Goal: Communication & Community: Answer question/provide support

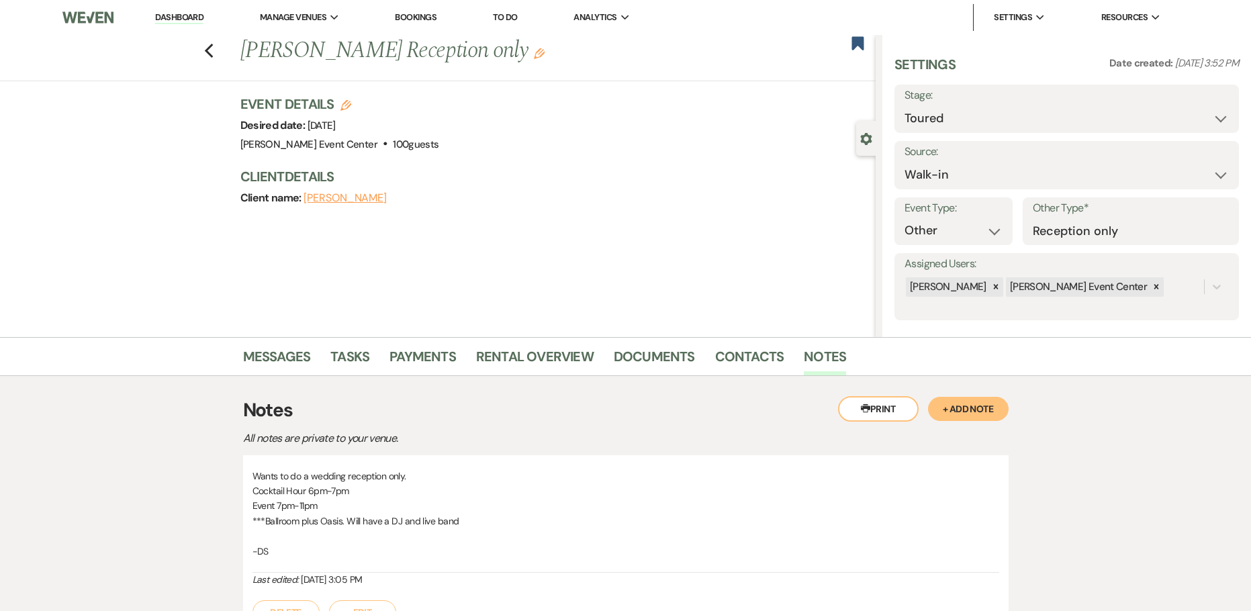
click at [184, 17] on link "Dashboard" at bounding box center [179, 17] width 48 height 13
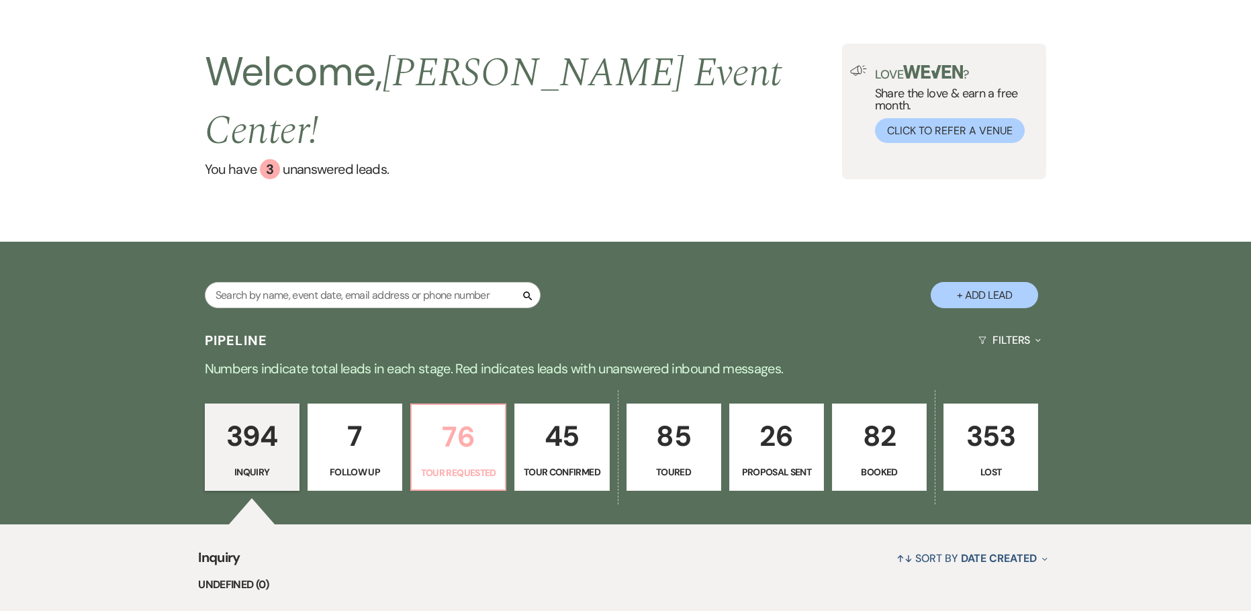
scroll to position [101, 0]
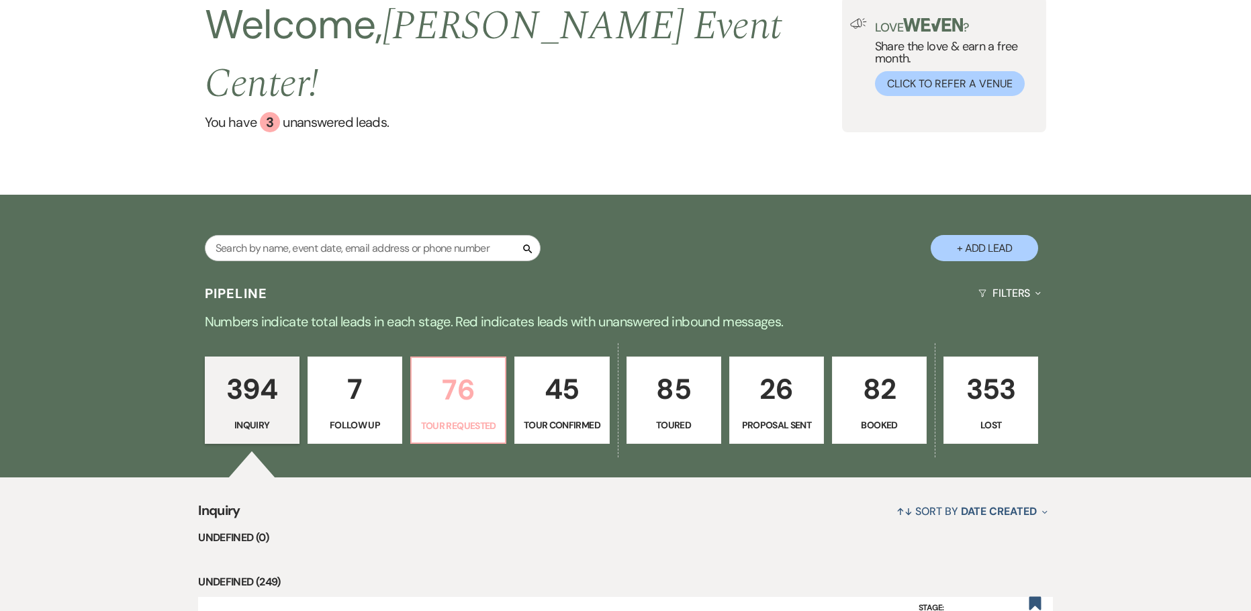
click at [452, 367] on p "76" at bounding box center [458, 389] width 77 height 45
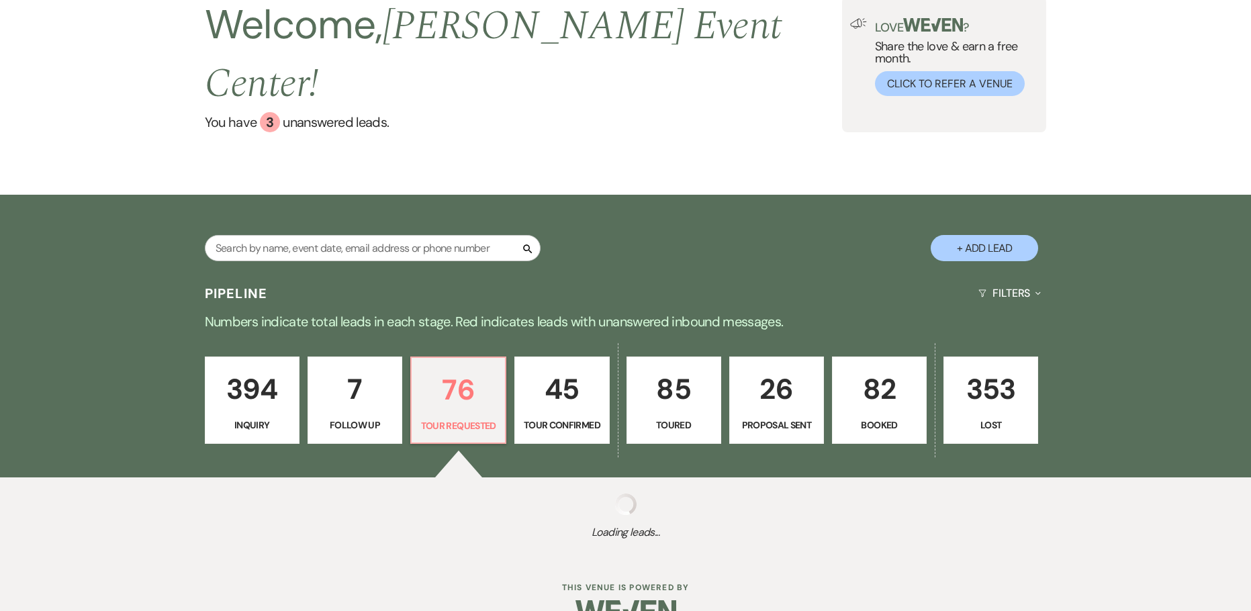
select select "2"
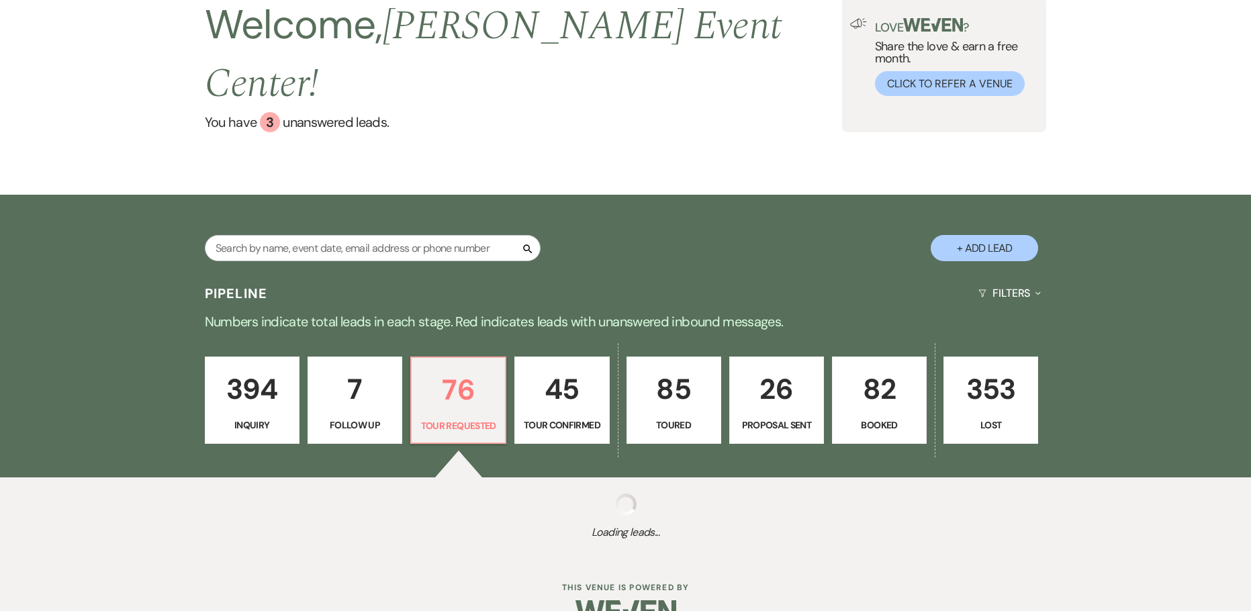
select select "2"
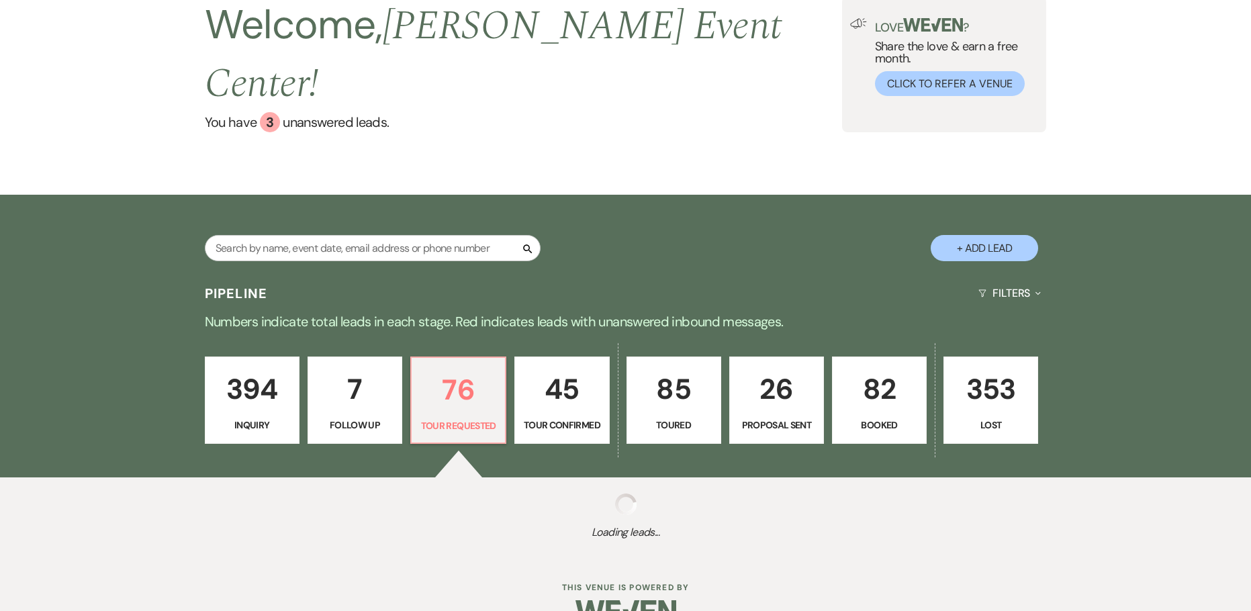
select select "2"
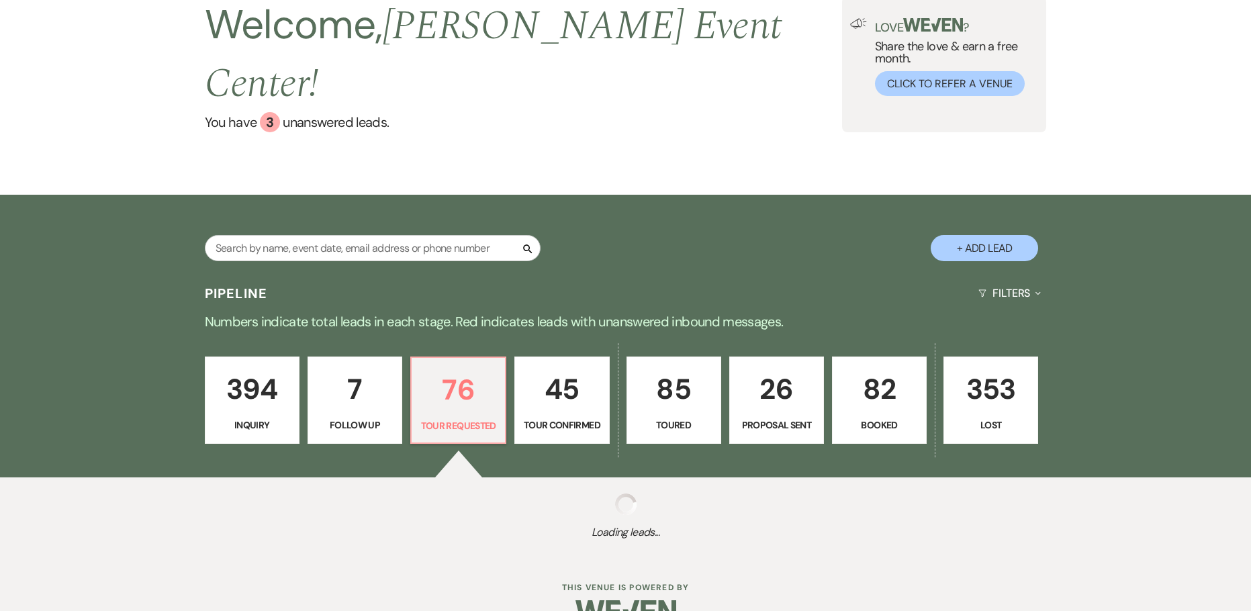
select select "2"
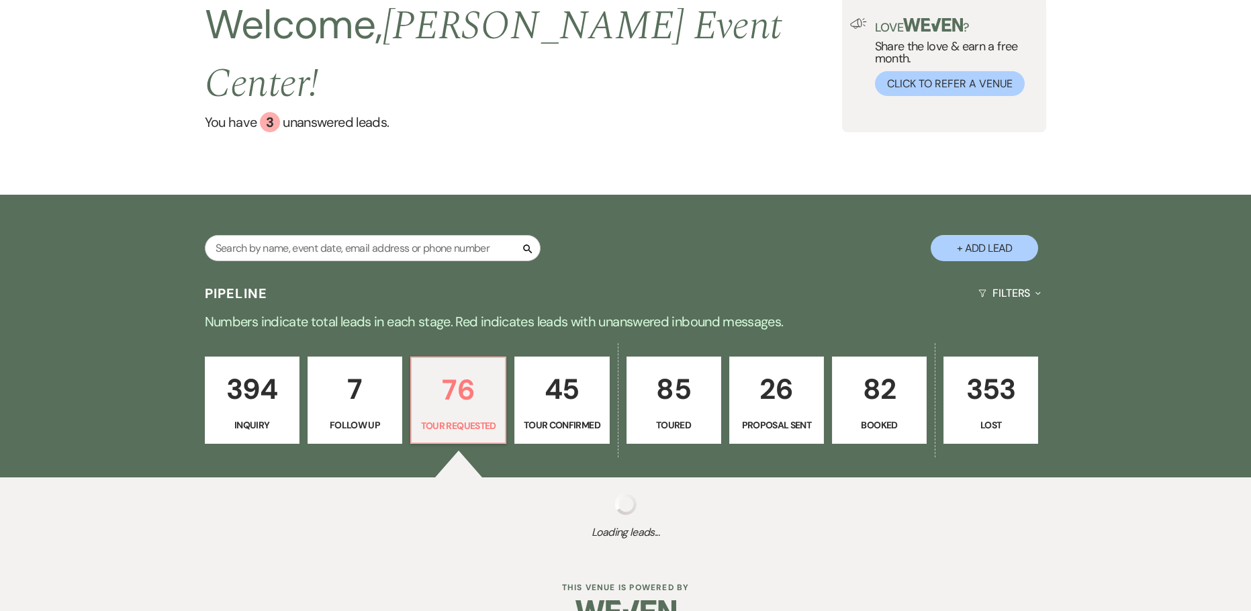
select select "2"
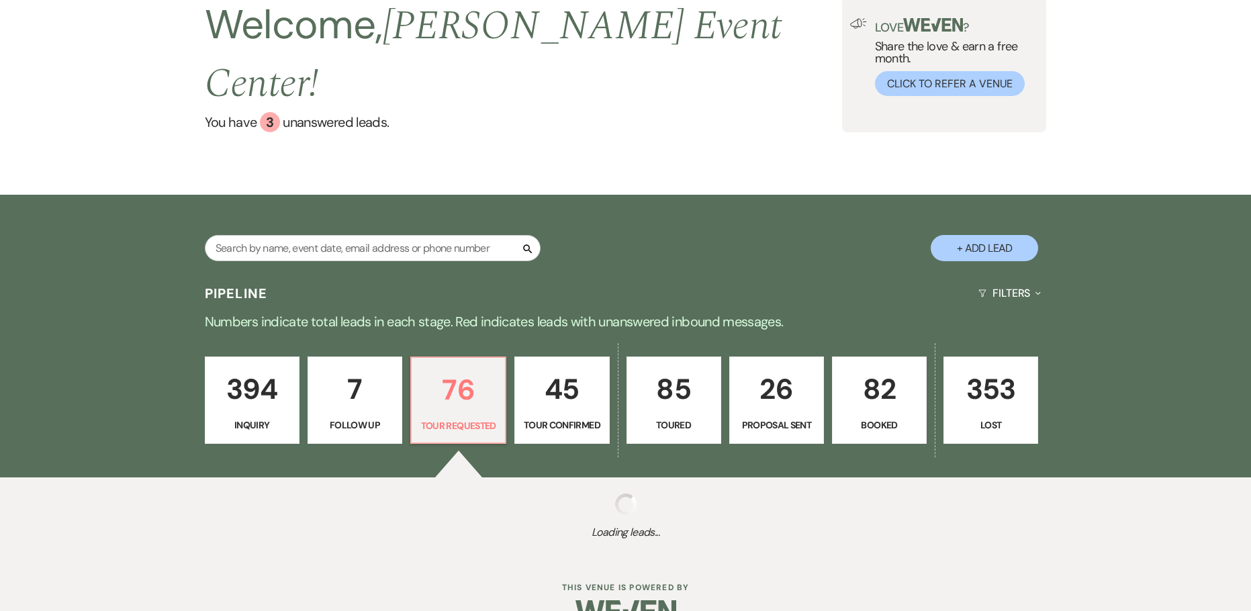
select select "2"
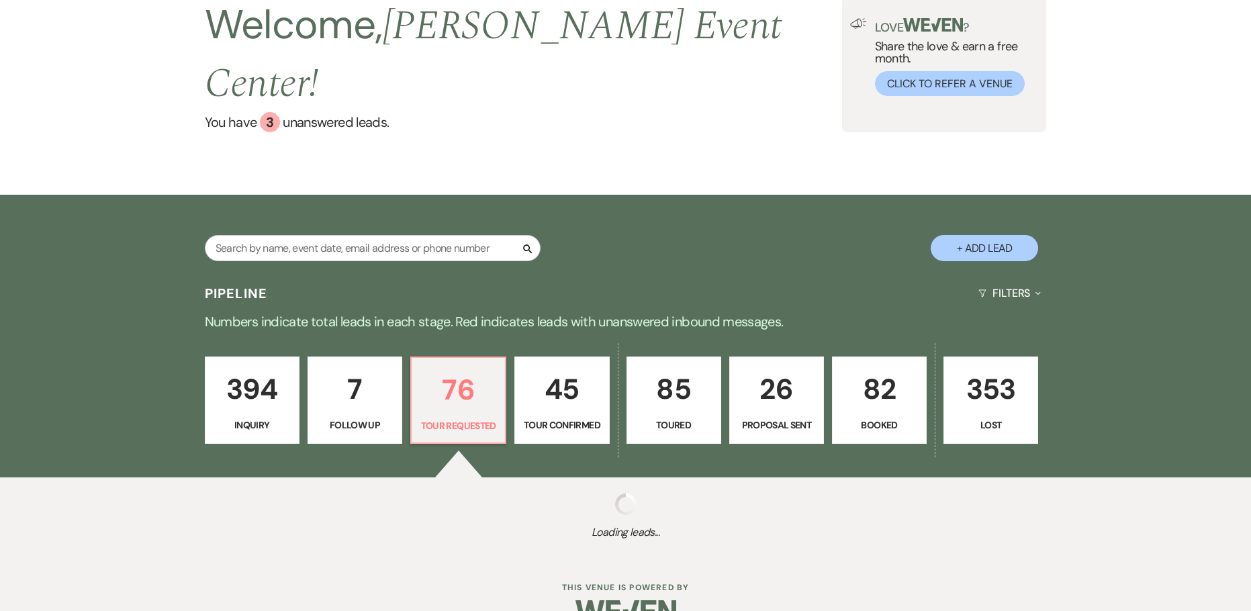
select select "2"
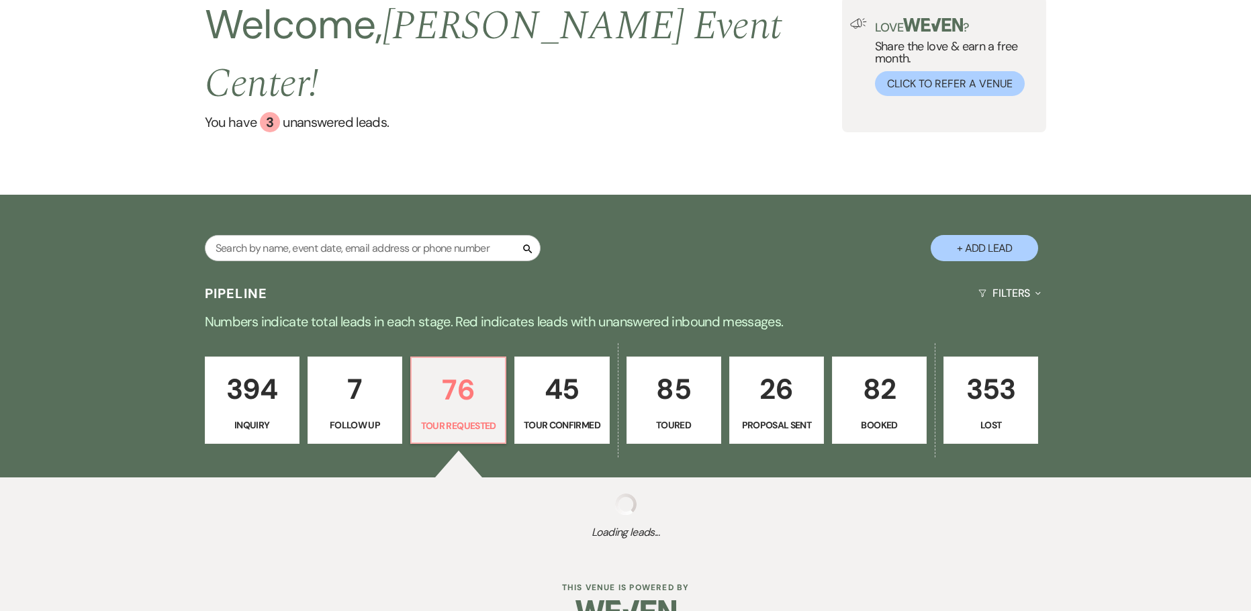
select select "2"
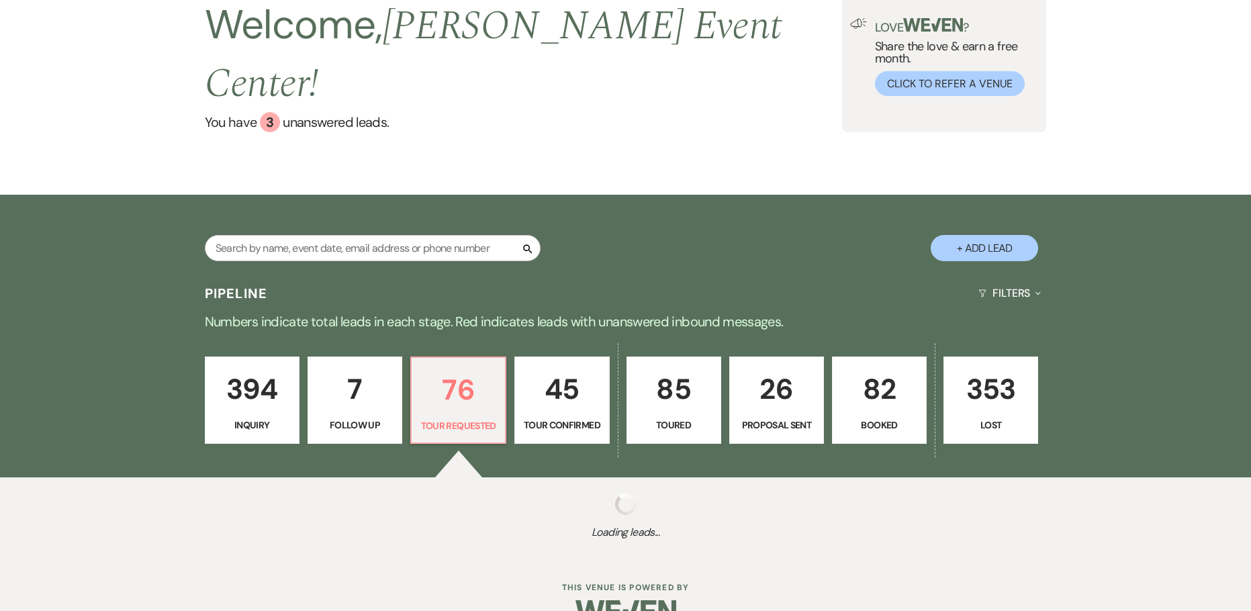
select select "2"
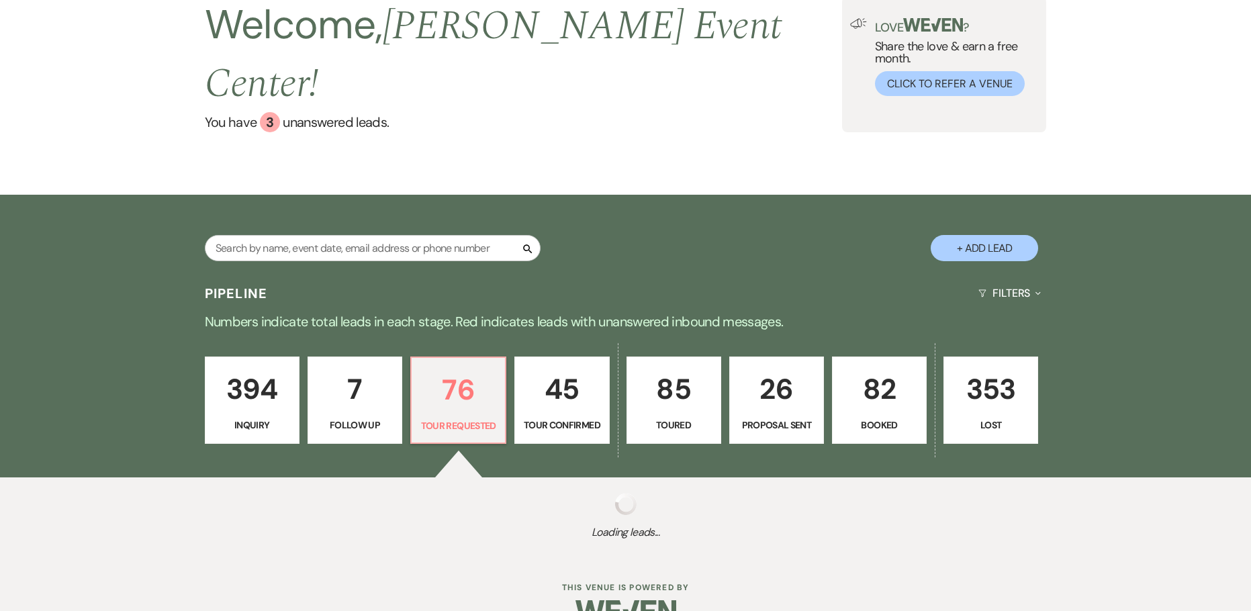
select select "2"
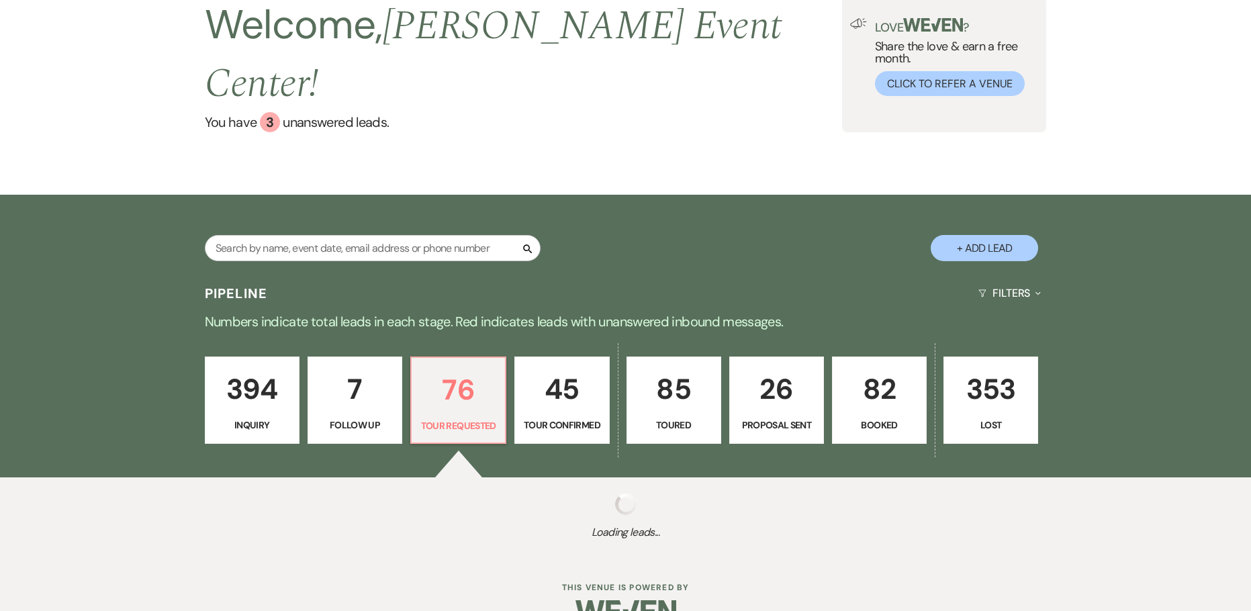
select select "2"
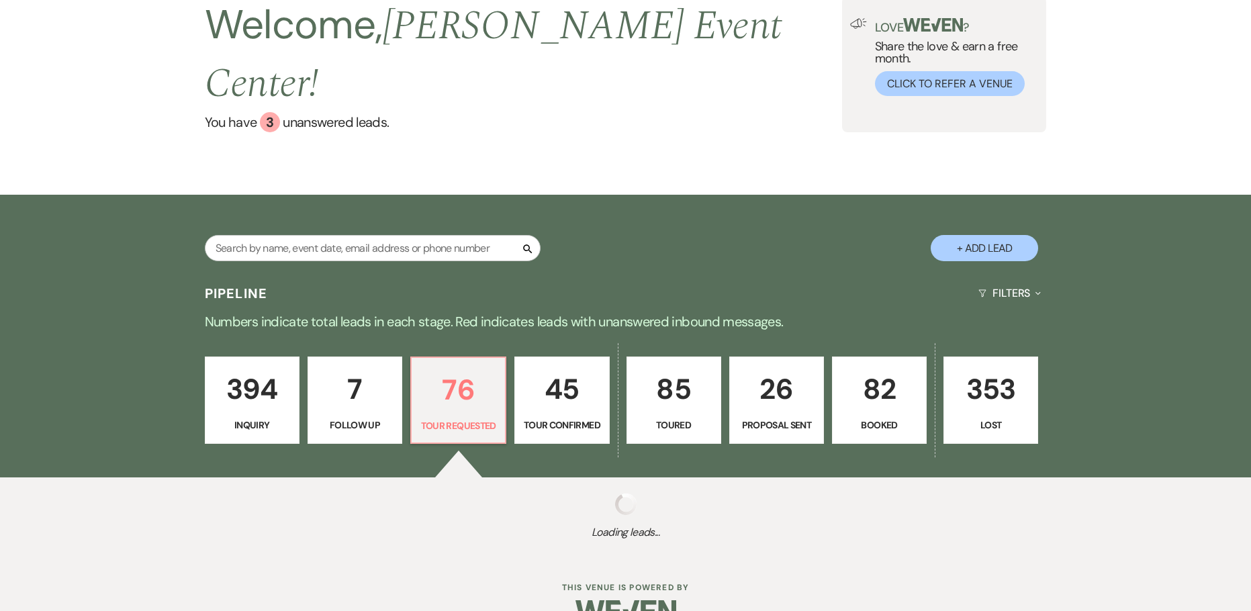
select select "2"
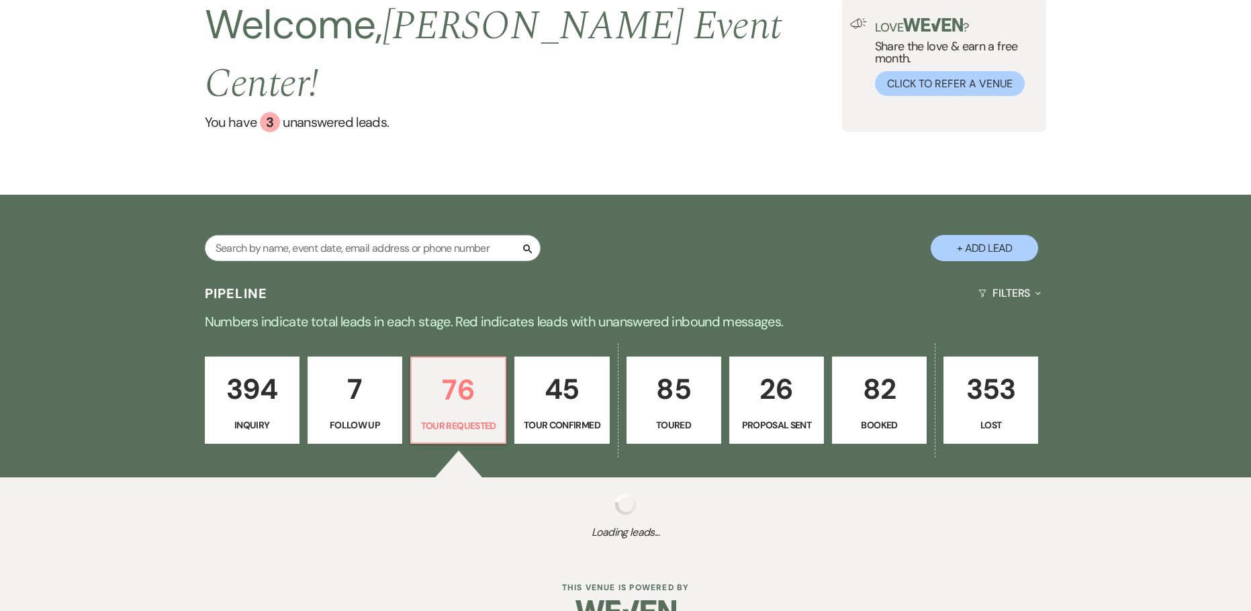
select select "2"
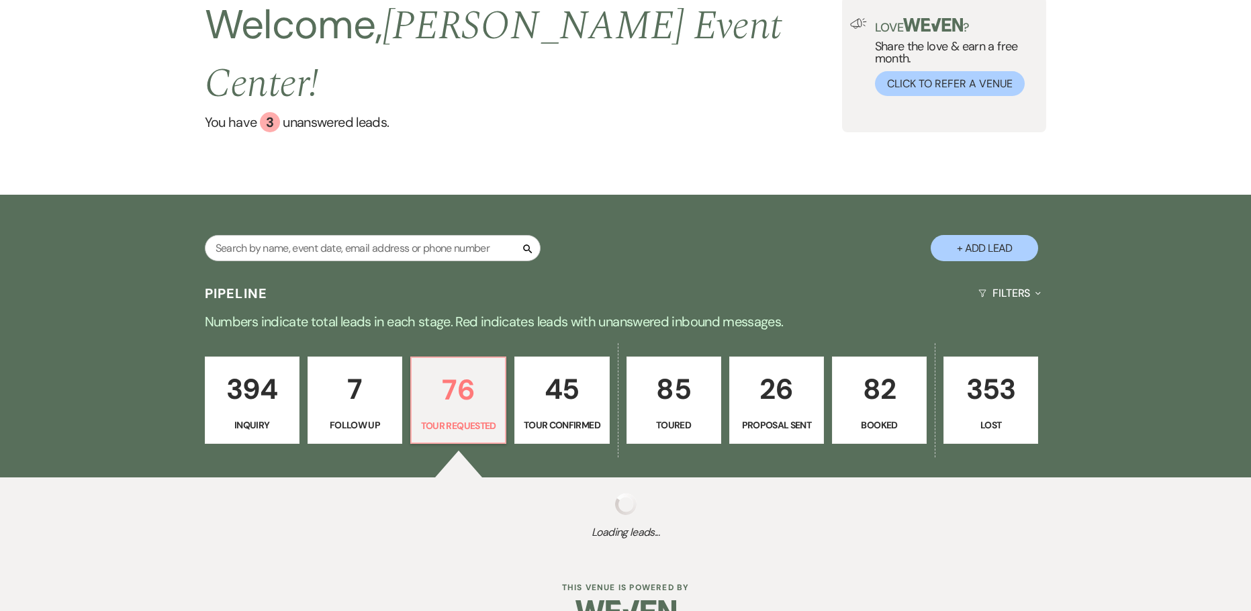
select select "2"
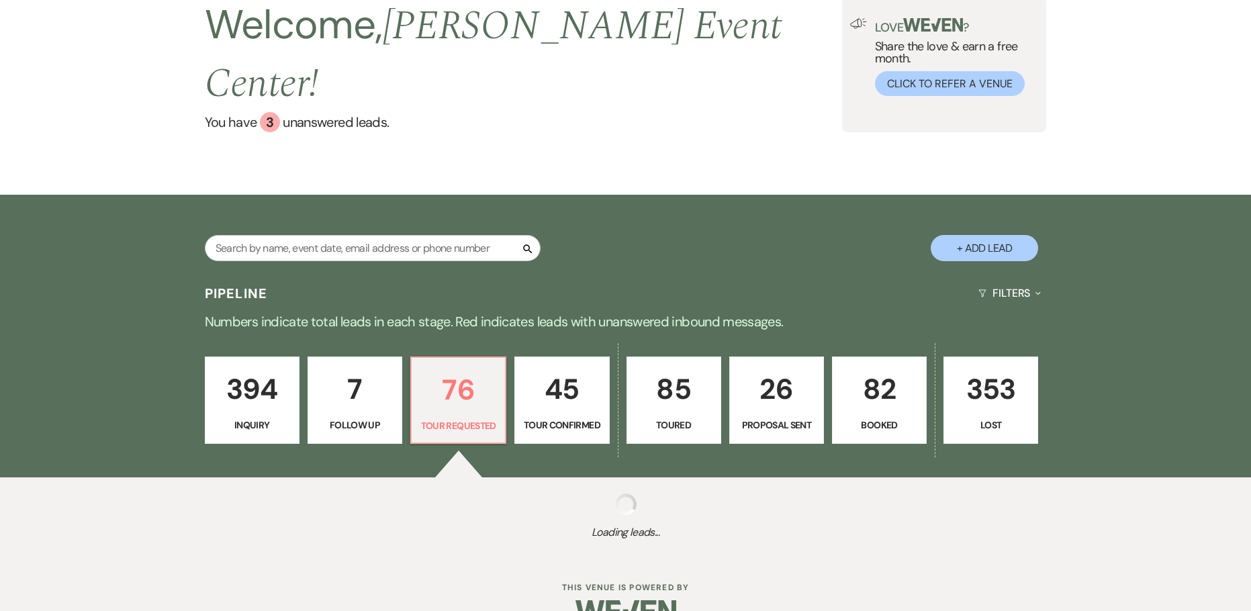
select select "2"
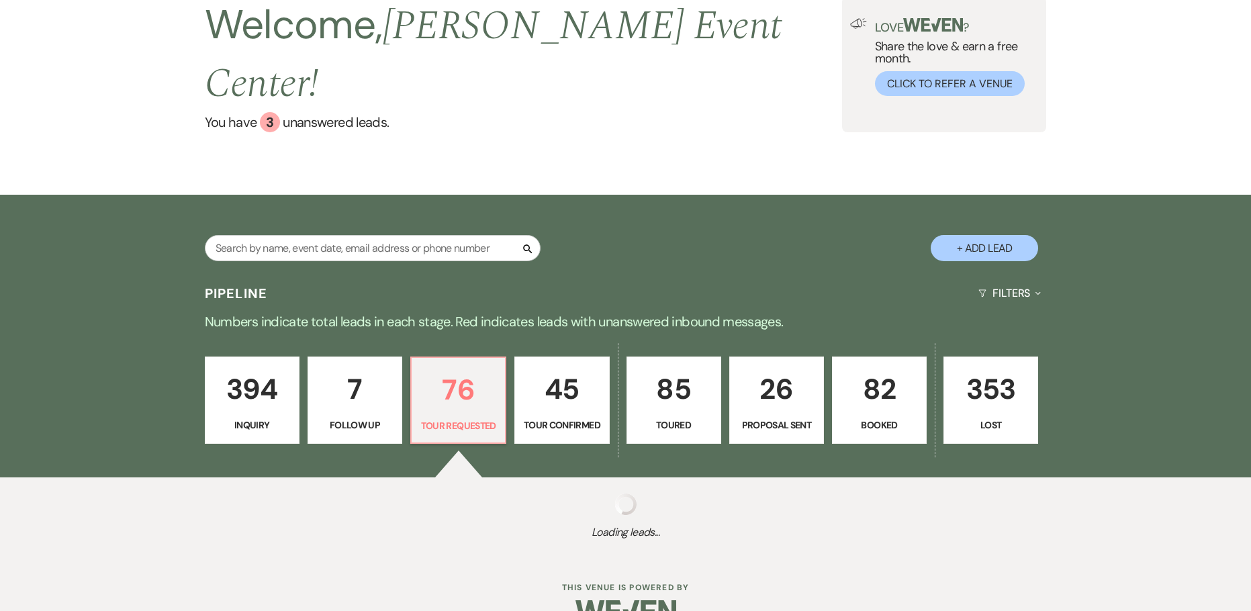
select select "2"
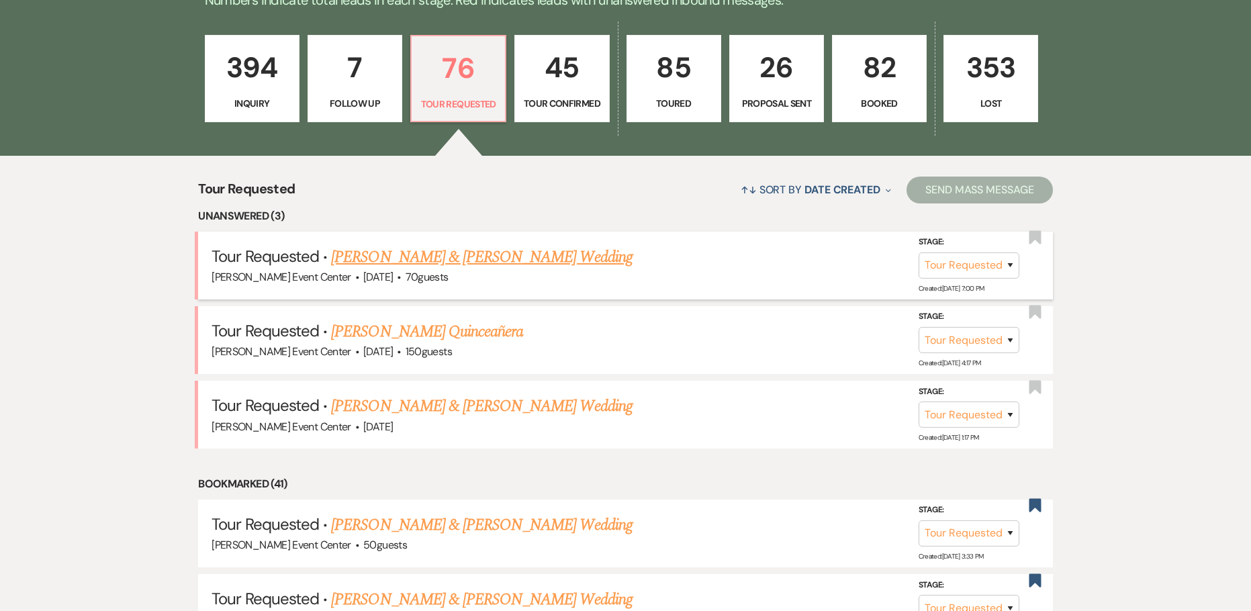
scroll to position [437, 0]
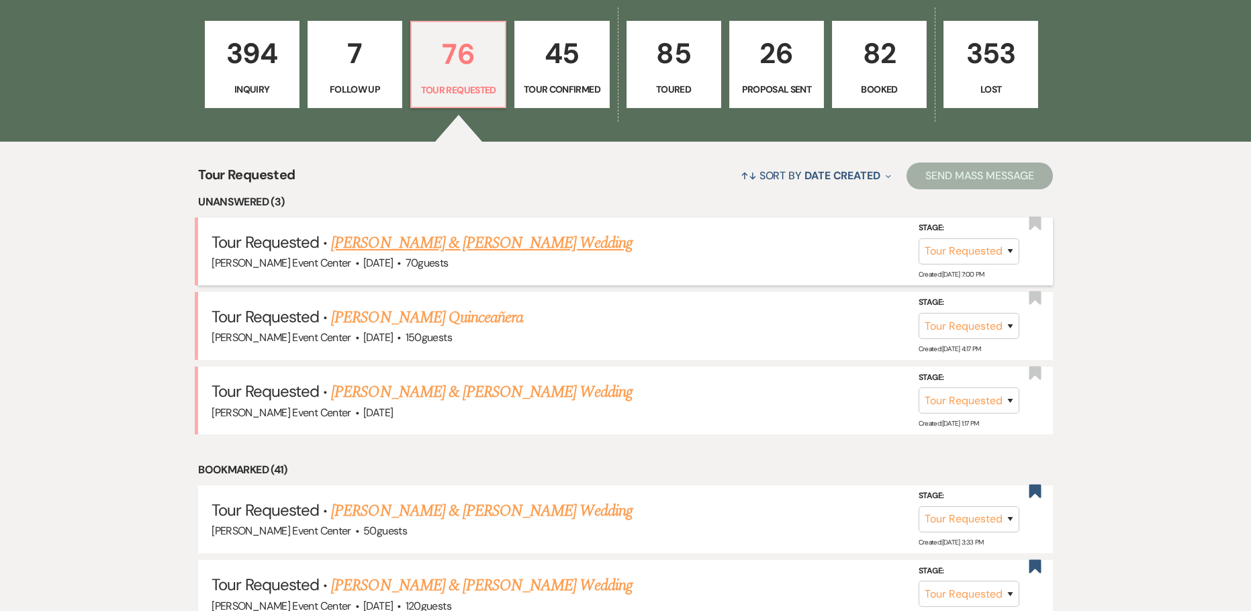
click at [449, 231] on link "Michael Hanchell & Onyeka Onyia's Wedding" at bounding box center [481, 243] width 301 height 24
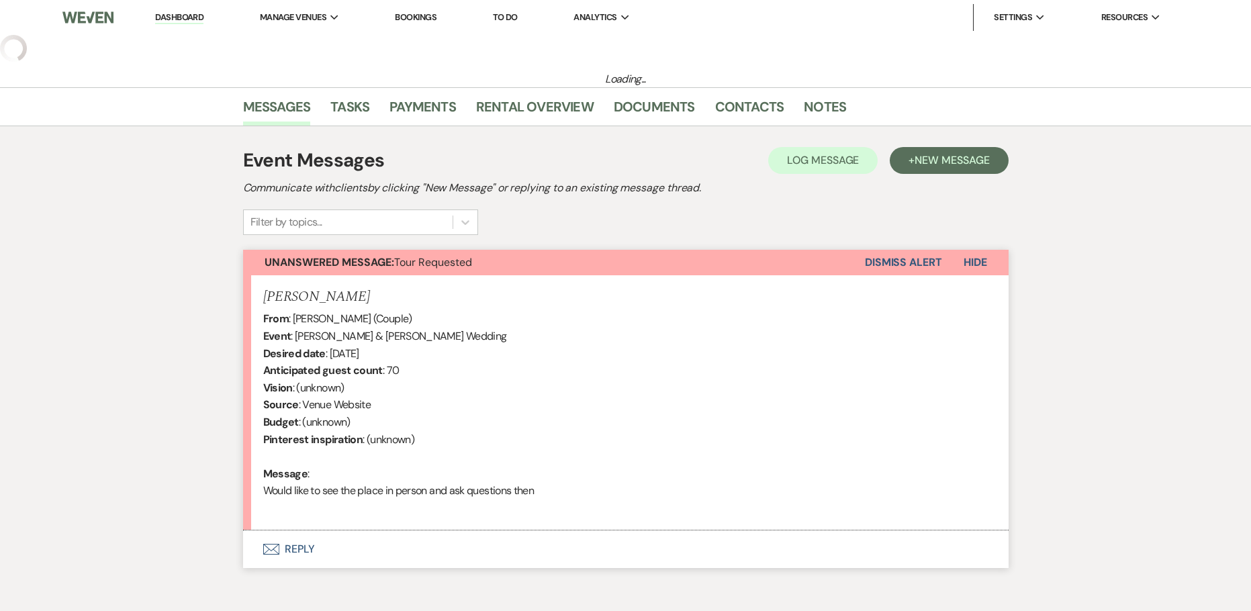
select select "2"
select select "5"
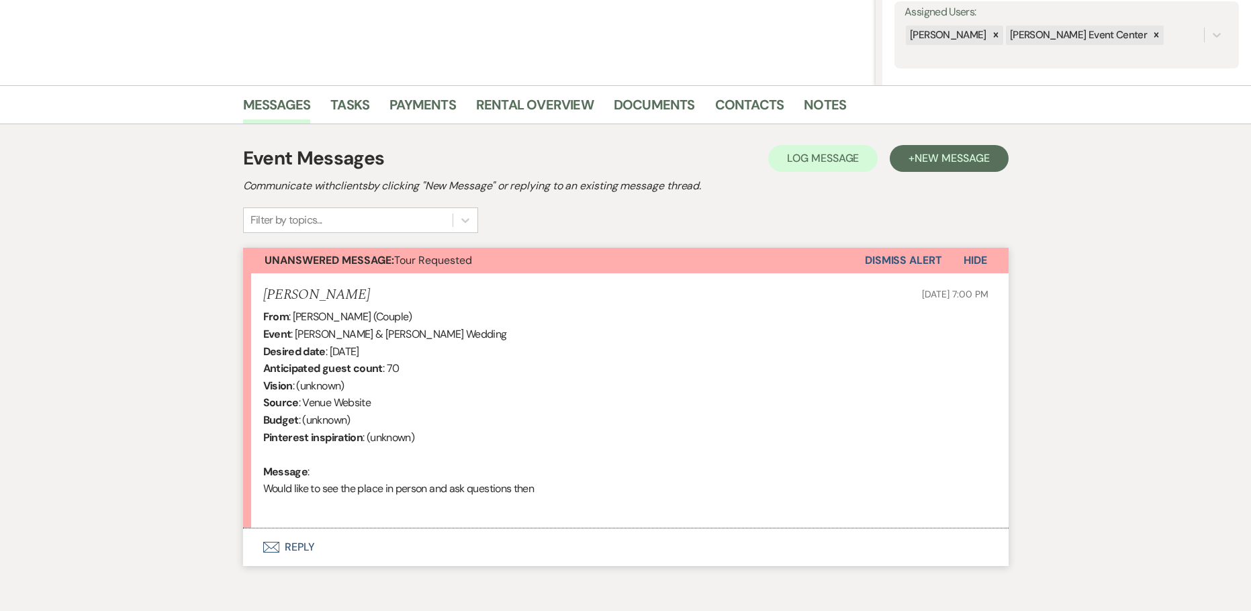
scroll to position [314, 0]
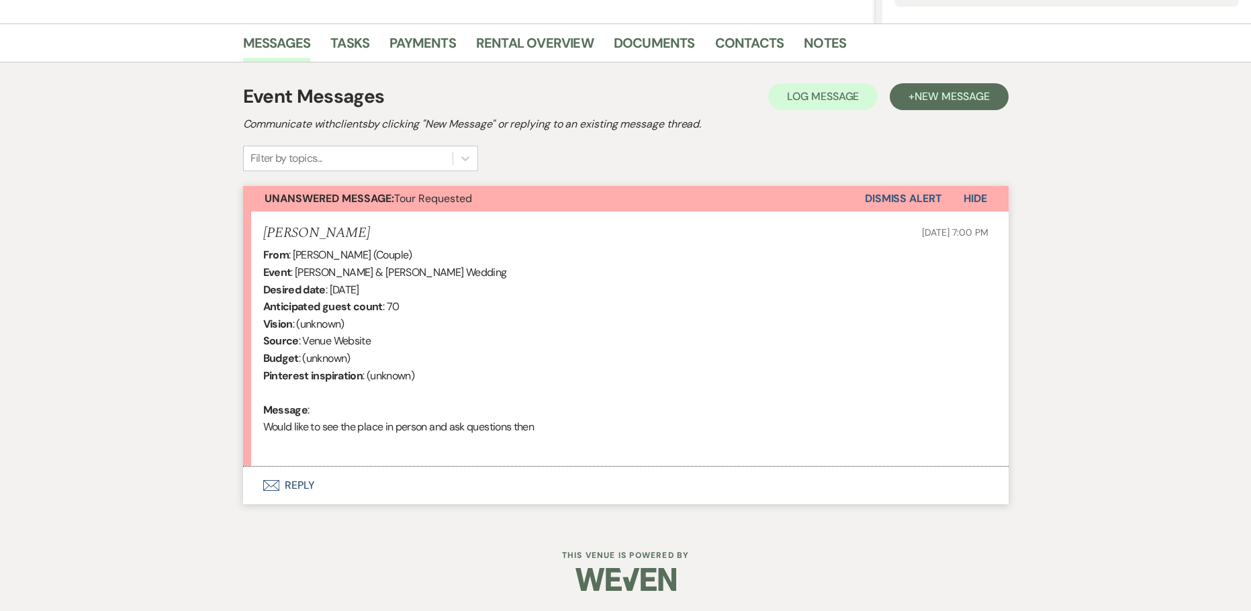
click at [298, 485] on button "Envelope Reply" at bounding box center [626, 486] width 766 height 38
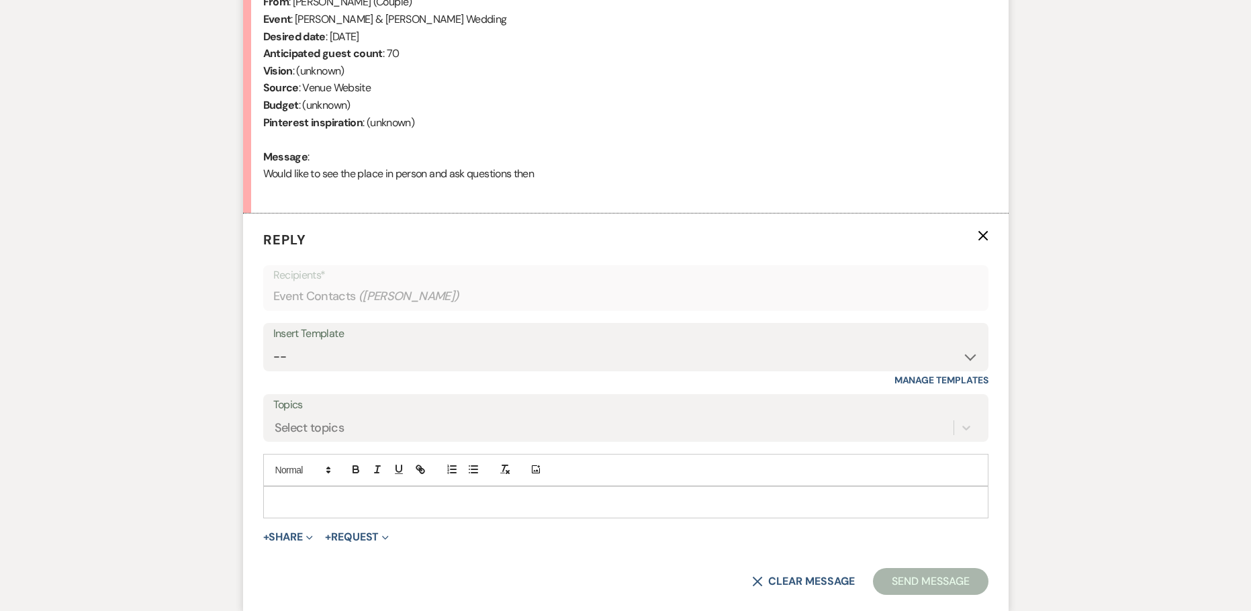
scroll to position [570, 0]
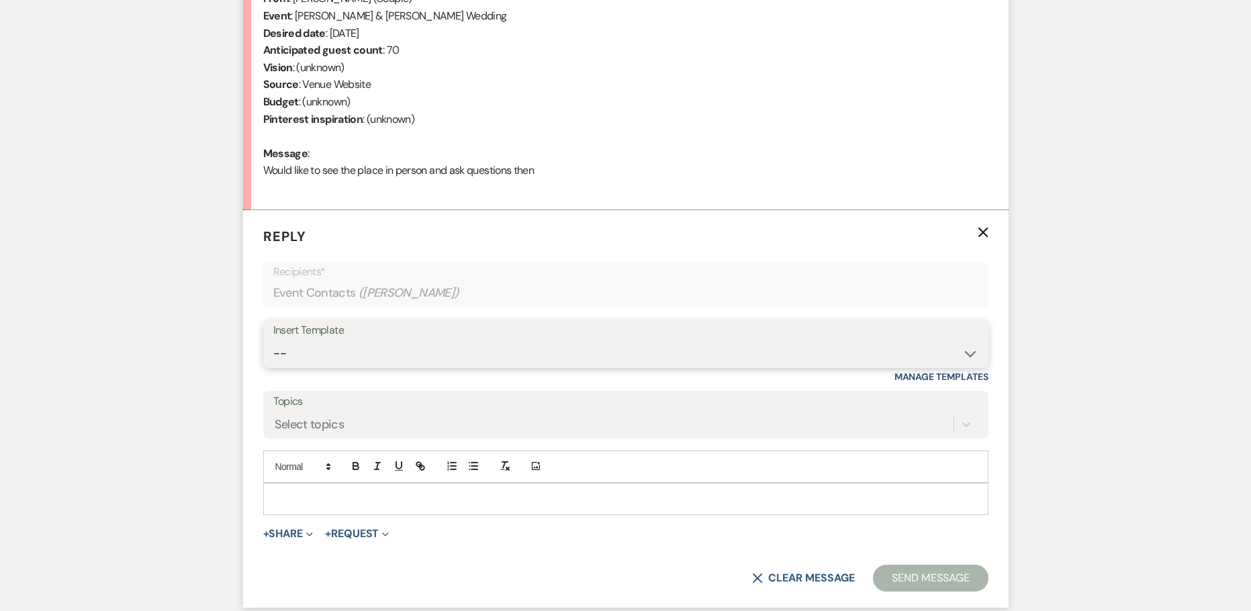
click at [501, 350] on select "-- Weven Planning Portal Introduction (Booked Events) Initial Inquiry Response …" at bounding box center [625, 354] width 705 height 26
select select "2982"
click at [273, 341] on select "-- Weven Planning Portal Introduction (Booked Events) Initial Inquiry Response …" at bounding box center [625, 354] width 705 height 26
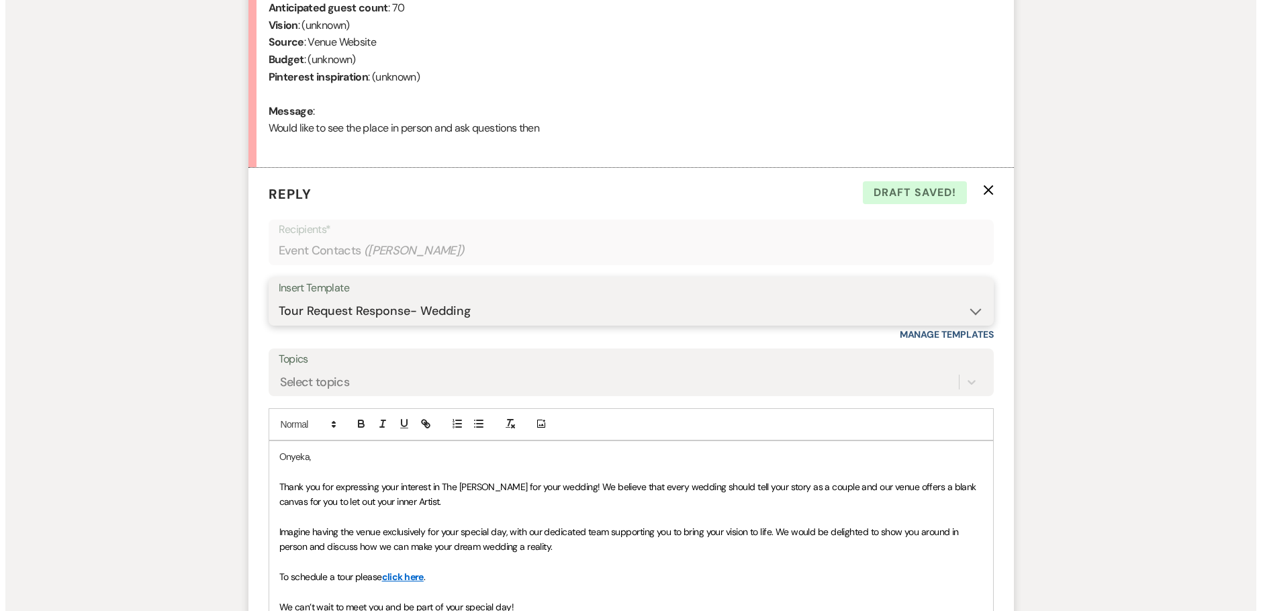
scroll to position [885, 0]
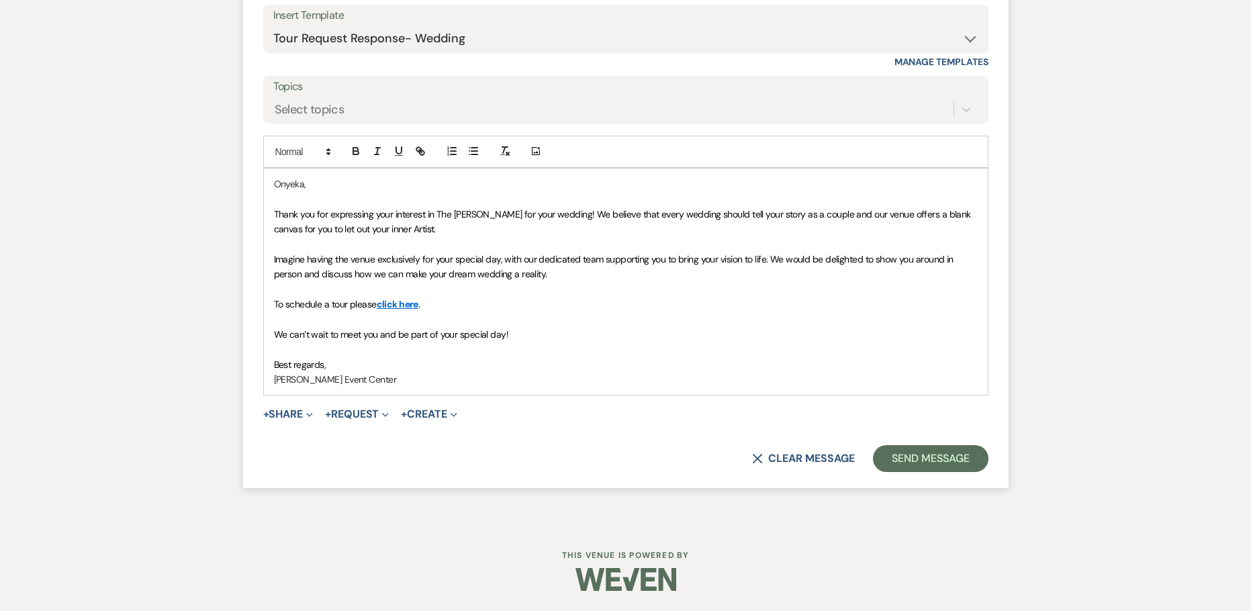
click at [288, 406] on span "+ Share Expand Doc Upload Documents Add Photo Images Pref Vendors Preferred ven…" at bounding box center [288, 414] width 50 height 16
click at [294, 415] on button "+ Share Expand" at bounding box center [288, 414] width 50 height 11
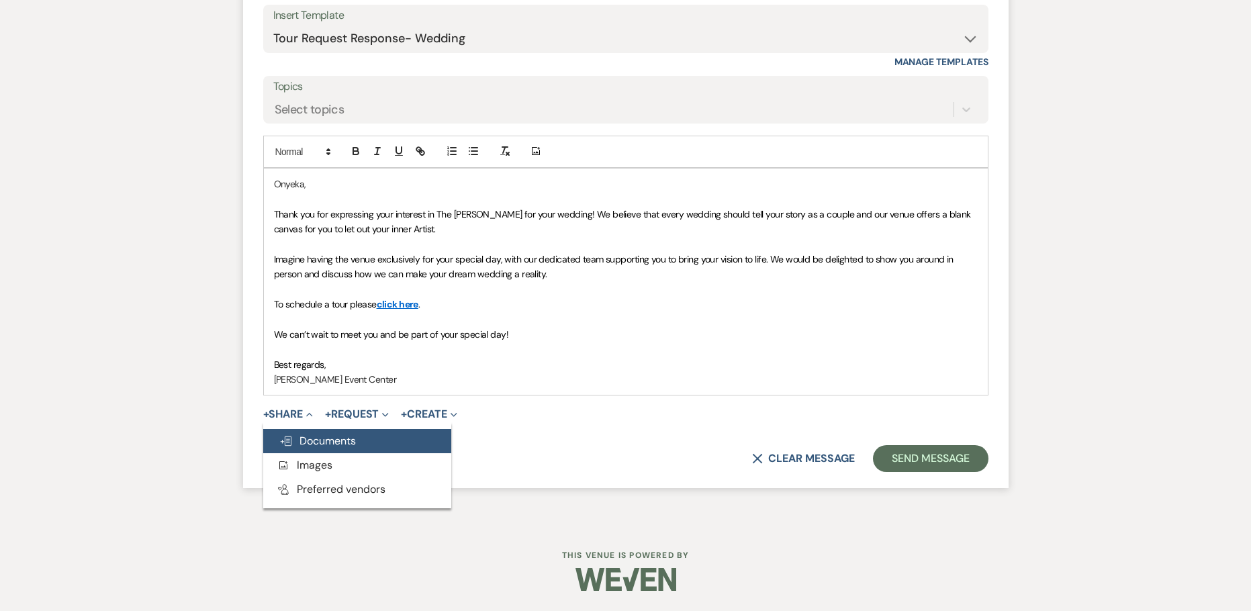
click at [310, 435] on span "Doc Upload Documents" at bounding box center [317, 441] width 77 height 14
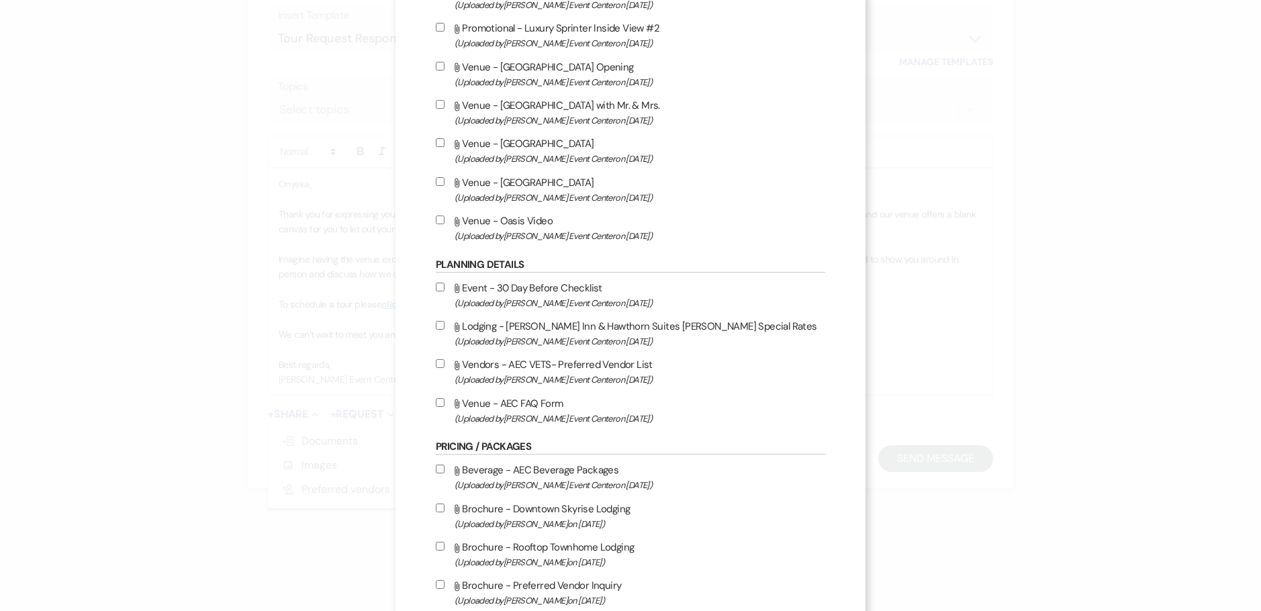
scroll to position [2217, 0]
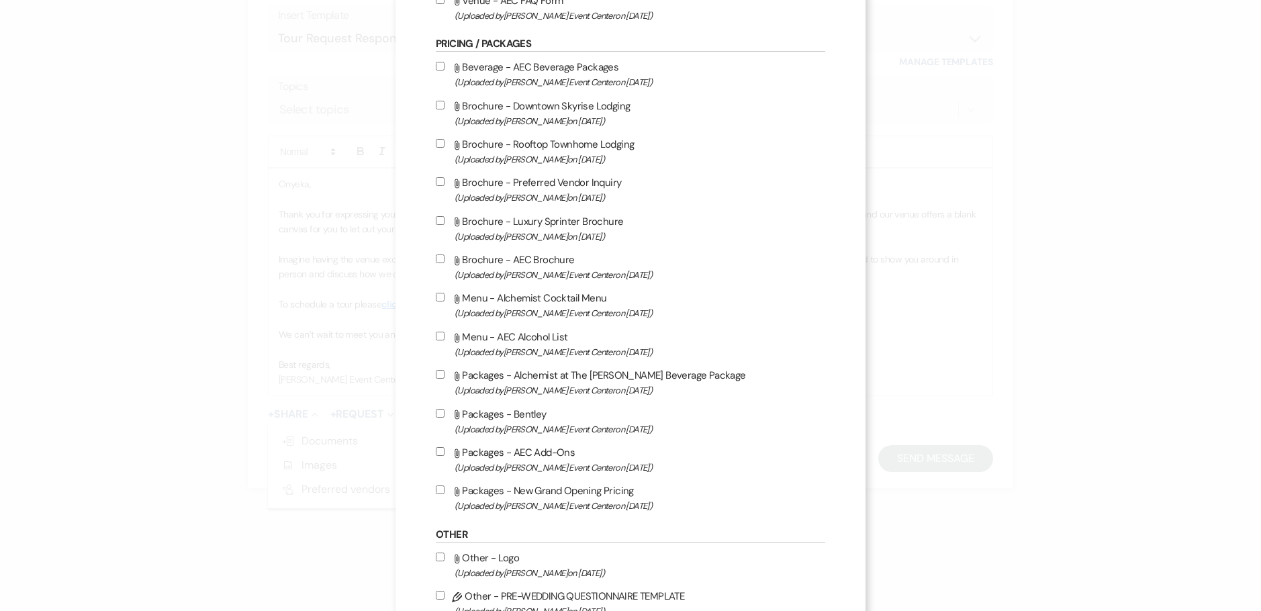
click at [438, 489] on input "Attach File Packages - New Grand Opening Pricing (Uploaded by Artis Event Cente…" at bounding box center [440, 490] width 9 height 9
checkbox input "true"
click at [436, 452] on input "Attach File Packages - AEC Add-Ons (Uploaded by Artis Event Center on Feb 13th,…" at bounding box center [440, 451] width 9 height 9
checkbox input "true"
click at [436, 68] on input "Attach File Beverage - AEC Beverage Packages (Uploaded by Artis Event Center on…" at bounding box center [440, 66] width 9 height 9
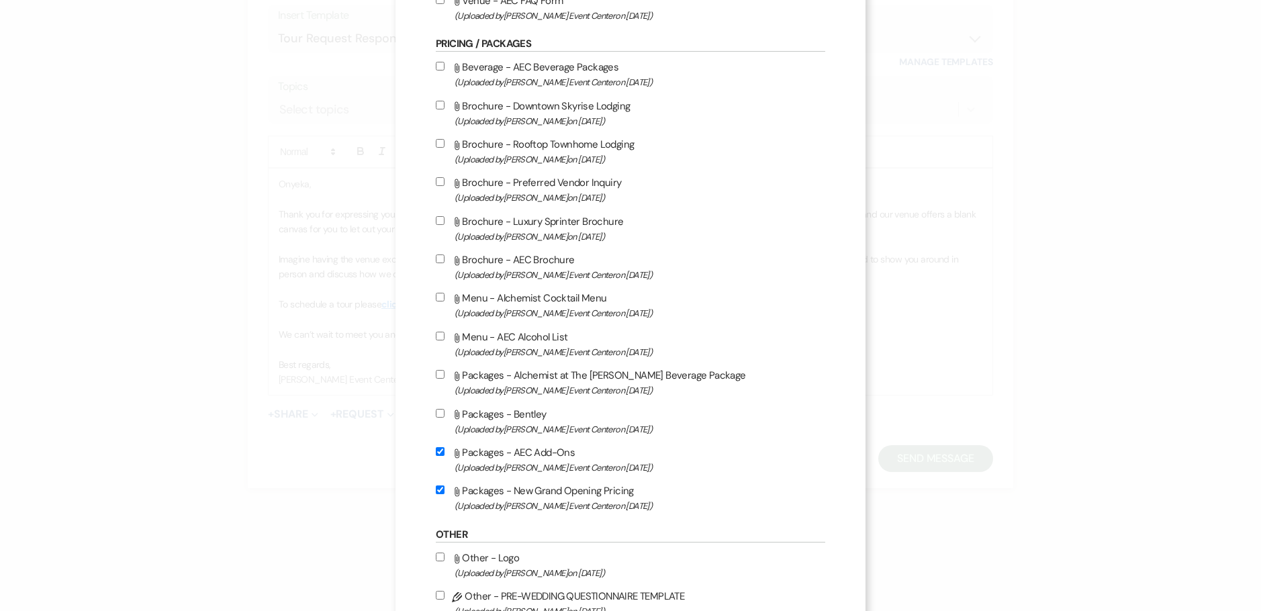
checkbox input "true"
click at [436, 371] on input "Attach File Packages - Alchemist at The Artis Beverage Package (Uploaded by Art…" at bounding box center [440, 374] width 9 height 9
checkbox input "true"
click at [436, 332] on input "Attach File Menu - AEC Alcohol List (Uploaded by Artis Event Center on Jun 10th…" at bounding box center [440, 336] width 9 height 9
checkbox input "true"
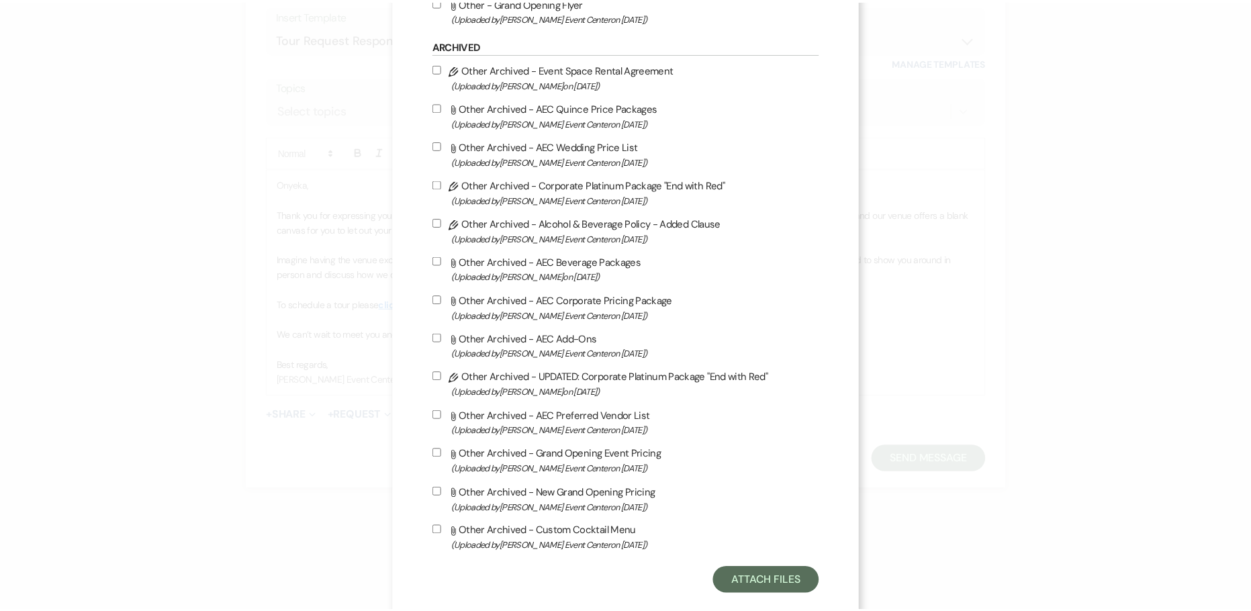
scroll to position [2912, 0]
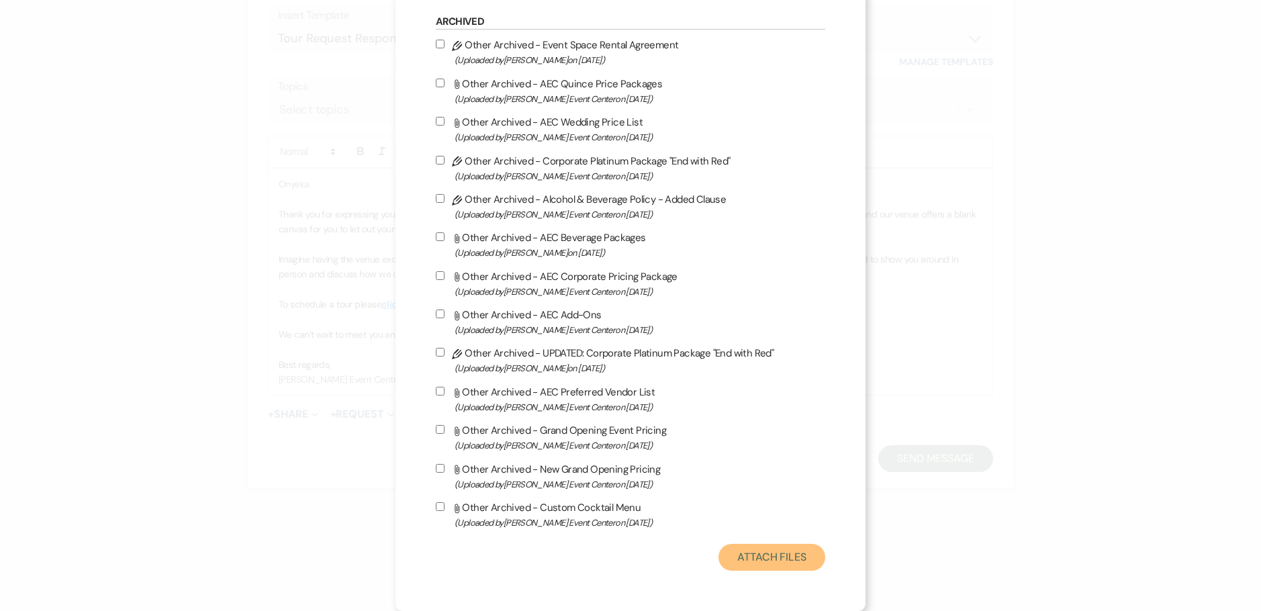
click at [754, 550] on button "Attach Files" at bounding box center [772, 557] width 107 height 27
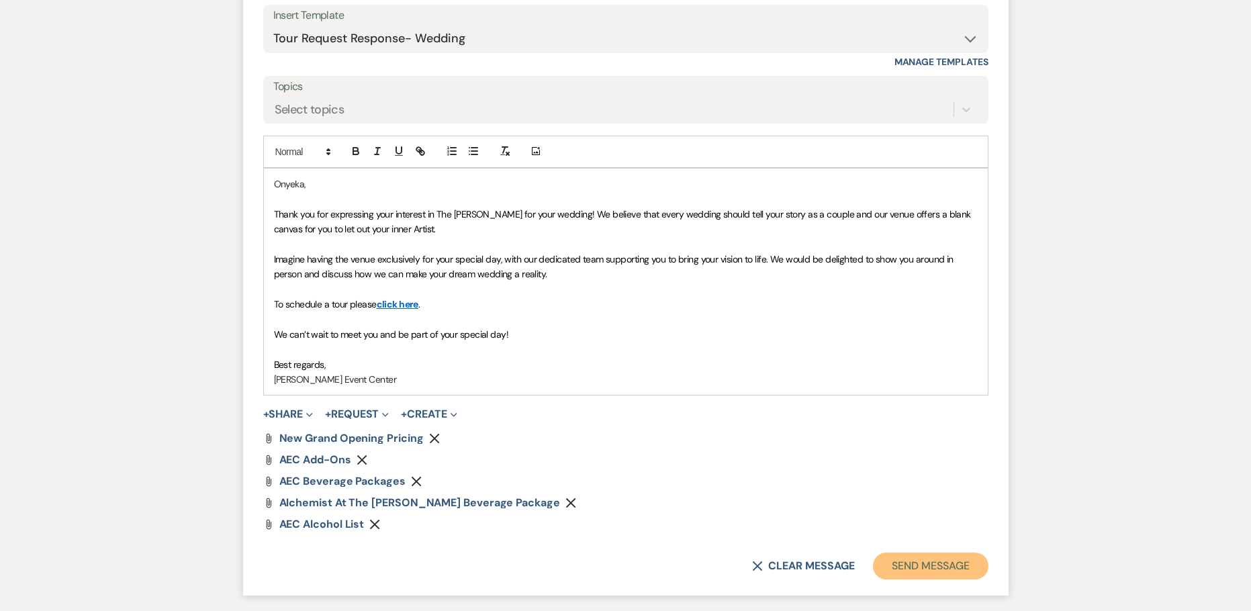
click at [910, 568] on button "Send Message" at bounding box center [930, 566] width 115 height 27
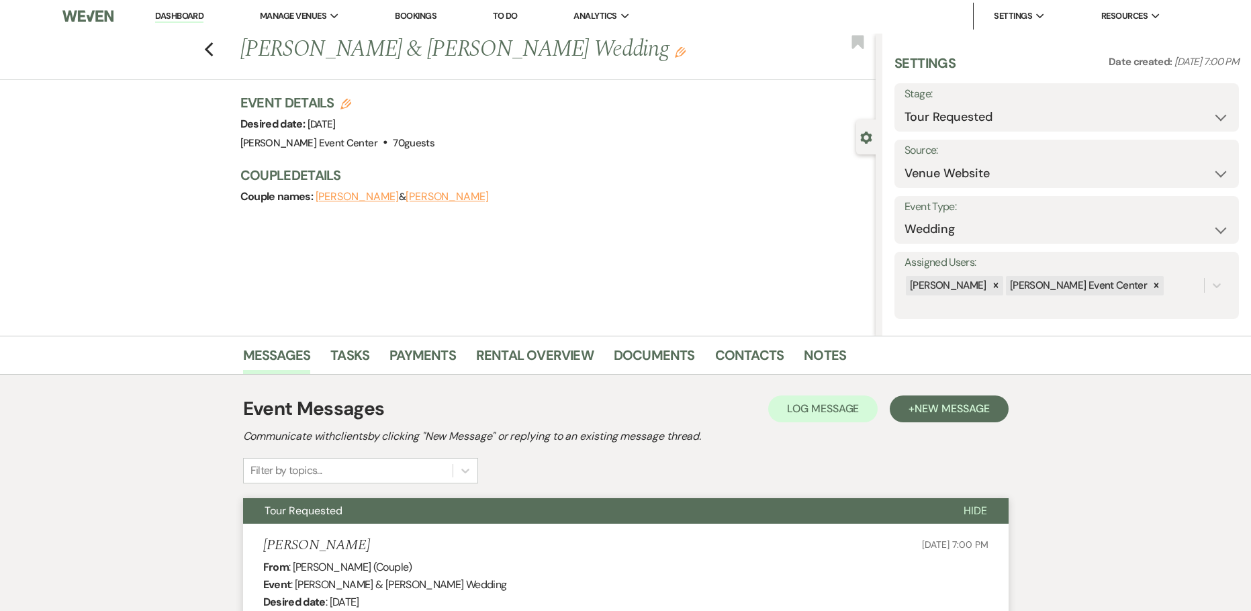
scroll to position [0, 0]
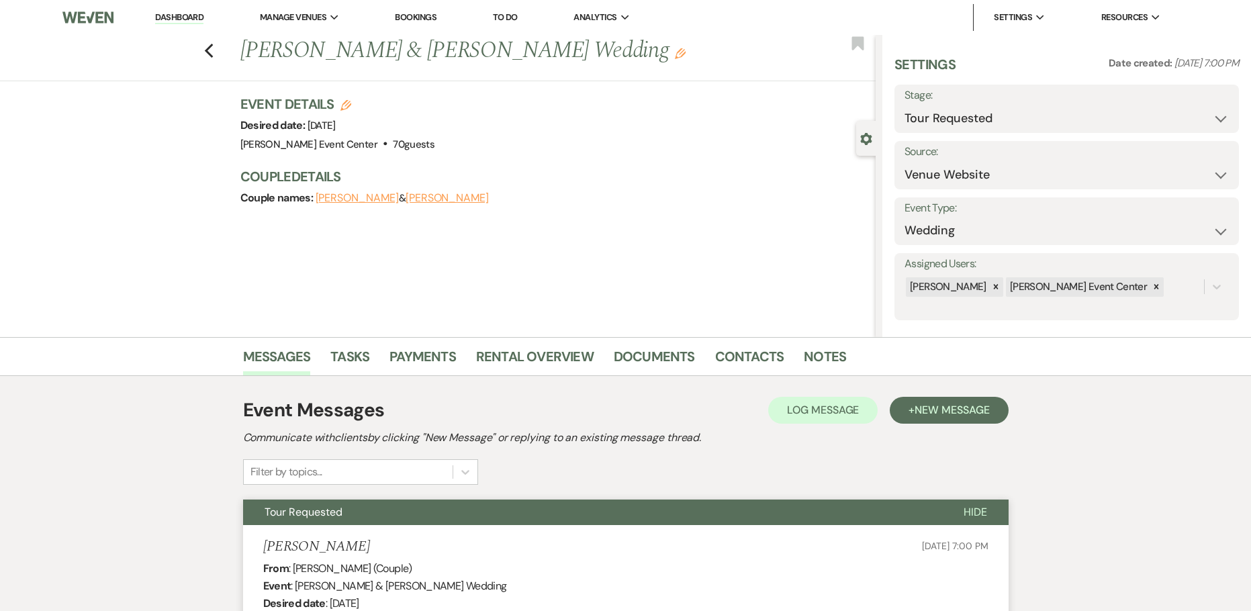
click at [976, 396] on div "Event Messages Log Log Message + New Message" at bounding box center [626, 410] width 766 height 28
click at [976, 405] on span "New Message" at bounding box center [952, 410] width 75 height 14
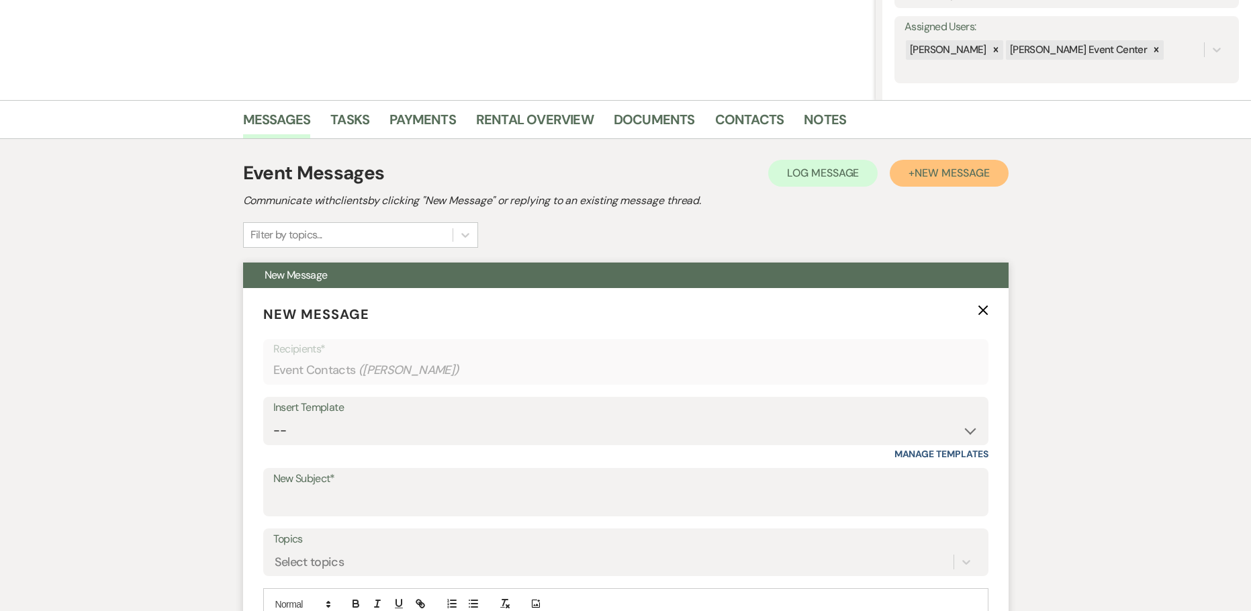
scroll to position [336, 0]
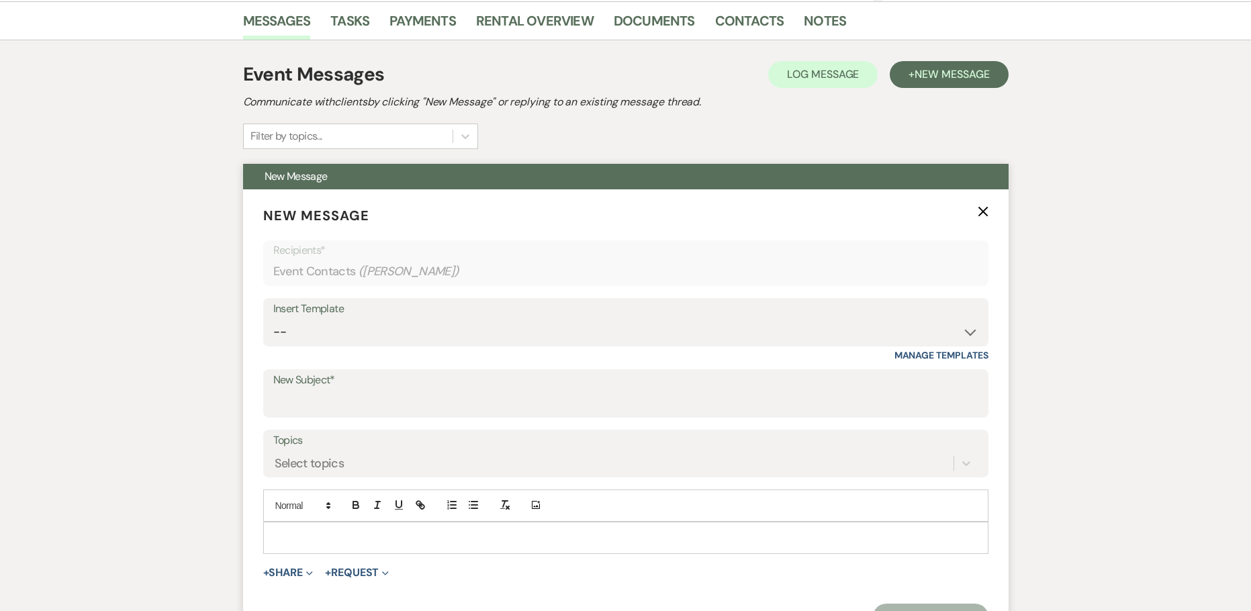
click at [344, 527] on div at bounding box center [626, 538] width 724 height 31
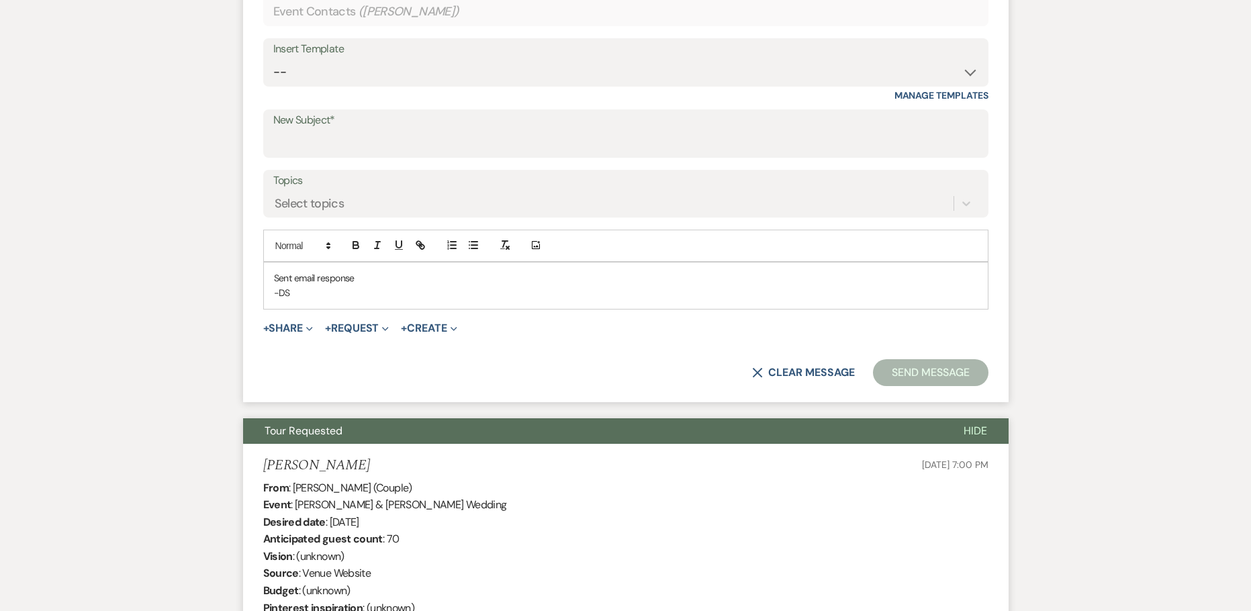
scroll to position [605, 0]
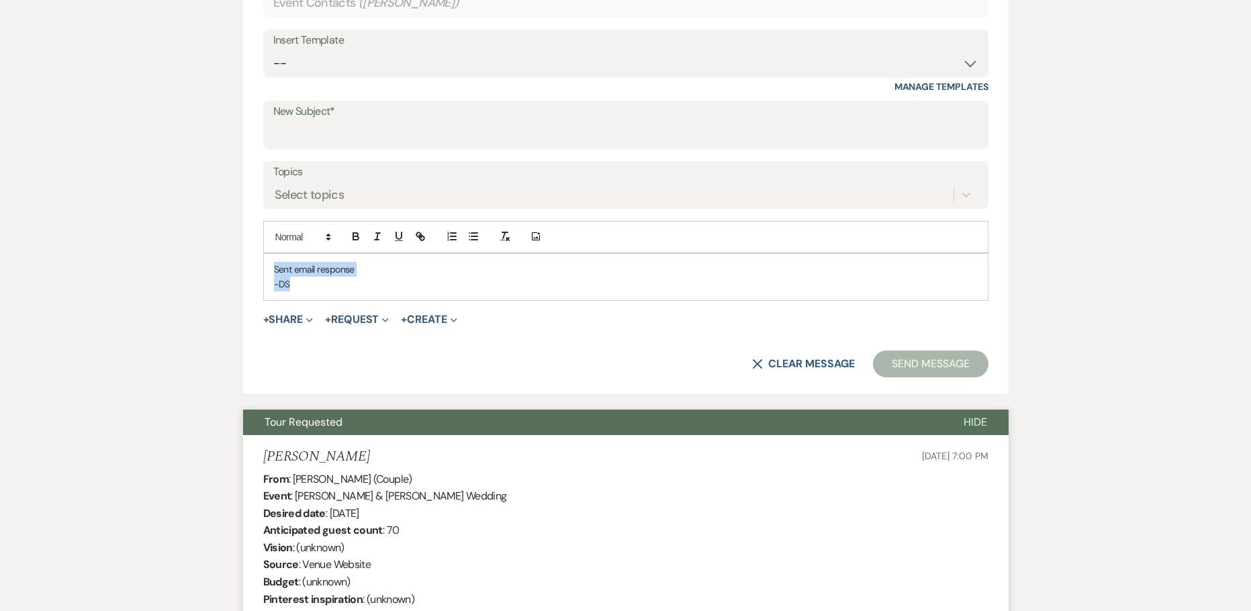
drag, startPoint x: 253, startPoint y: 275, endPoint x: 121, endPoint y: 246, distance: 134.9
click at [124, 250] on div "Messages Tasks Payments Rental Overview Documents Contacts Notes Event Messages…" at bounding box center [625, 451] width 1251 height 1437
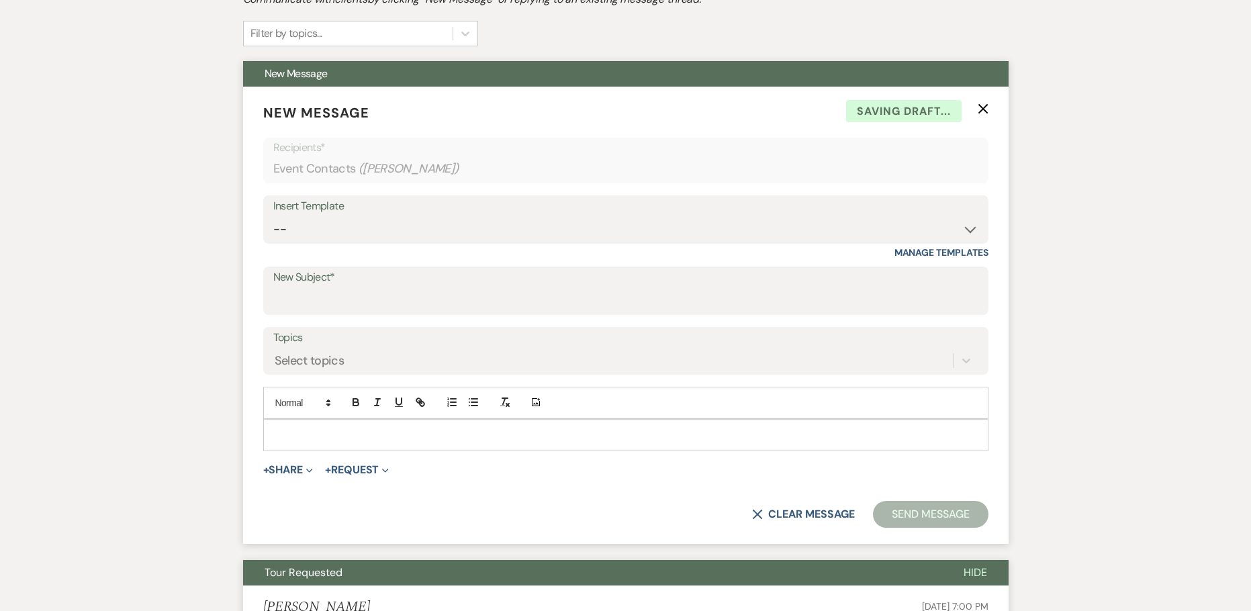
scroll to position [269, 0]
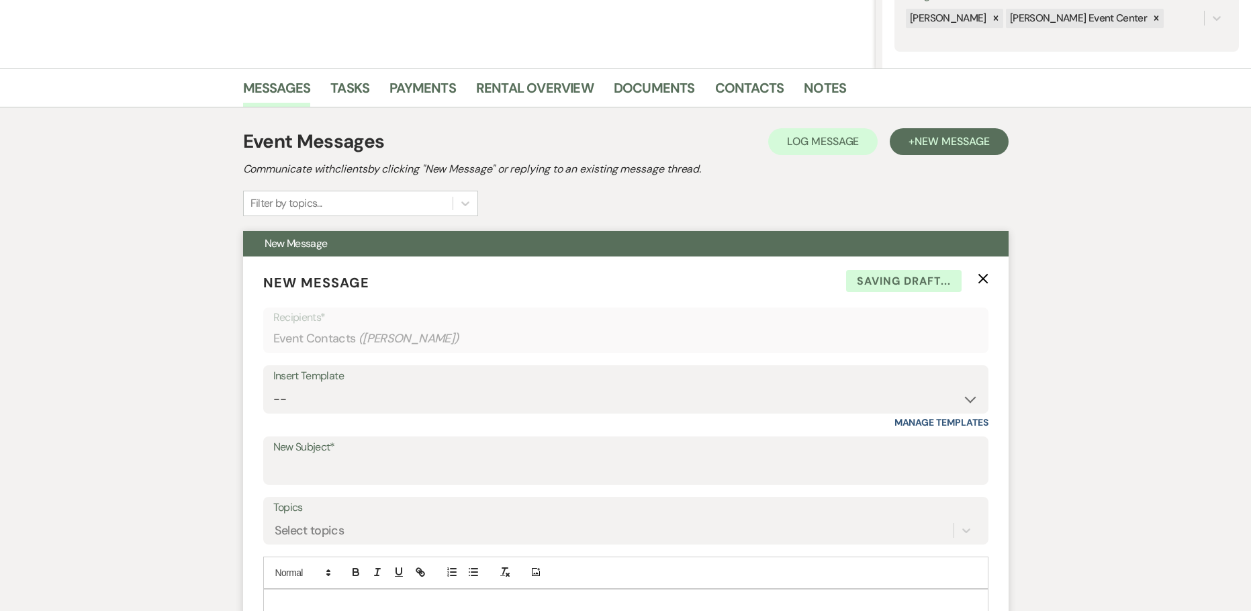
click at [988, 275] on icon "X" at bounding box center [983, 278] width 11 height 11
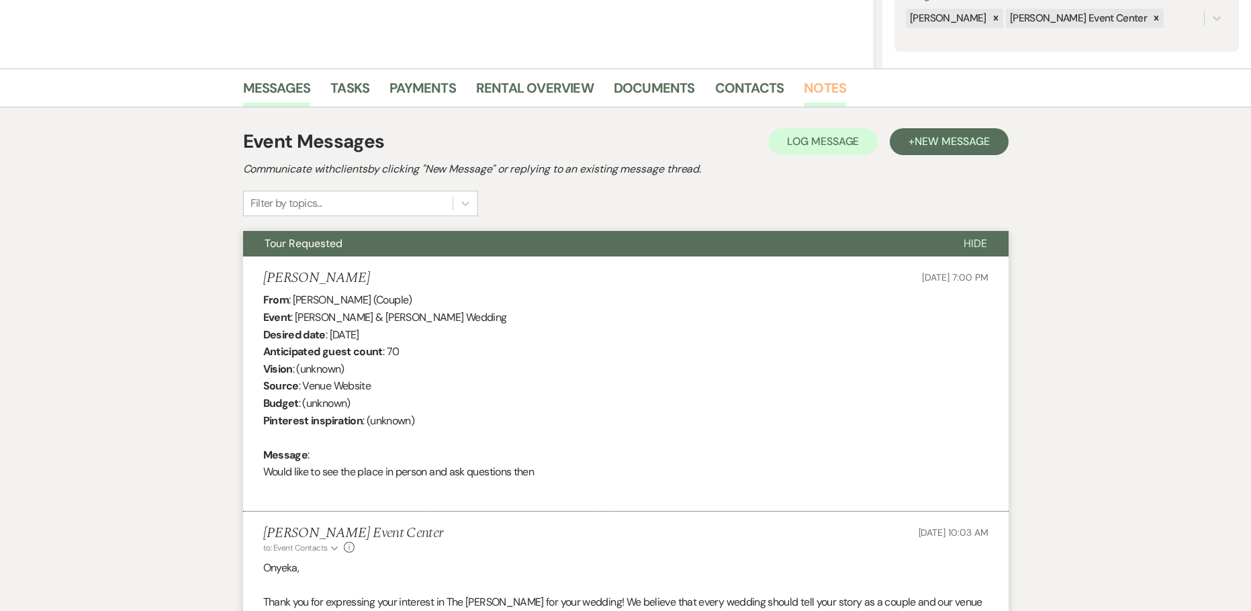
click at [828, 85] on link "Notes" at bounding box center [825, 92] width 42 height 30
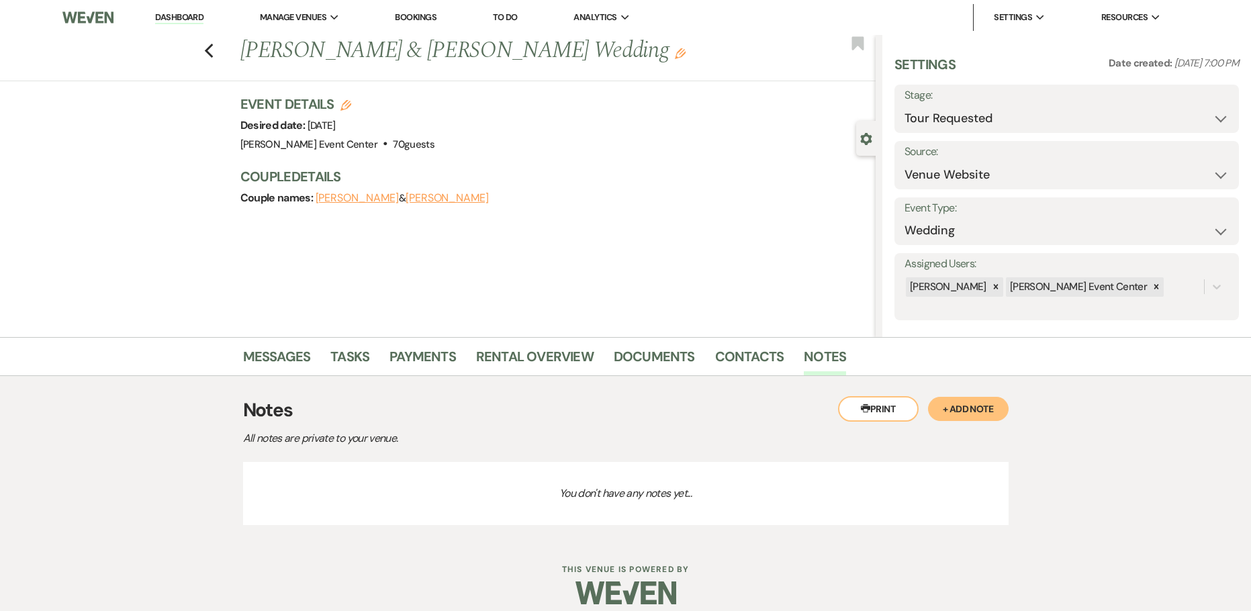
click at [978, 407] on button "+ Add Note" at bounding box center [968, 409] width 81 height 24
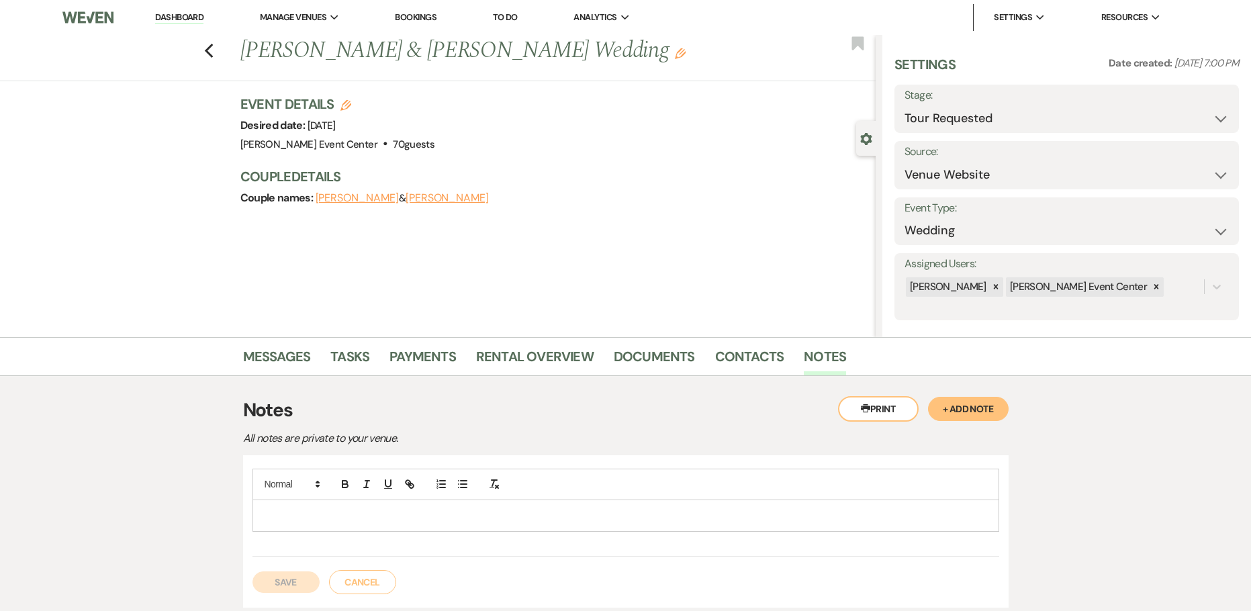
click at [480, 521] on p at bounding box center [625, 515] width 725 height 15
click at [298, 593] on button "Save" at bounding box center [286, 596] width 67 height 21
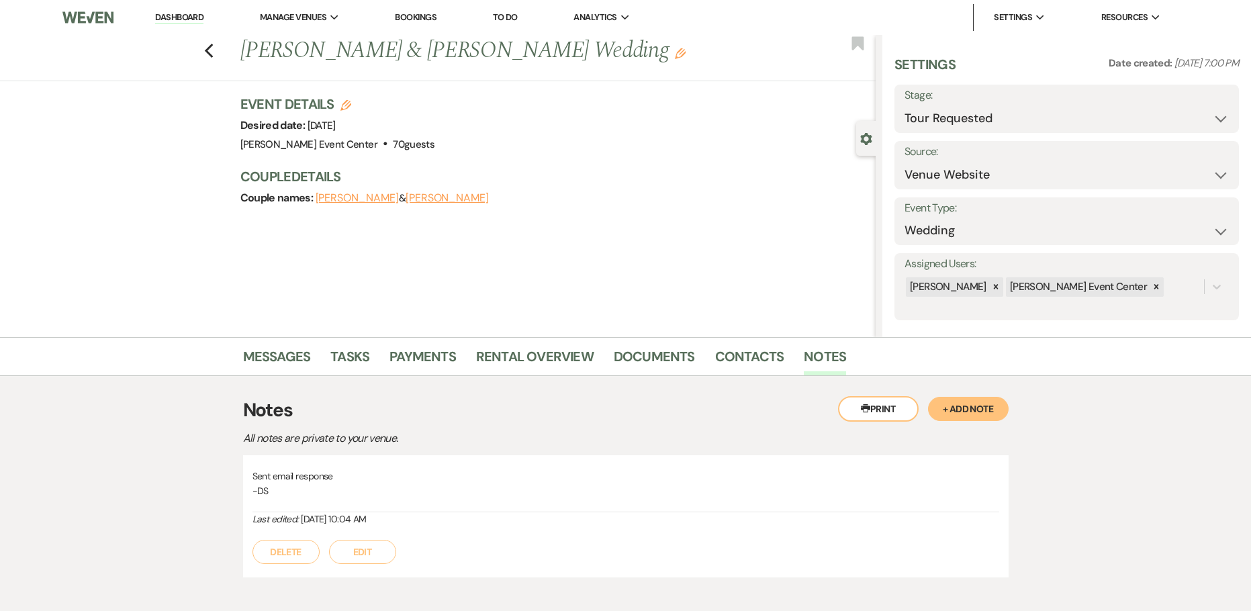
click at [590, 319] on div "Previous Michael Hanchell & Onyeka Onyia's Wedding Edit Bookmark Gear Settings …" at bounding box center [438, 186] width 876 height 302
click at [302, 14] on span "Manage Venues" at bounding box center [293, 17] width 66 height 13
click at [332, 45] on li "[PERSON_NAME] Event Center" at bounding box center [329, 44] width 125 height 13
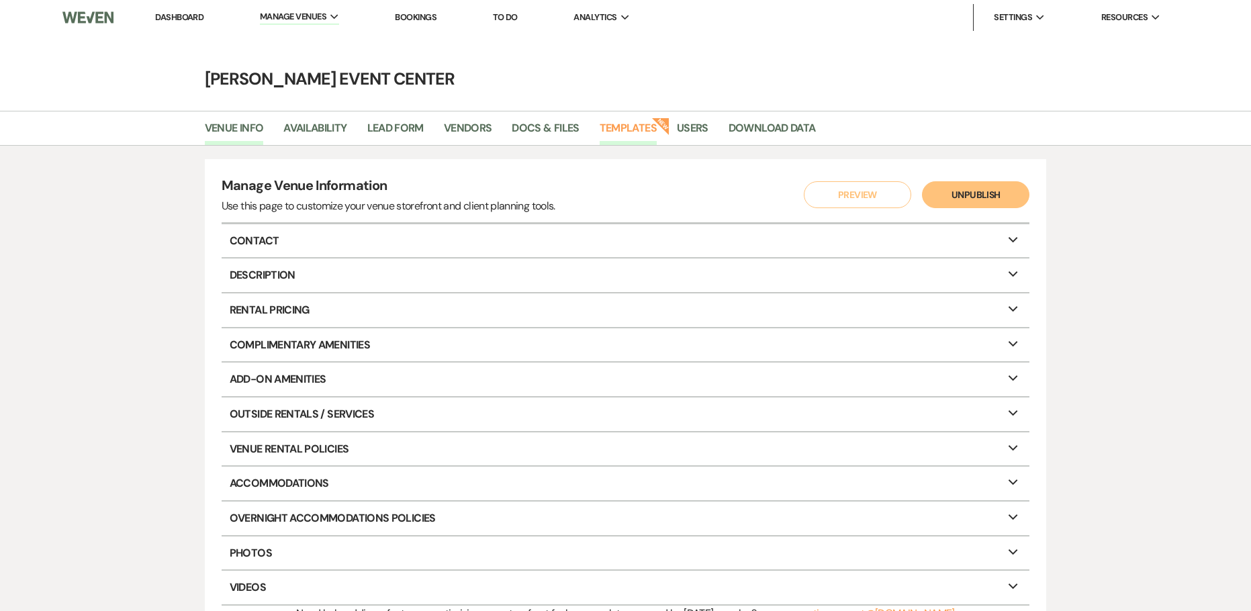
click at [635, 126] on link "Templates" at bounding box center [628, 133] width 57 height 26
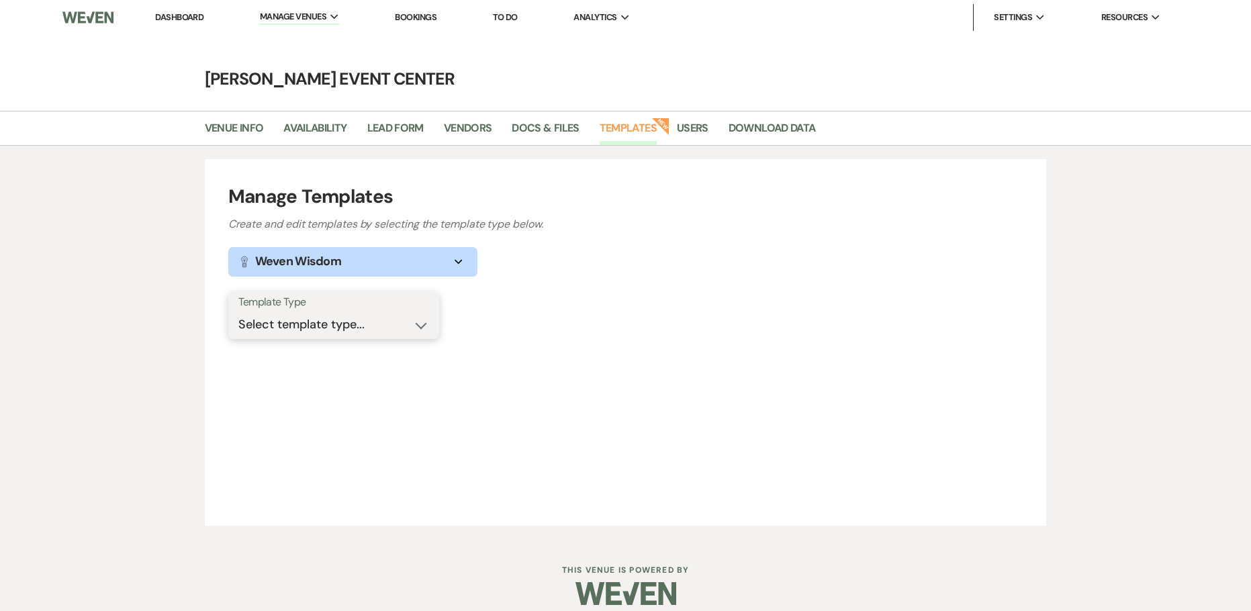
click at [339, 328] on select "Select template type... Task List Message Templates Payment Plan Inventory Item…" at bounding box center [333, 325] width 191 height 26
click at [240, 134] on link "Venue Info" at bounding box center [234, 133] width 59 height 26
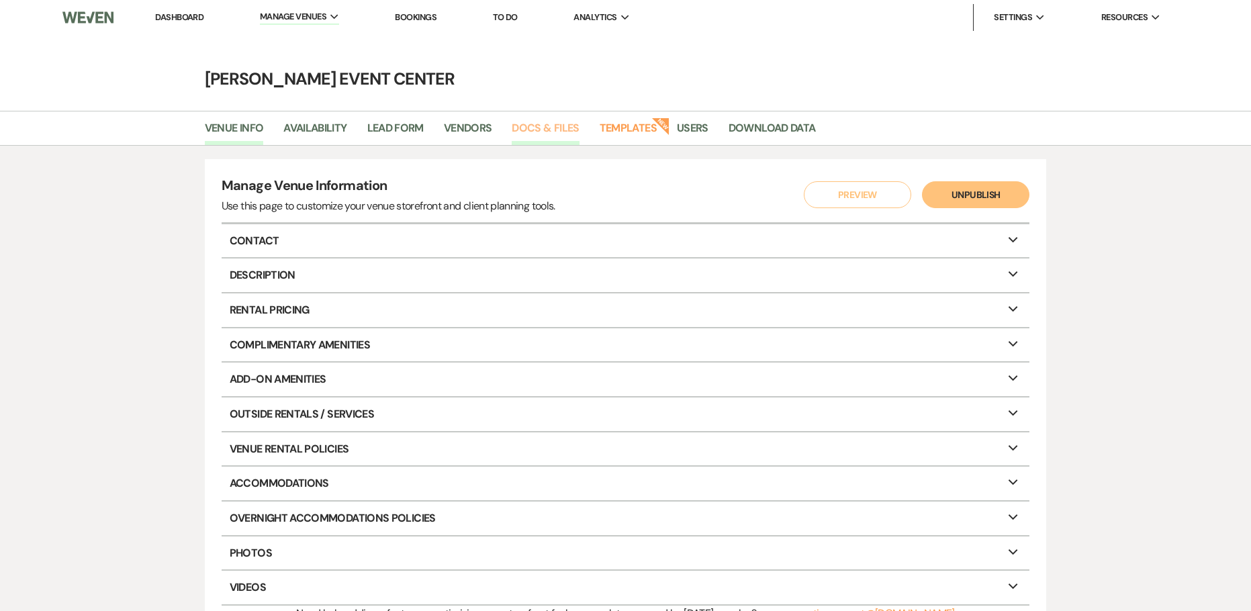
click at [544, 130] on link "Docs & Files" at bounding box center [545, 133] width 67 height 26
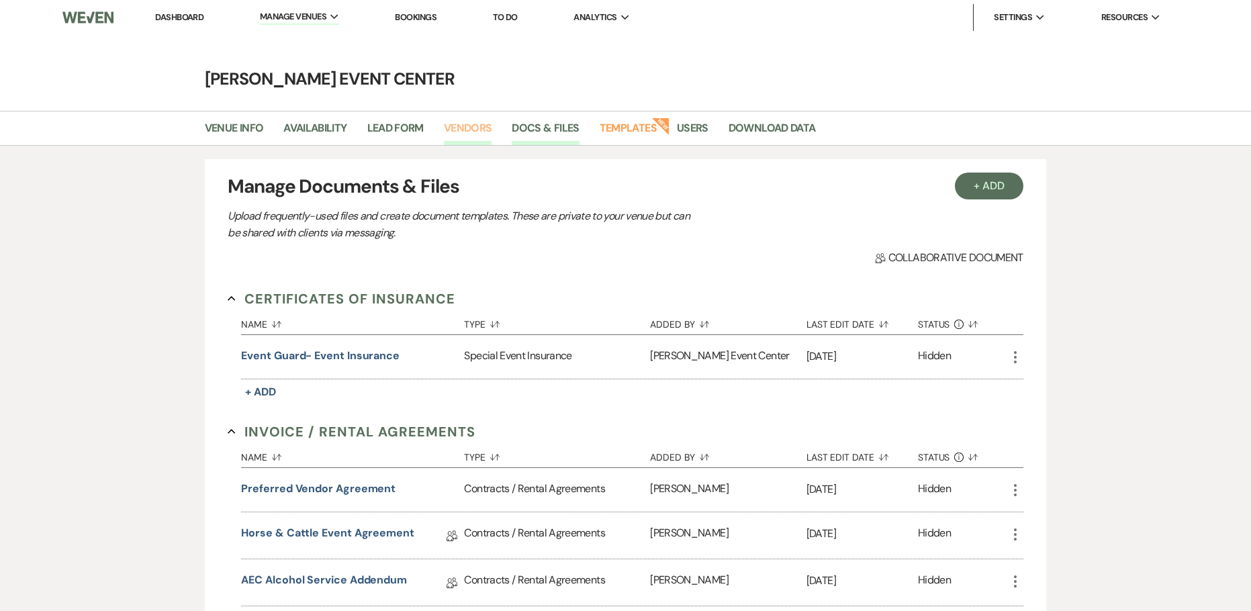
click at [486, 129] on link "Vendors" at bounding box center [468, 133] width 48 height 26
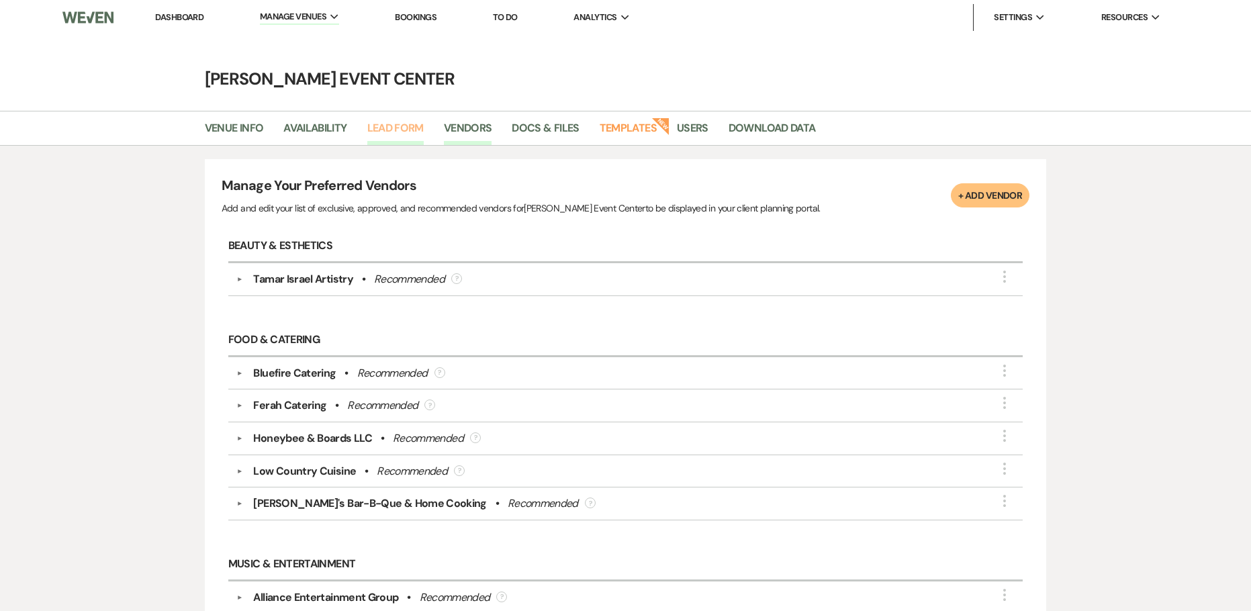
click at [398, 128] on link "Lead Form" at bounding box center [395, 133] width 56 height 26
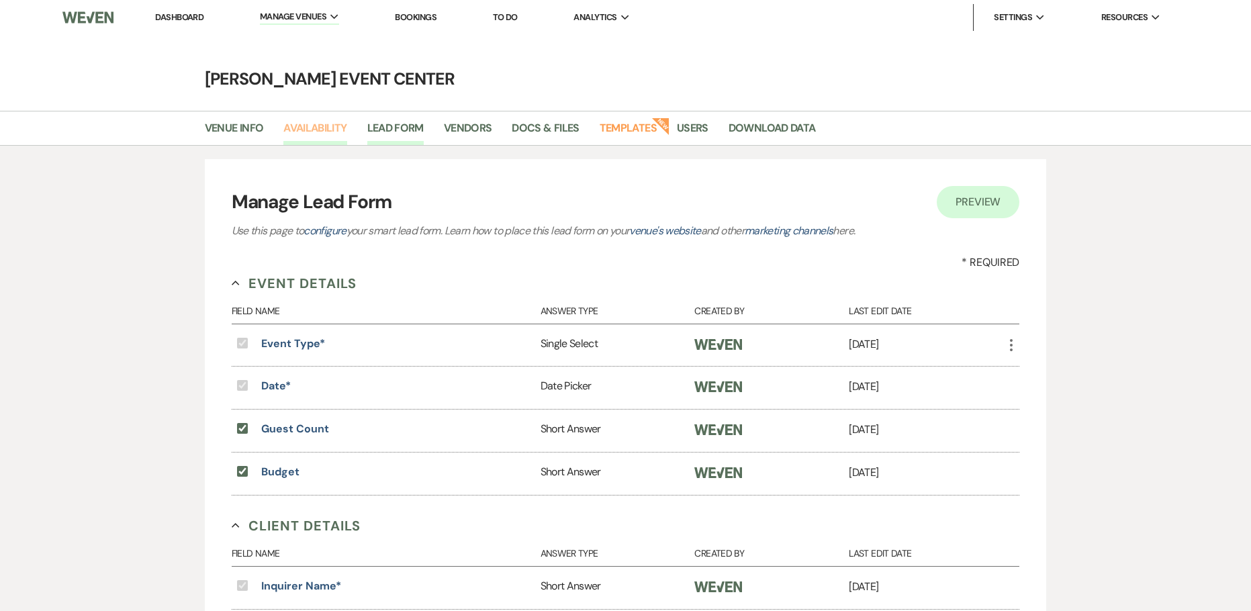
click at [334, 121] on link "Availability" at bounding box center [314, 133] width 63 height 26
select select "3"
select select "2026"
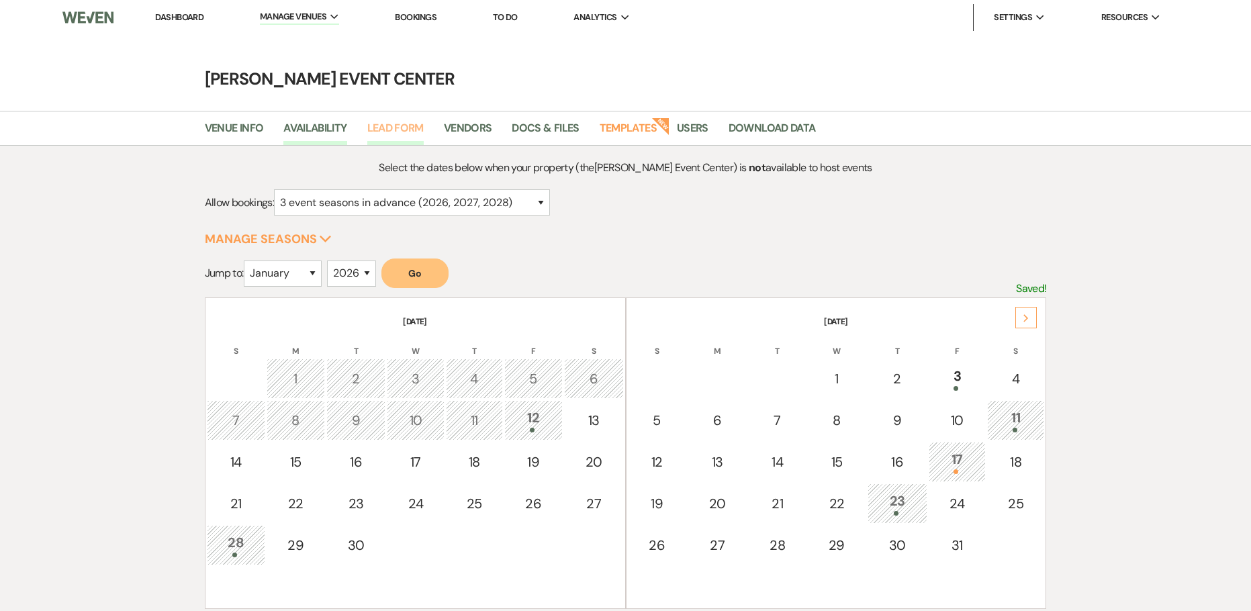
click at [409, 130] on link "Lead Form" at bounding box center [395, 133] width 56 height 26
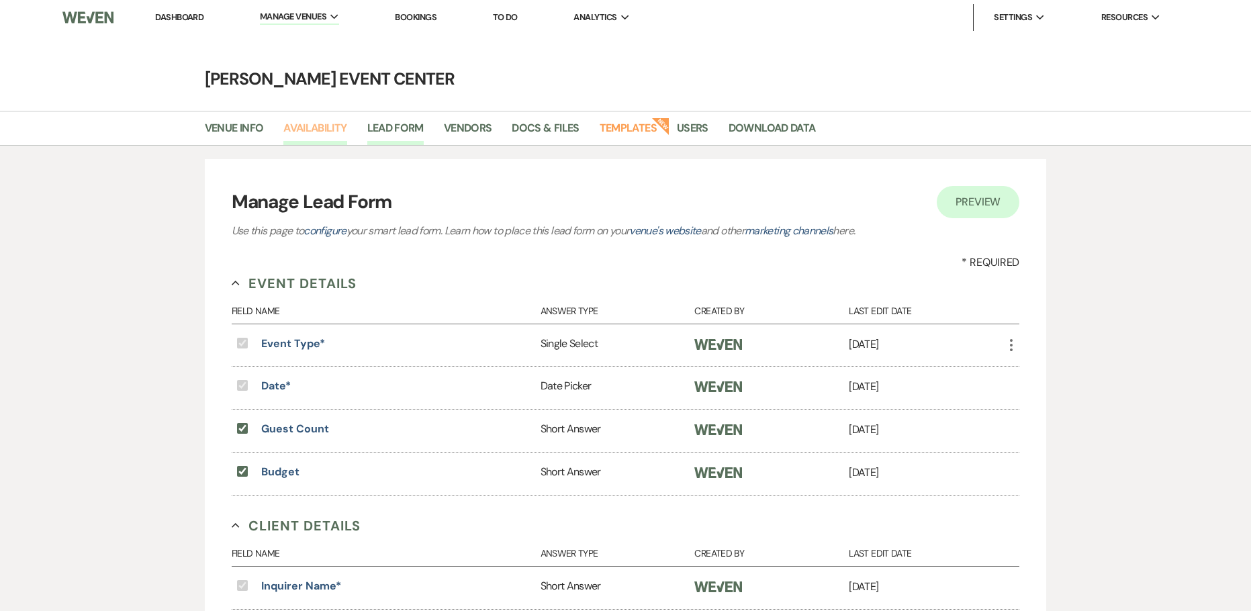
click at [303, 128] on link "Availability" at bounding box center [314, 133] width 63 height 26
select select "3"
select select "2026"
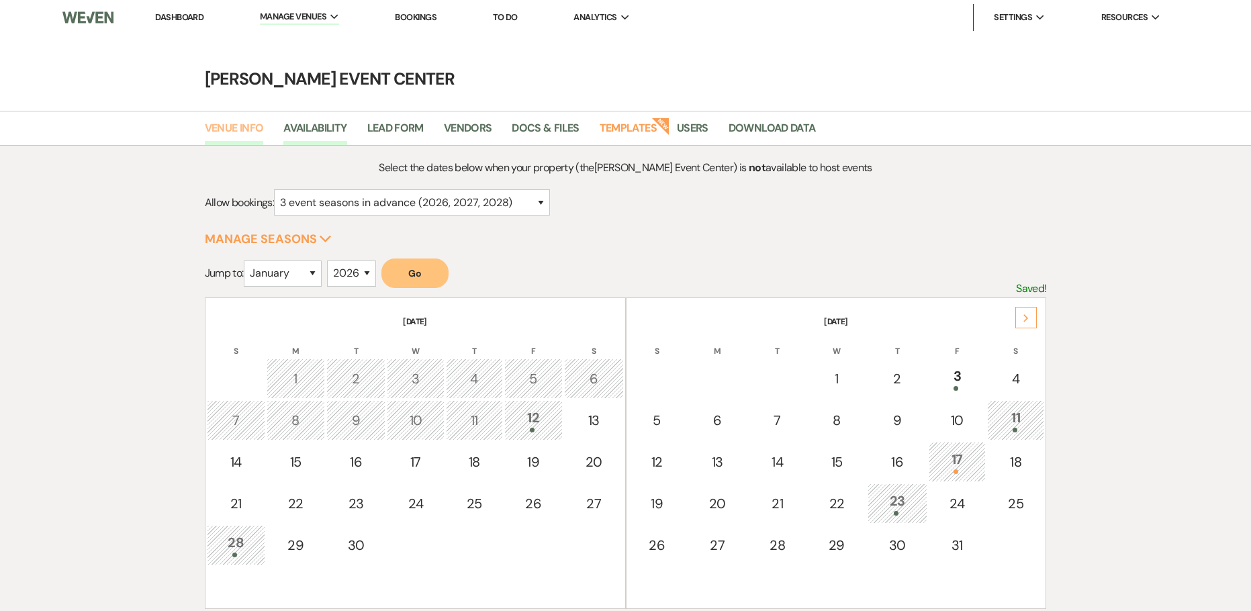
click at [212, 128] on link "Venue Info" at bounding box center [234, 133] width 59 height 26
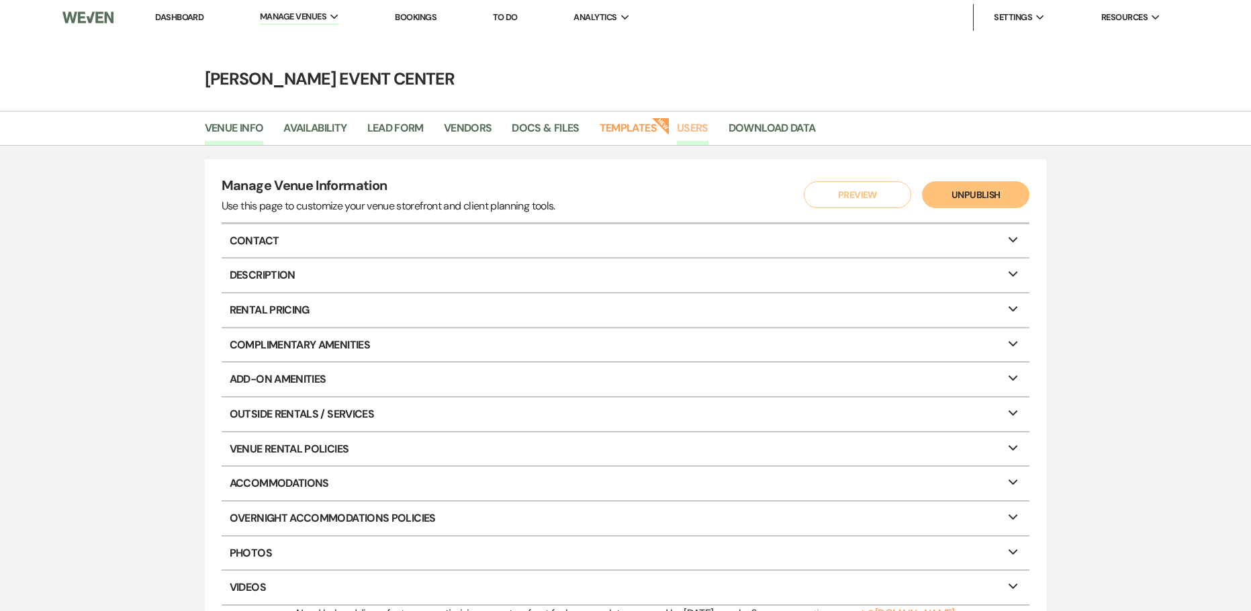
click at [681, 130] on link "Users" at bounding box center [693, 133] width 32 height 26
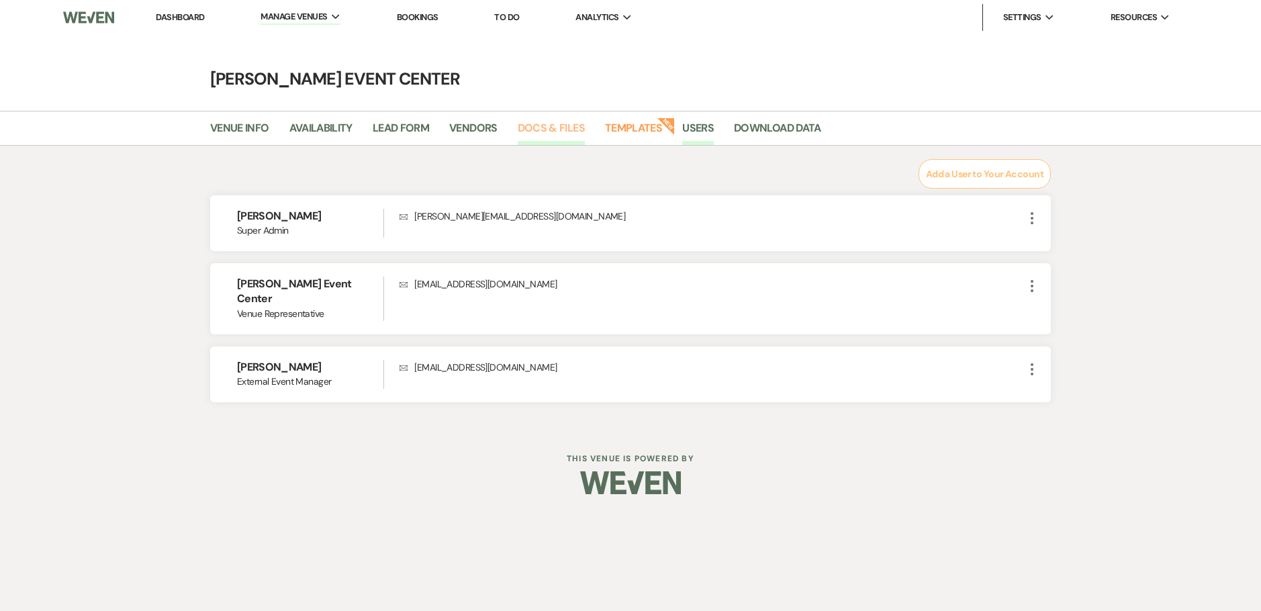
click at [547, 131] on link "Docs & Files" at bounding box center [551, 133] width 67 height 26
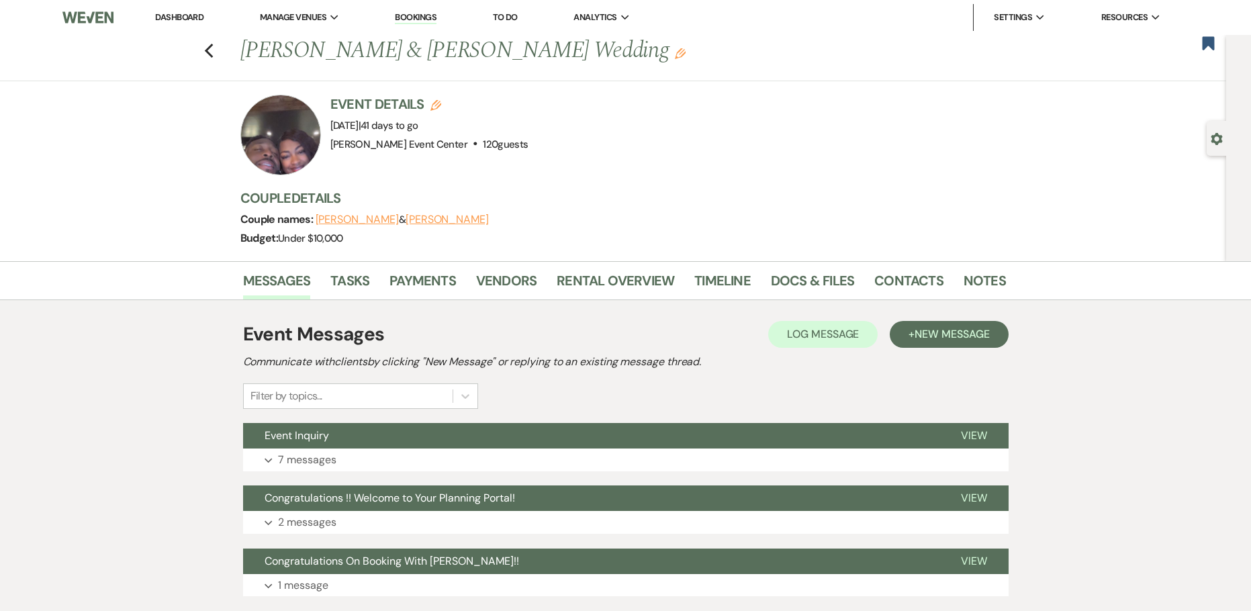
click at [208, 50] on div "Previous Daniel Guest & Lavasia Williams's Wedding Edit Bookmark" at bounding box center [609, 58] width 1233 height 46
click at [212, 52] on use "button" at bounding box center [208, 51] width 9 height 15
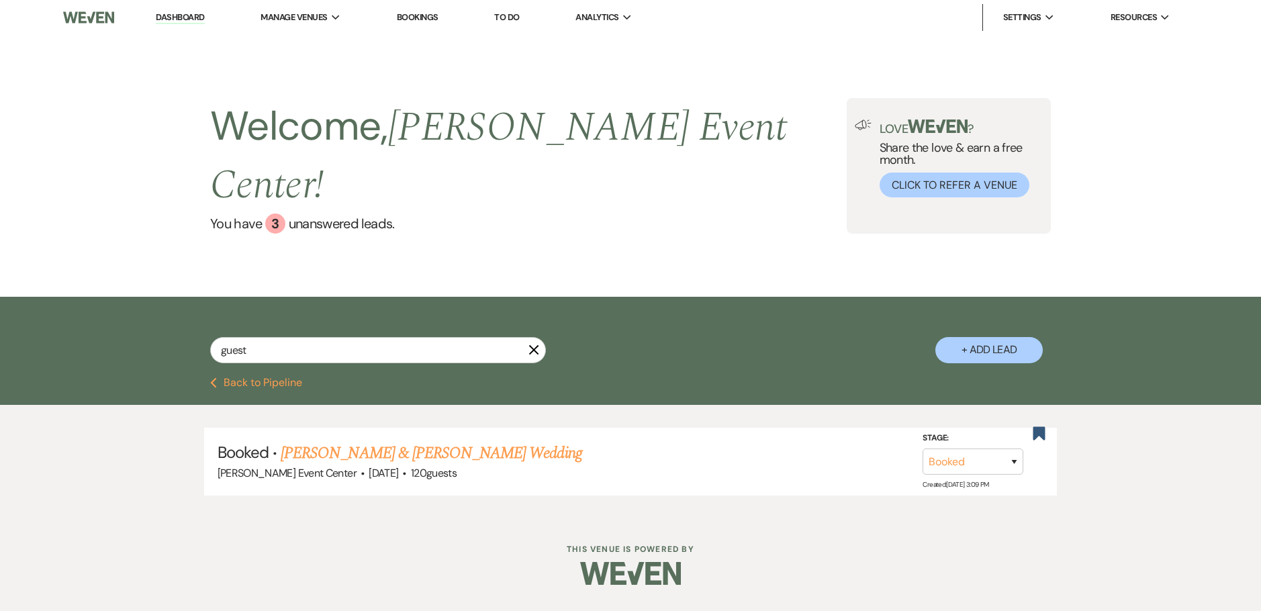
click at [535, 345] on icon "X" at bounding box center [534, 350] width 11 height 11
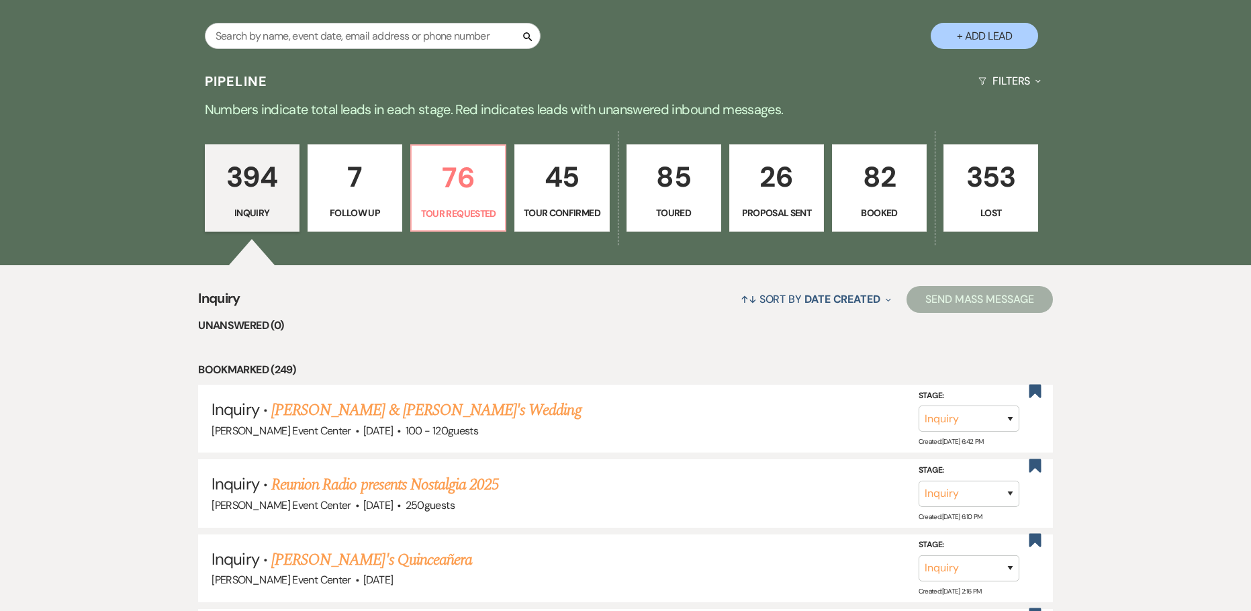
scroll to position [269, 0]
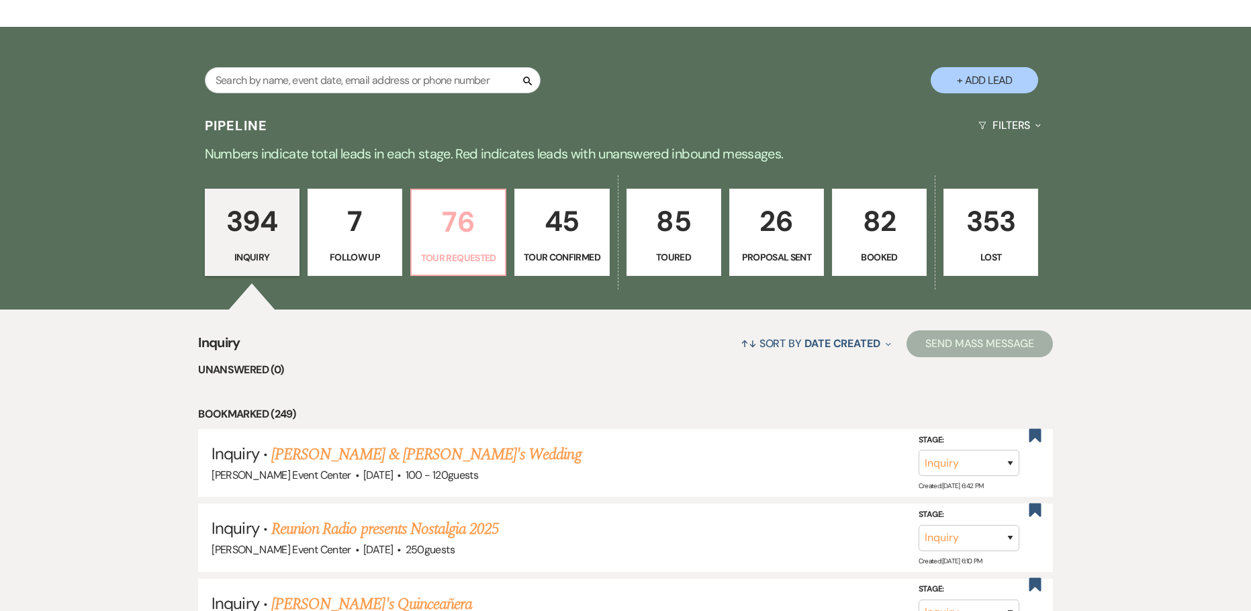
click at [449, 209] on p "76" at bounding box center [458, 221] width 77 height 45
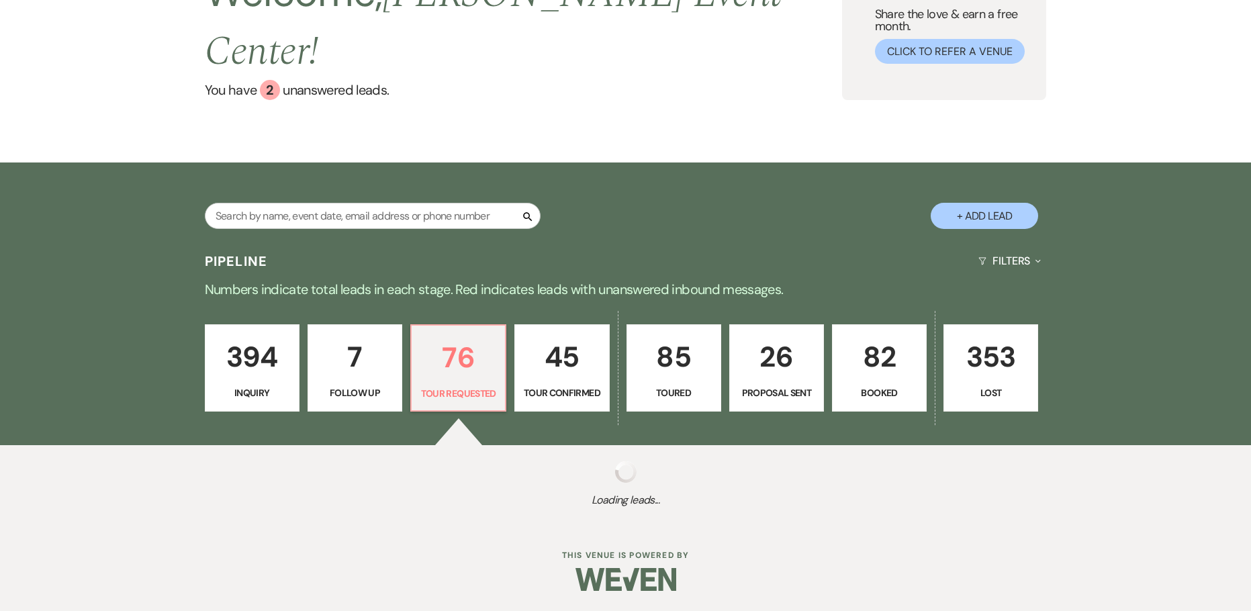
scroll to position [101, 0]
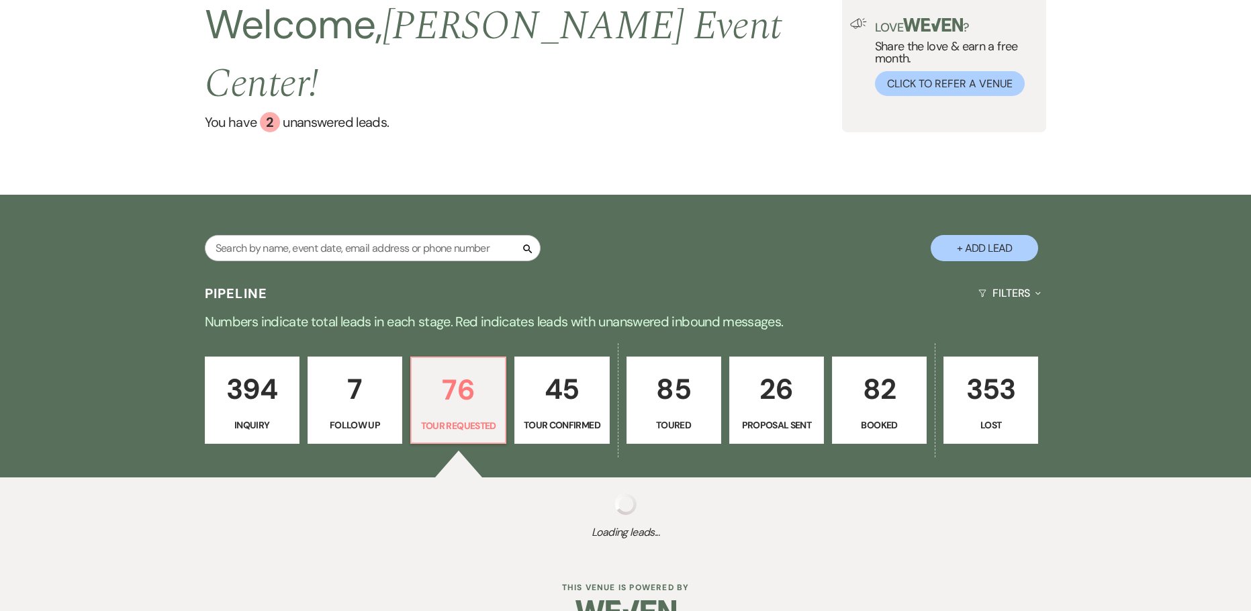
select select "2"
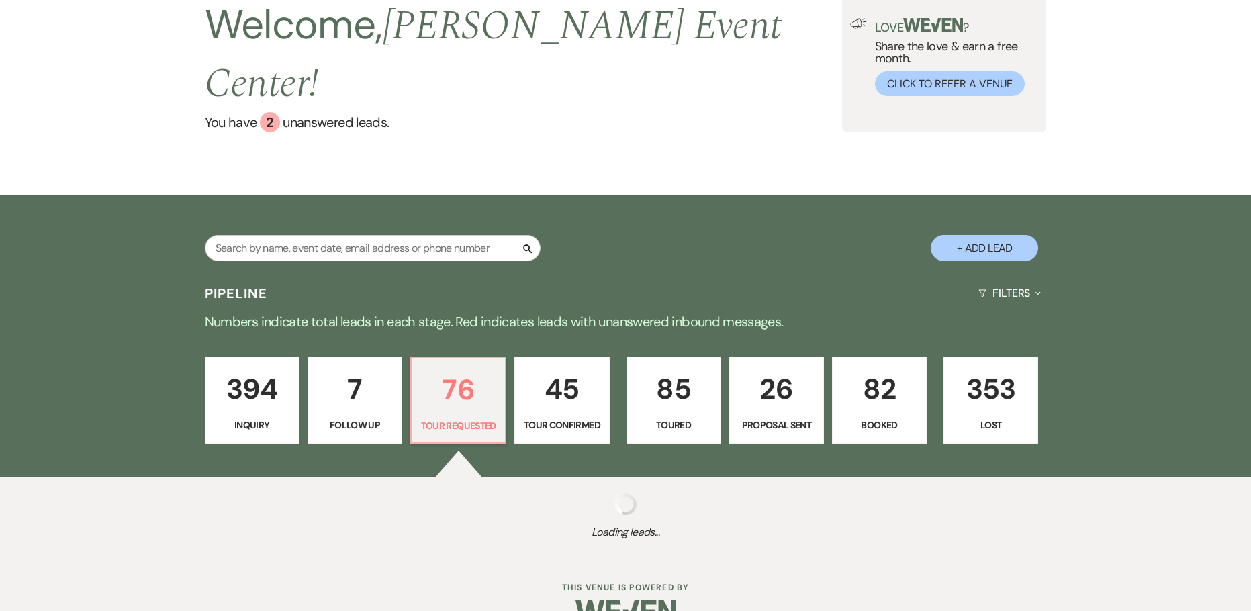
select select "2"
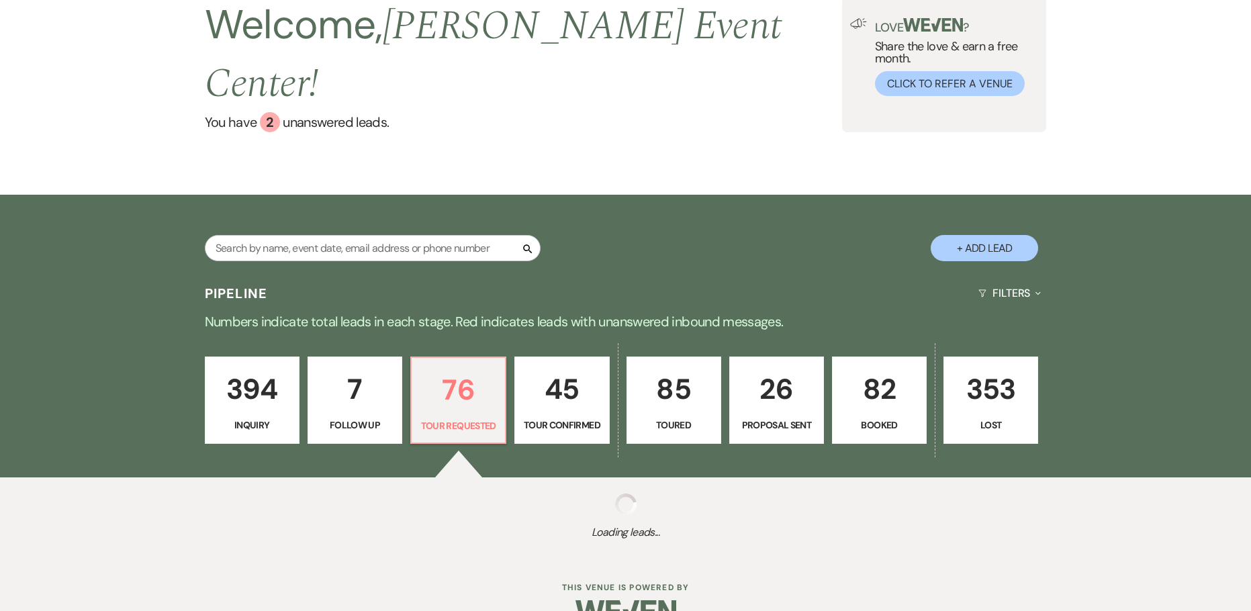
select select "2"
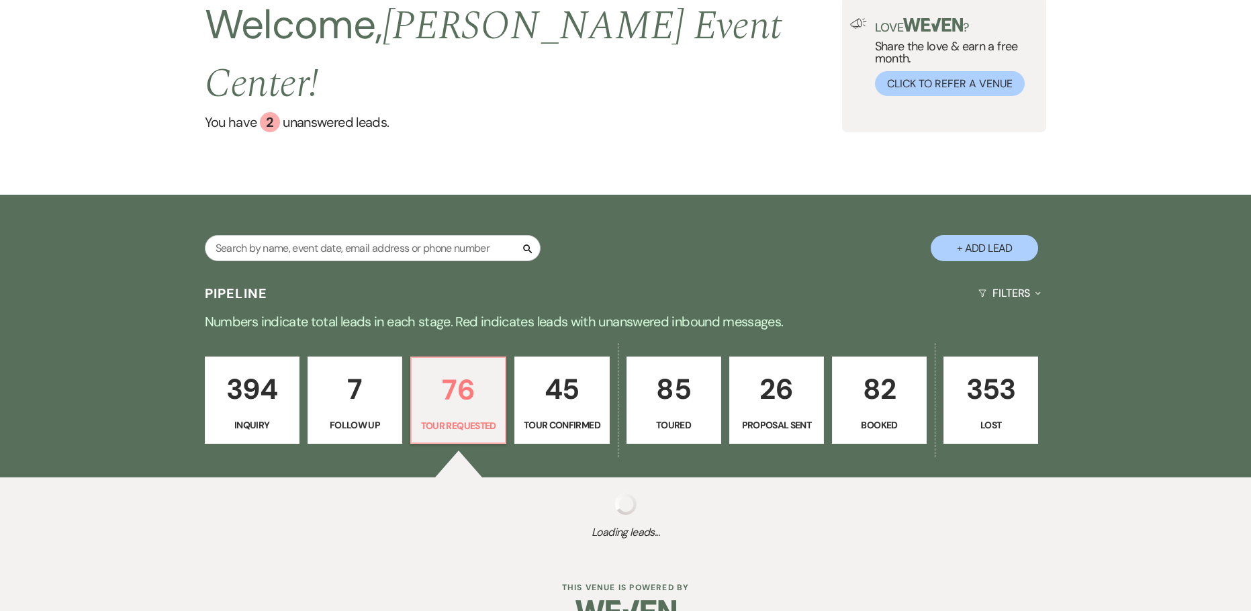
select select "2"
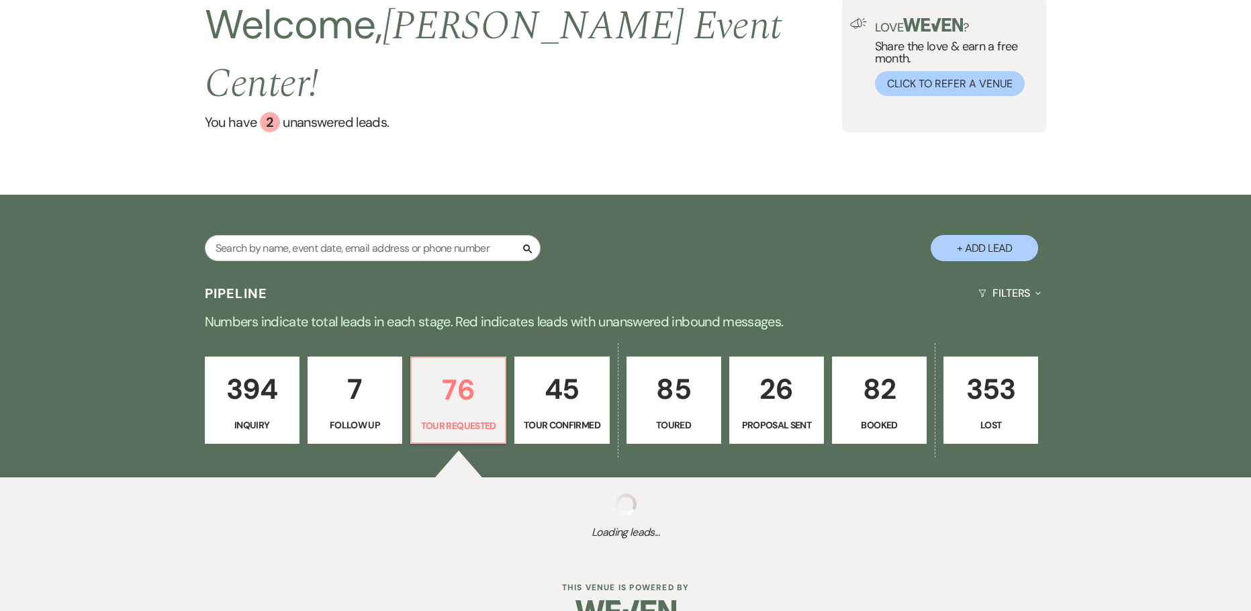
select select "2"
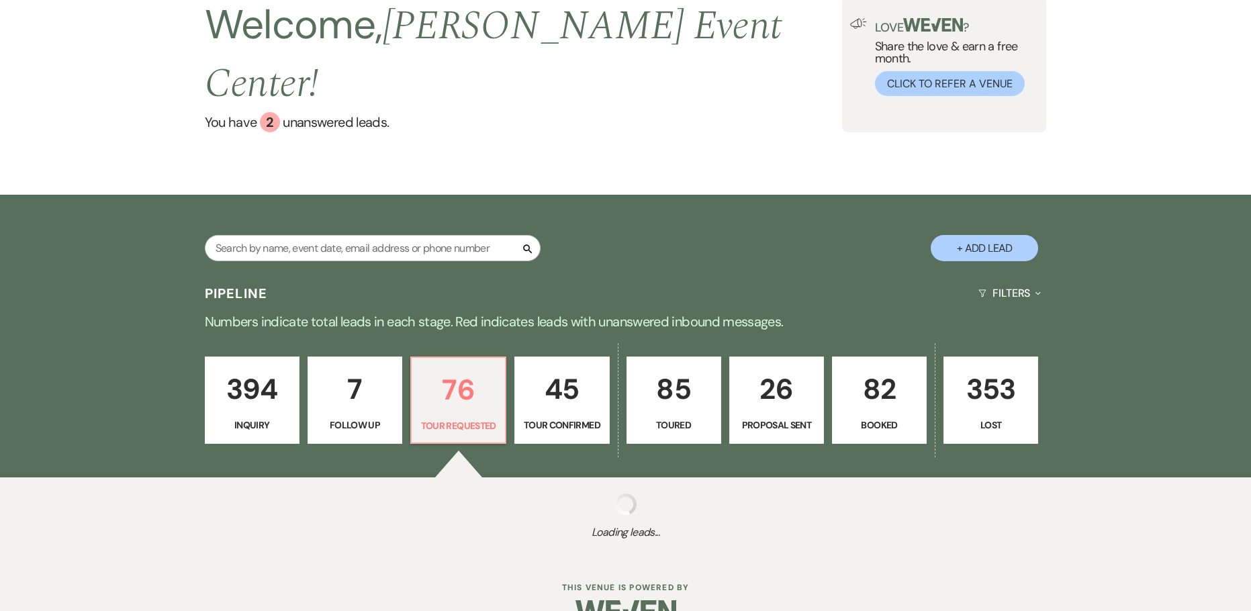
select select "2"
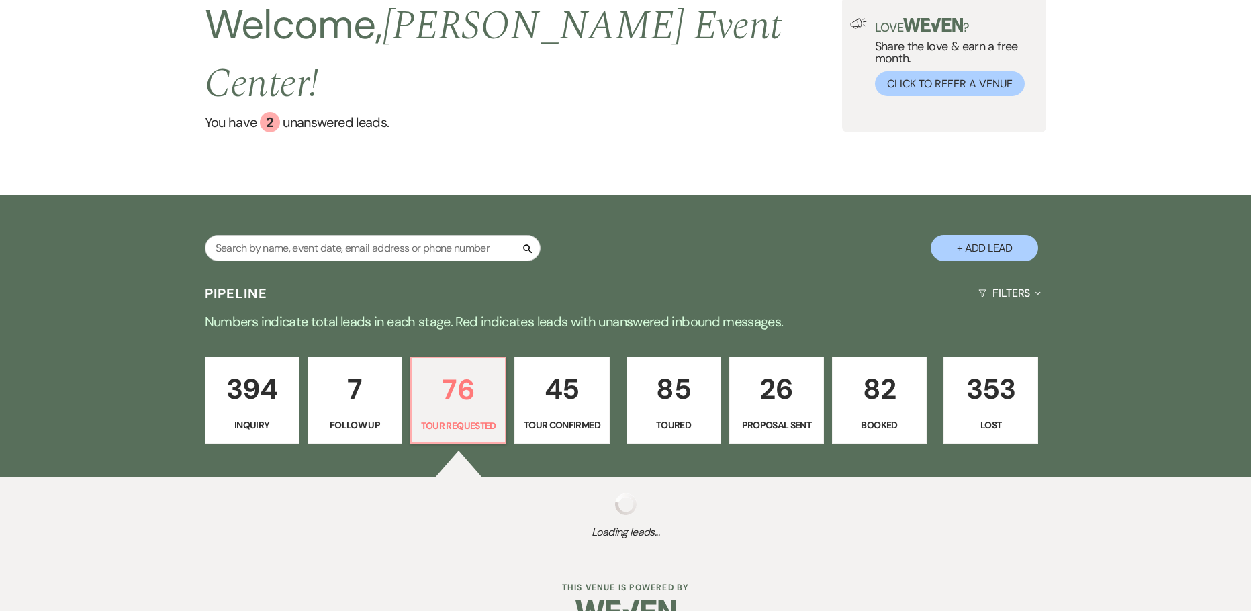
select select "2"
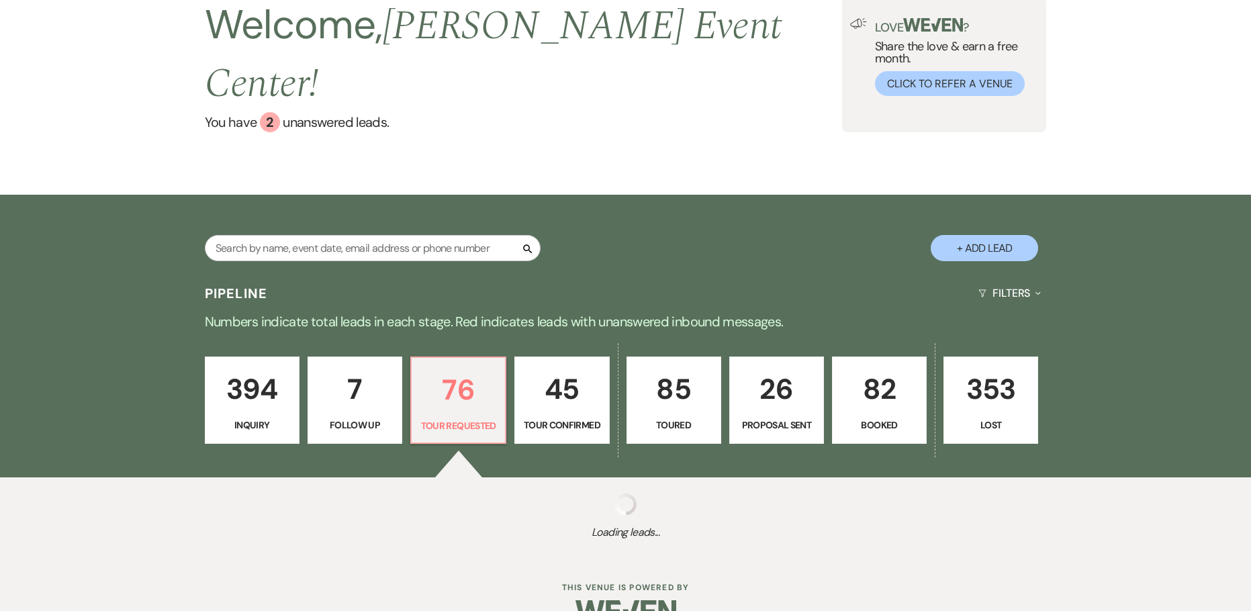
select select "2"
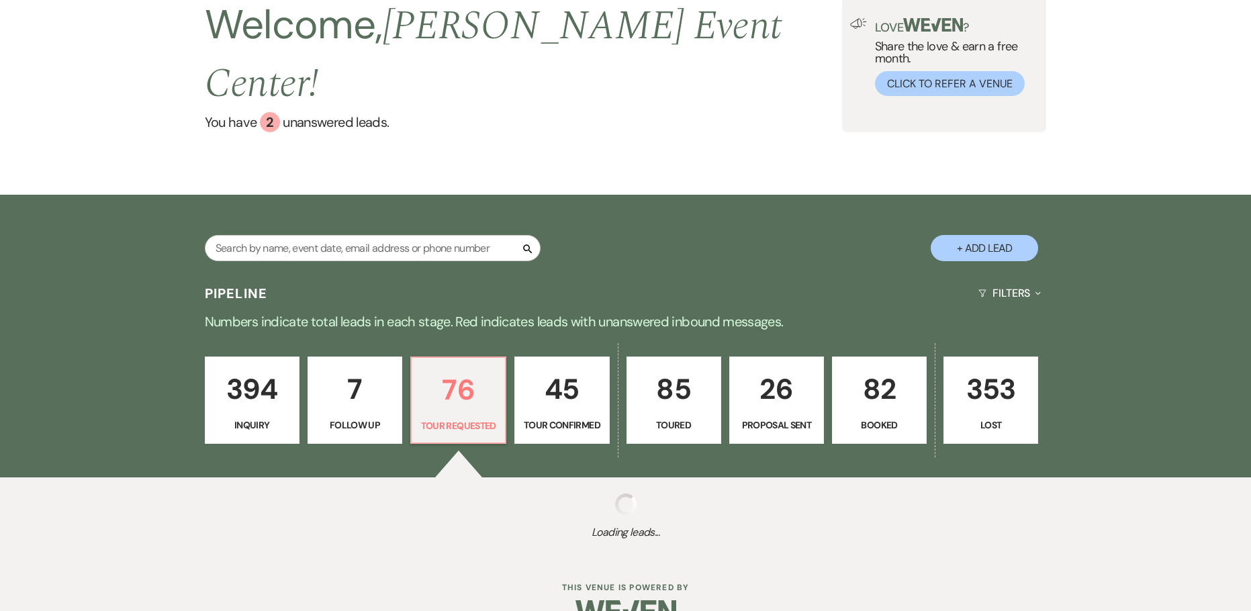
select select "2"
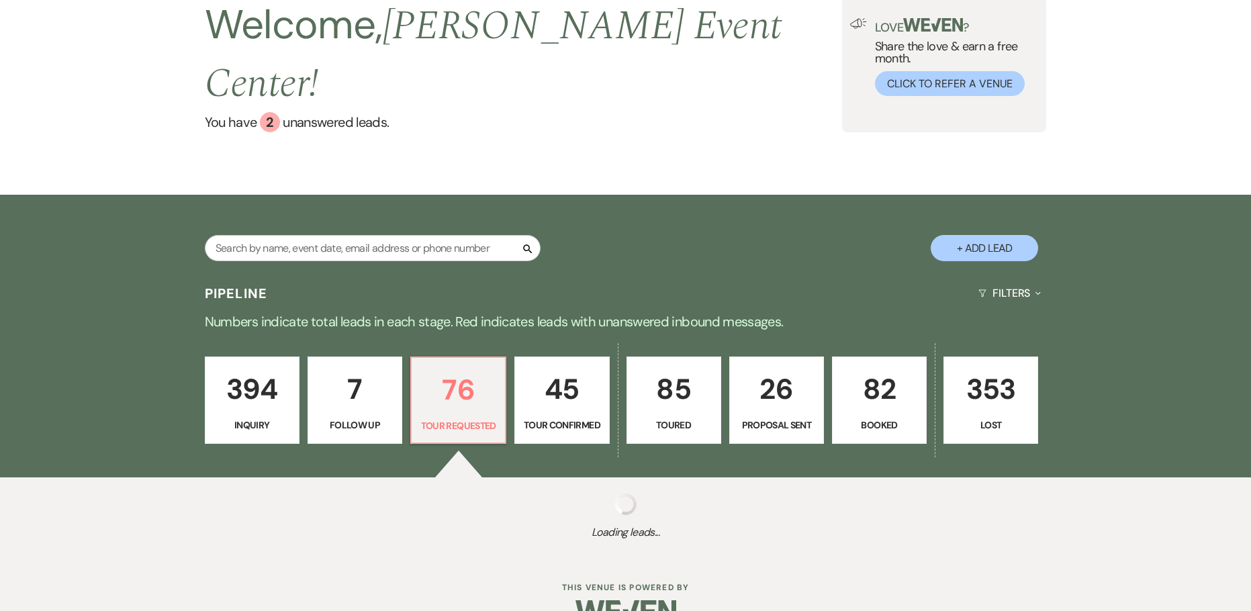
select select "2"
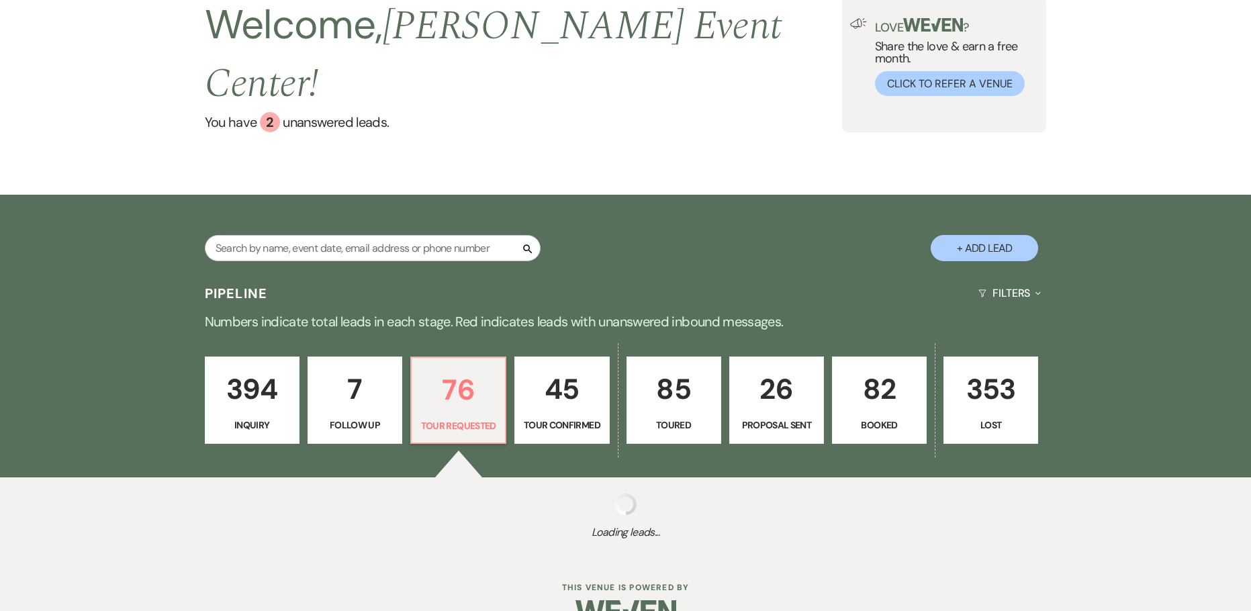
select select "2"
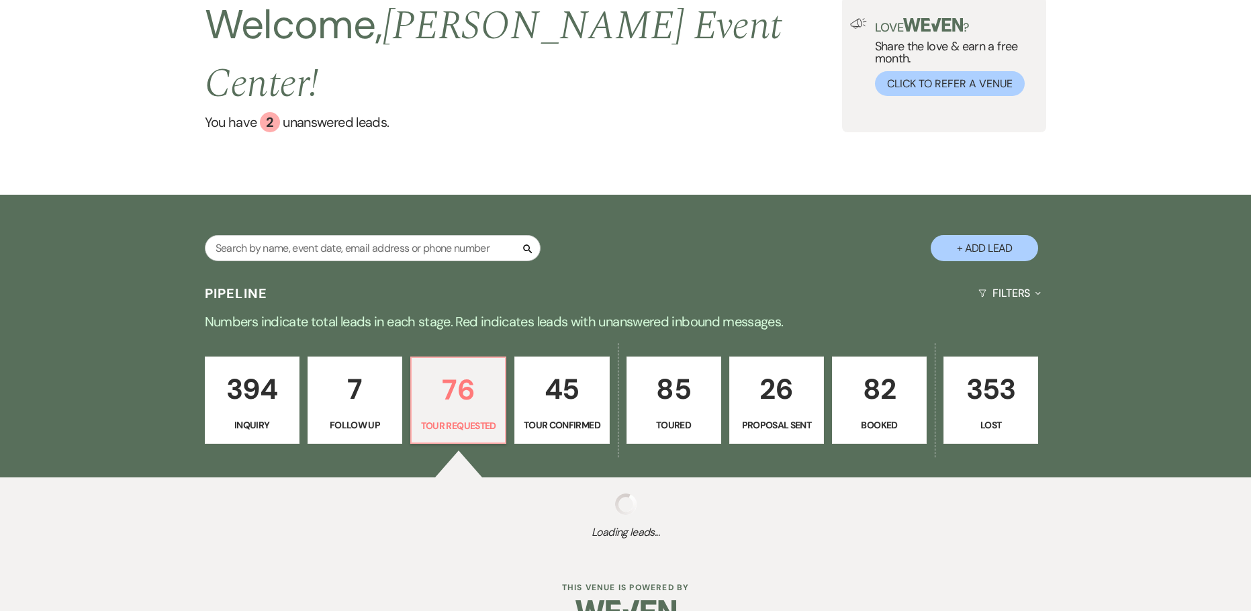
select select "2"
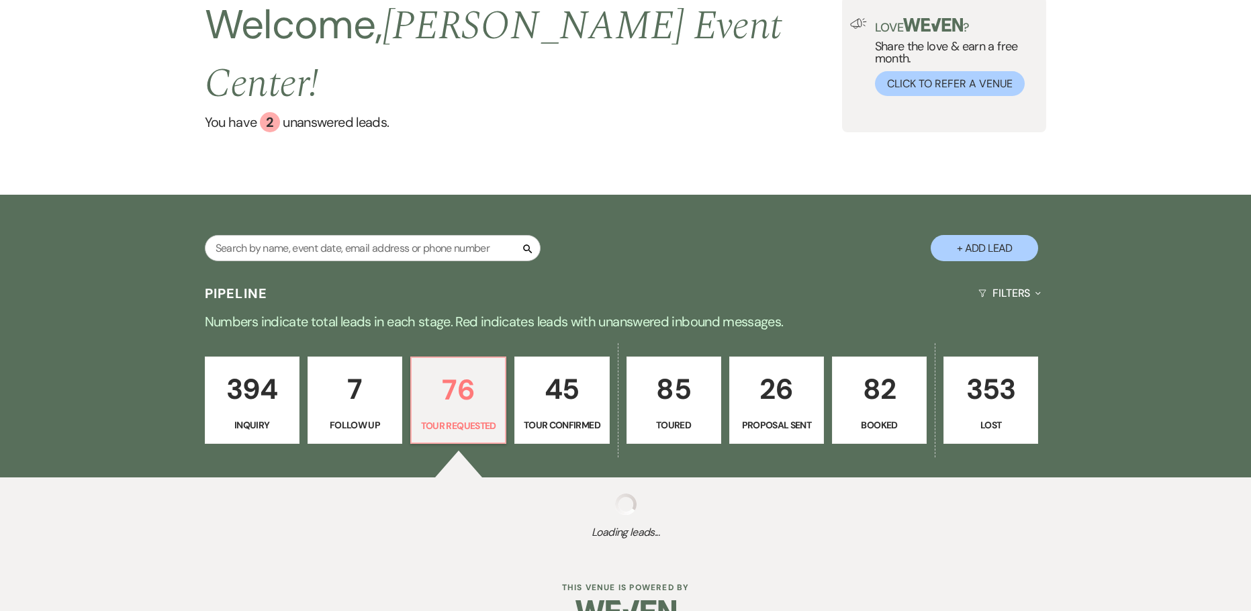
select select "2"
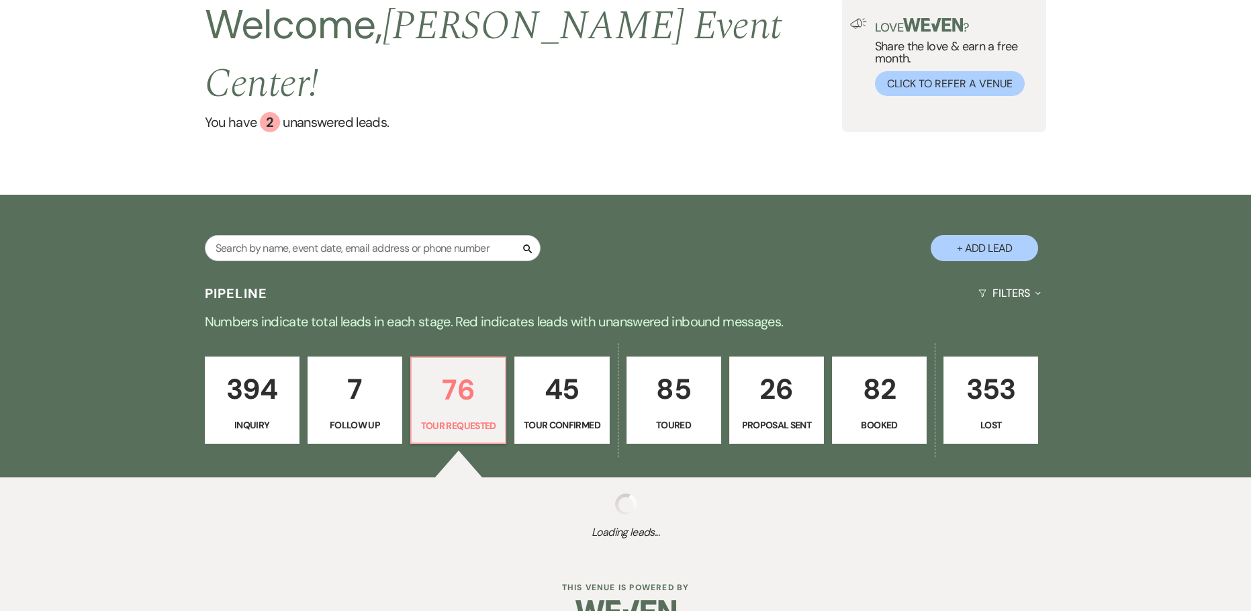
select select "2"
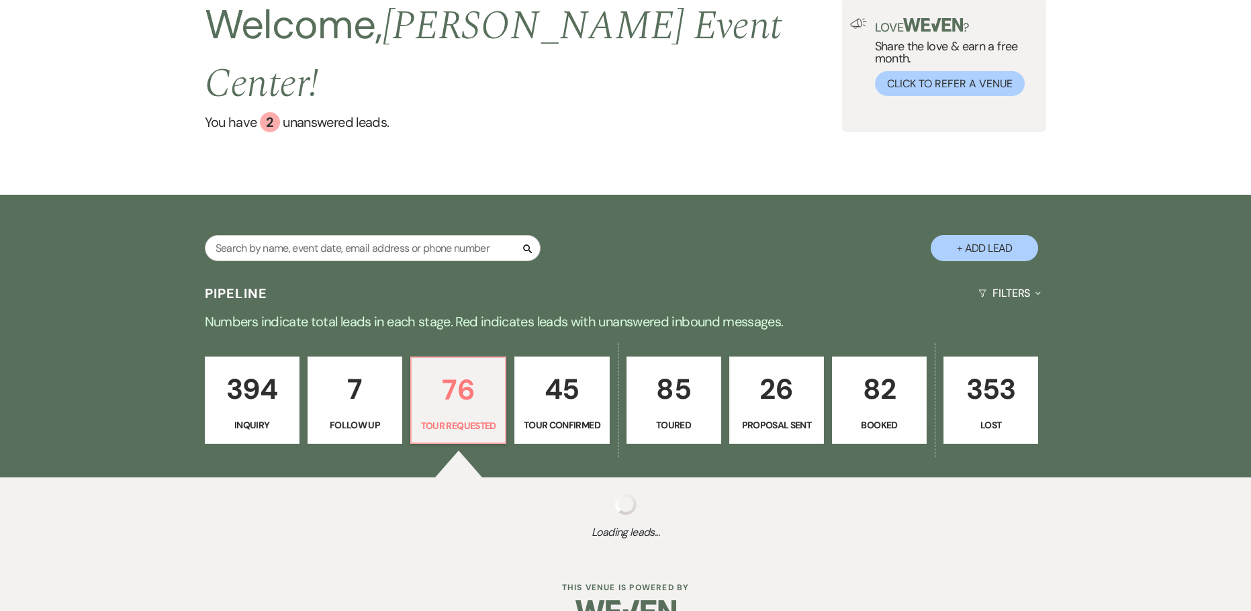
select select "2"
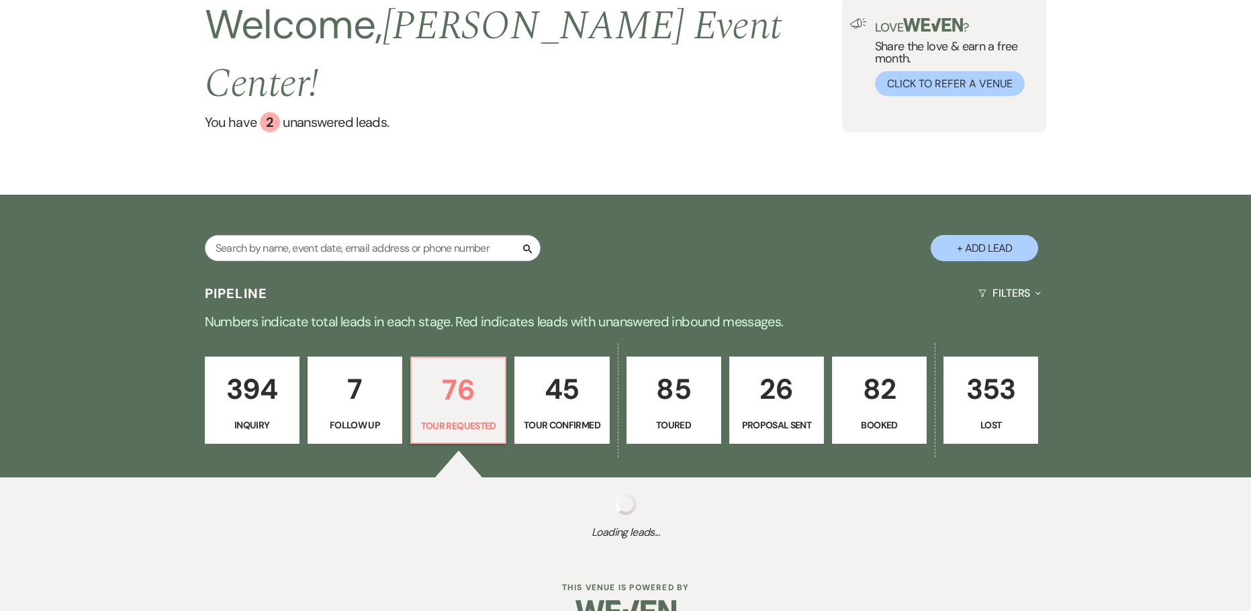
select select "2"
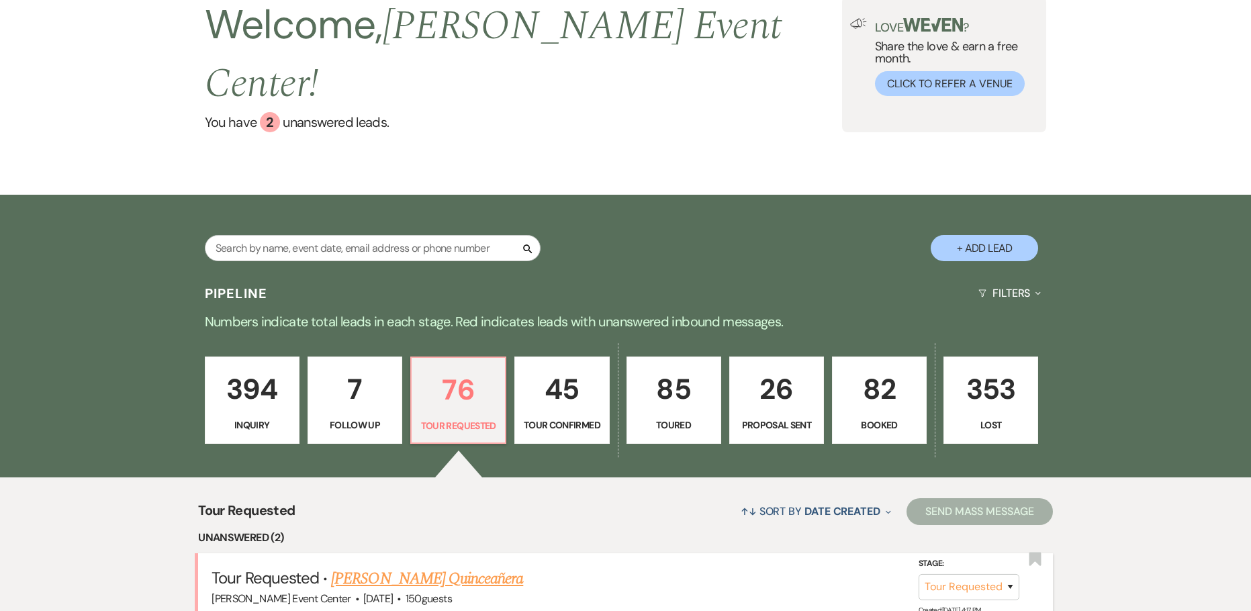
scroll to position [269, 0]
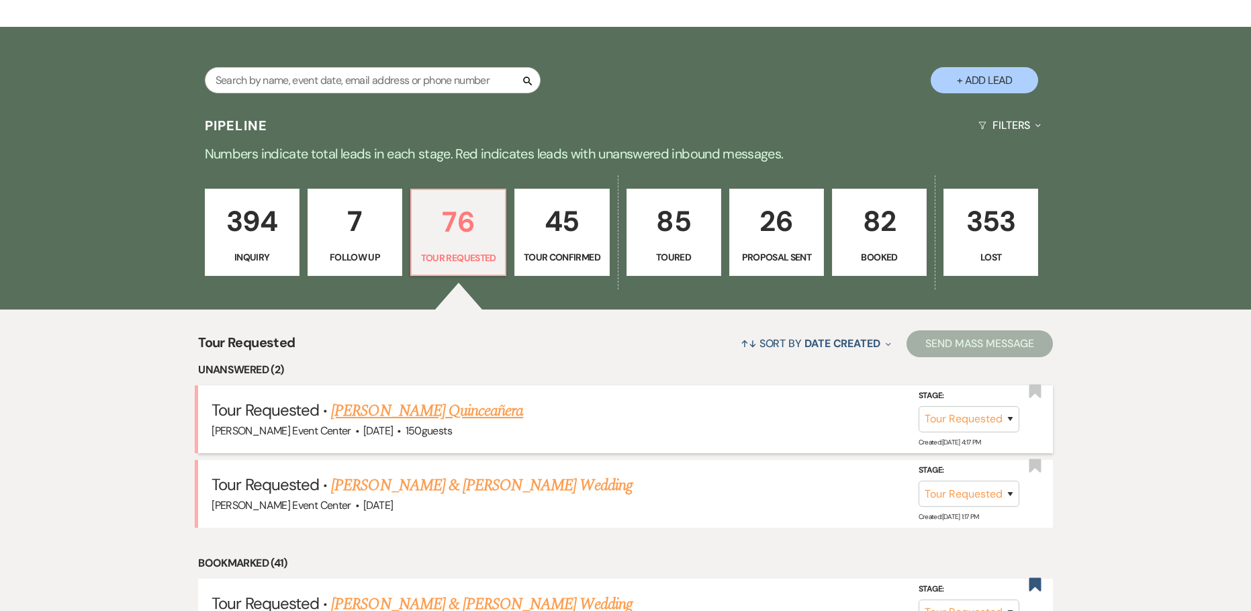
click at [465, 399] on link "[PERSON_NAME] Quinceañera" at bounding box center [427, 411] width 192 height 24
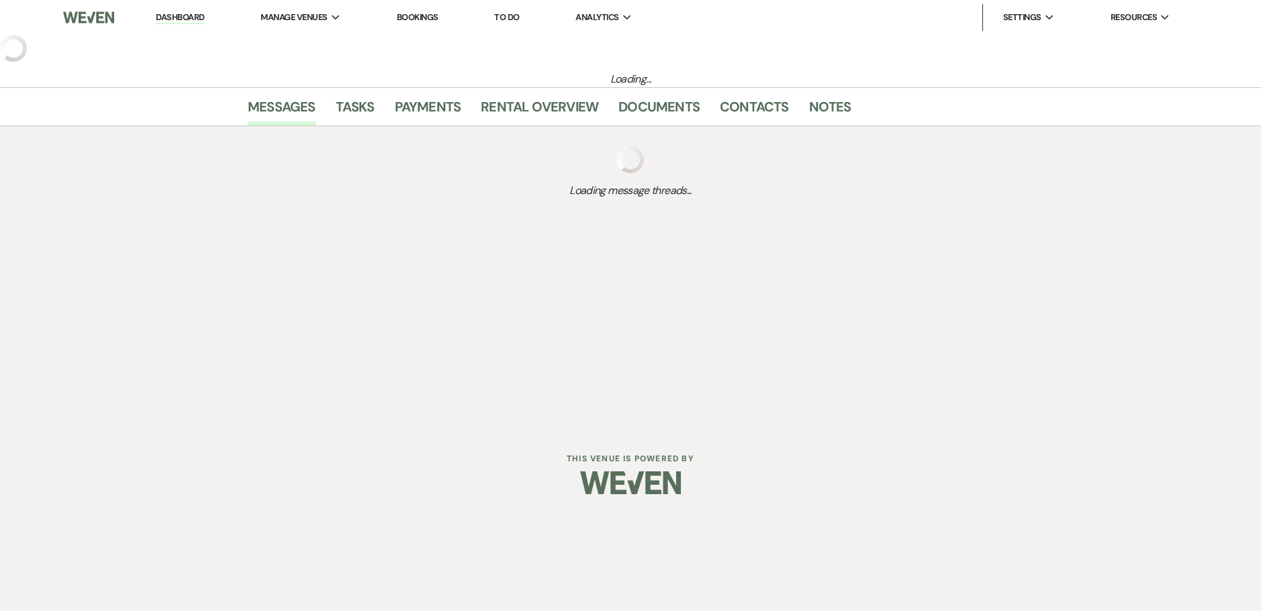
select select "2"
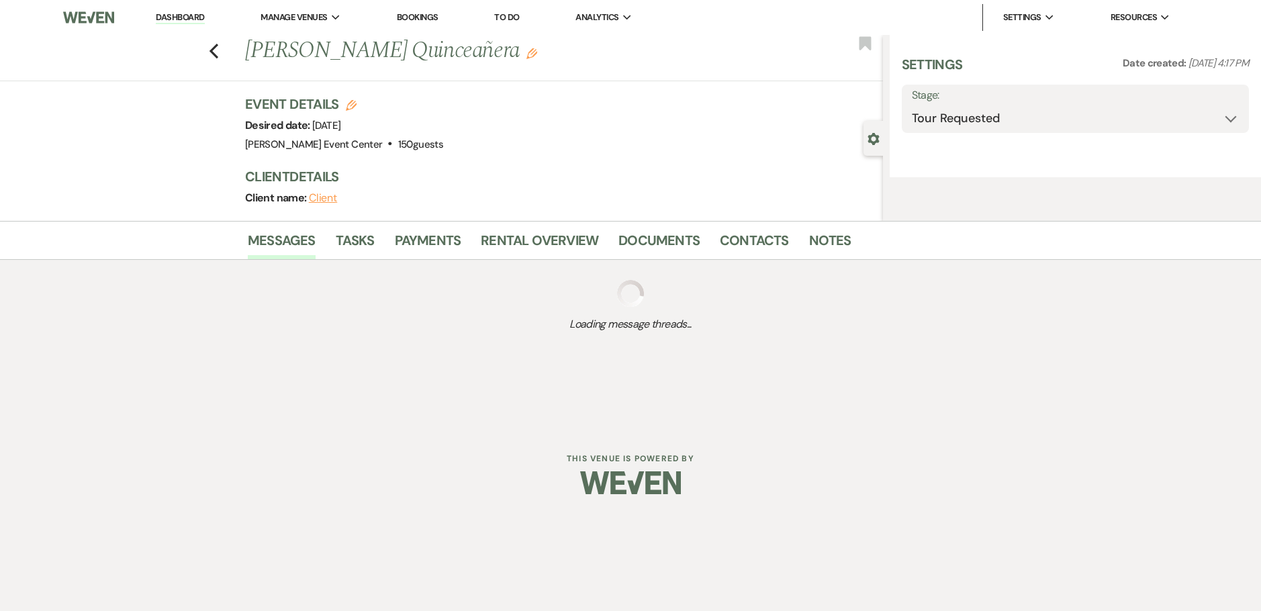
select select "15"
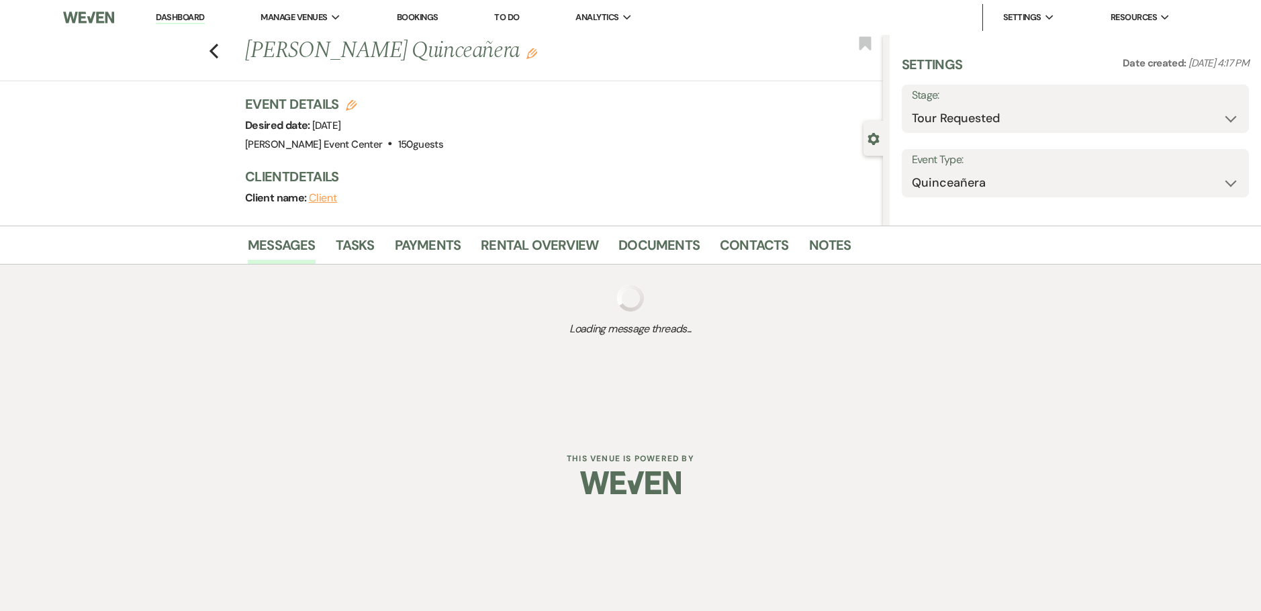
select select "5"
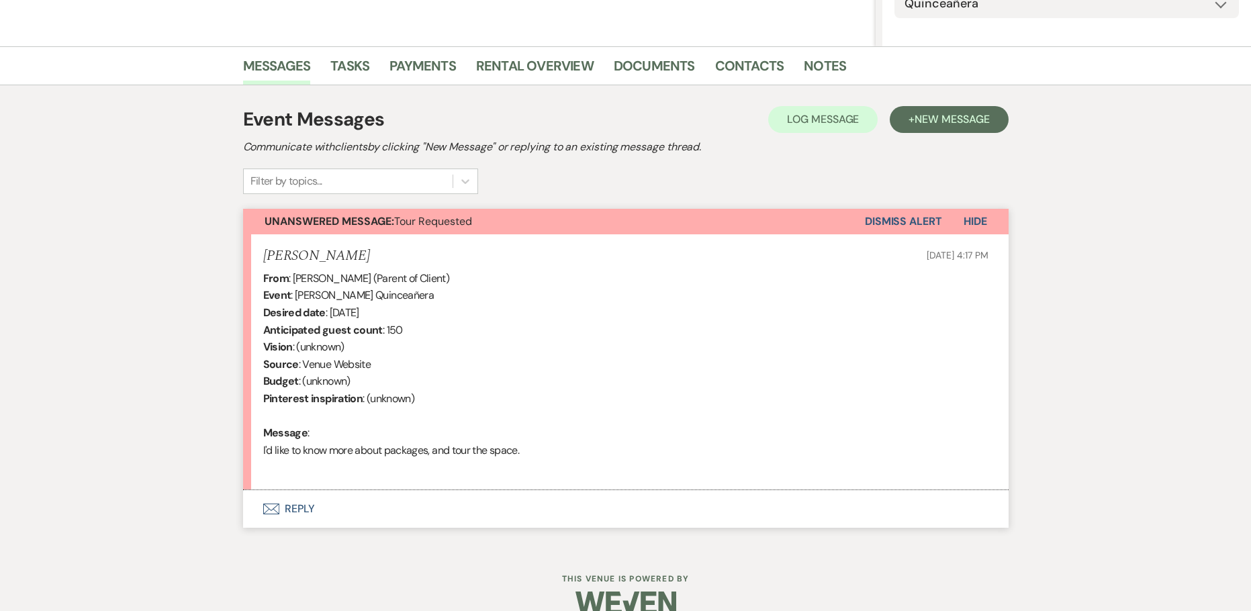
scroll to position [251, 0]
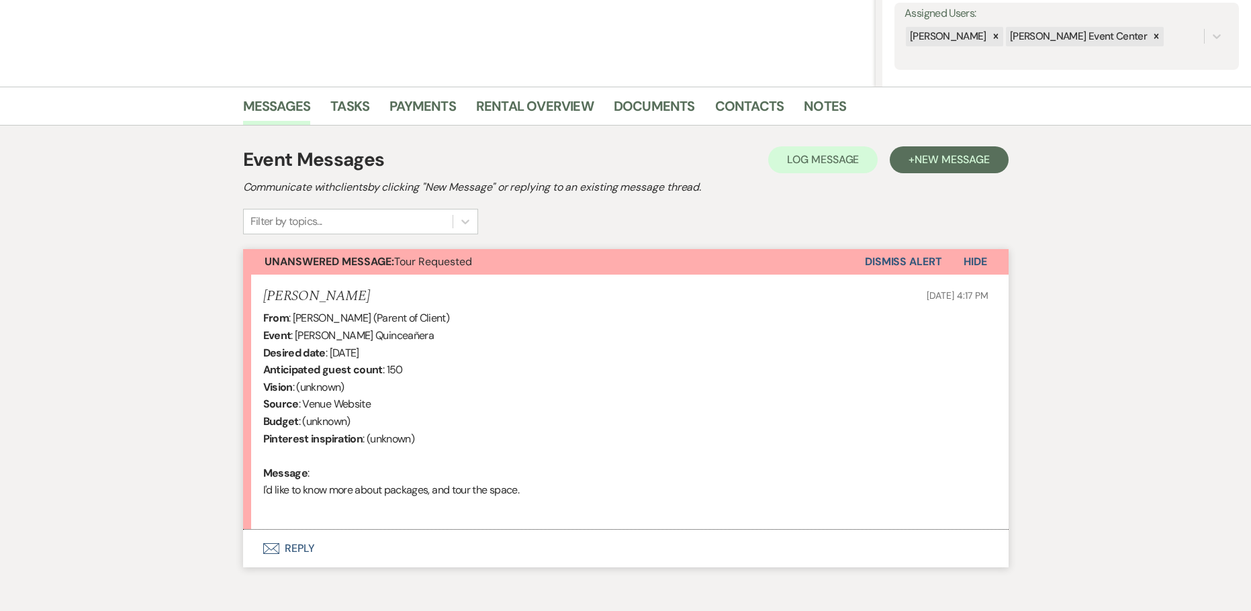
click at [290, 547] on button "Envelope Reply" at bounding box center [626, 549] width 766 height 38
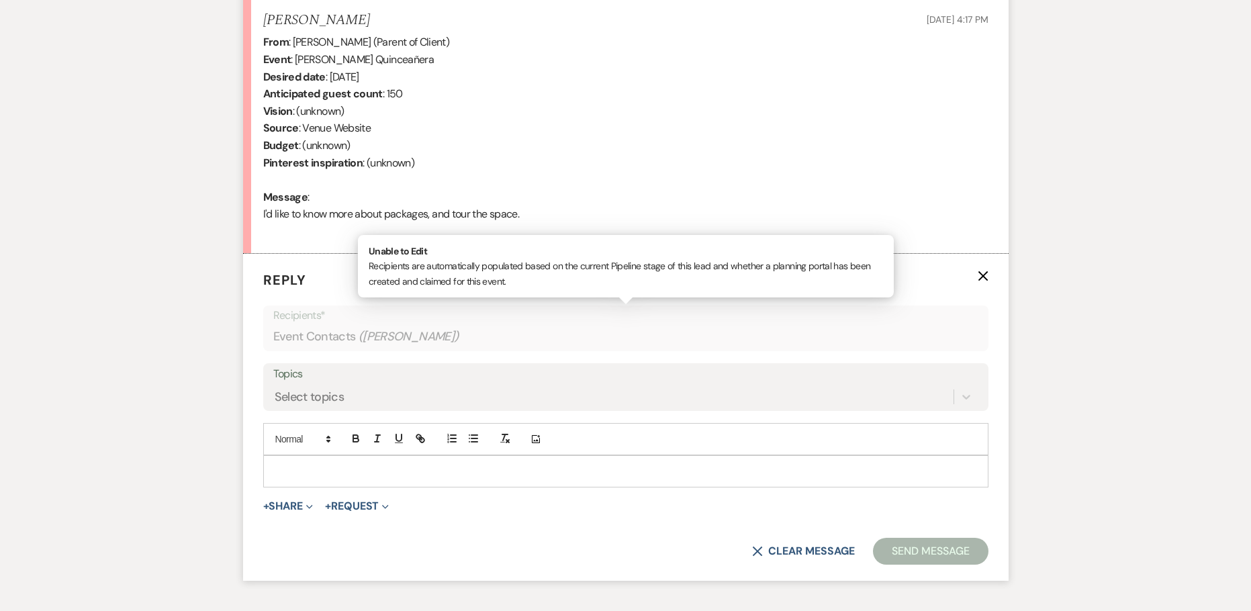
scroll to position [503, 0]
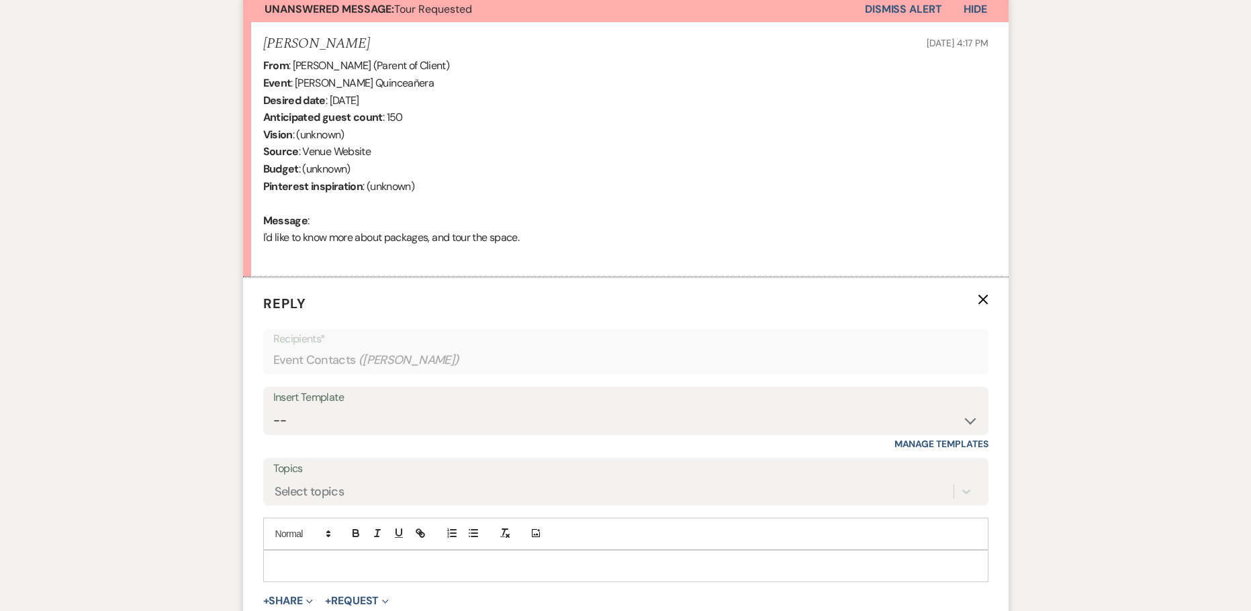
click at [714, 398] on div "Insert Template" at bounding box center [625, 397] width 705 height 19
click at [699, 413] on select "--" at bounding box center [625, 421] width 705 height 26
click at [686, 388] on div "Insert Template --" at bounding box center [625, 411] width 725 height 48
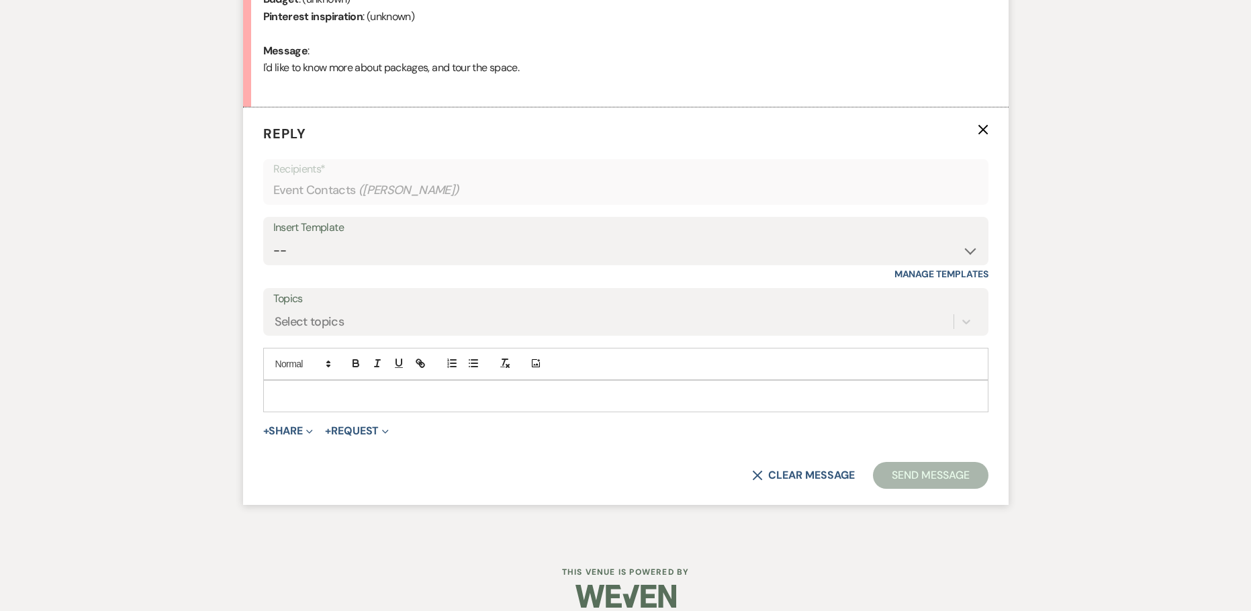
scroll to position [690, 0]
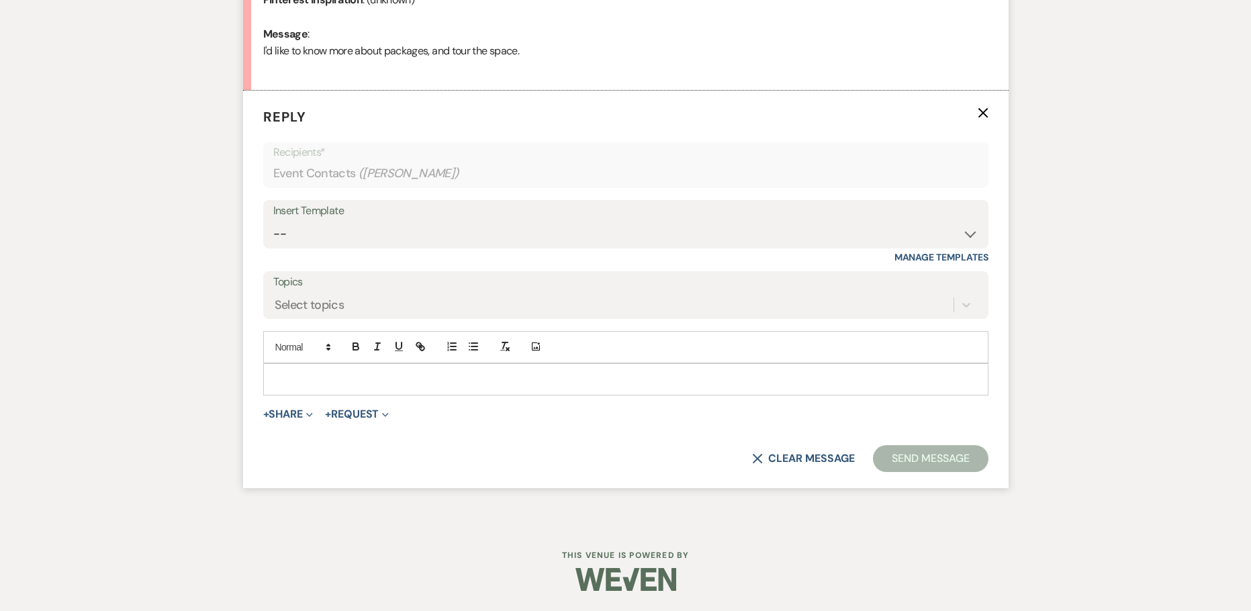
click at [750, 286] on label "Topics" at bounding box center [625, 282] width 705 height 19
click at [276, 296] on input "Topics" at bounding box center [275, 305] width 1 height 18
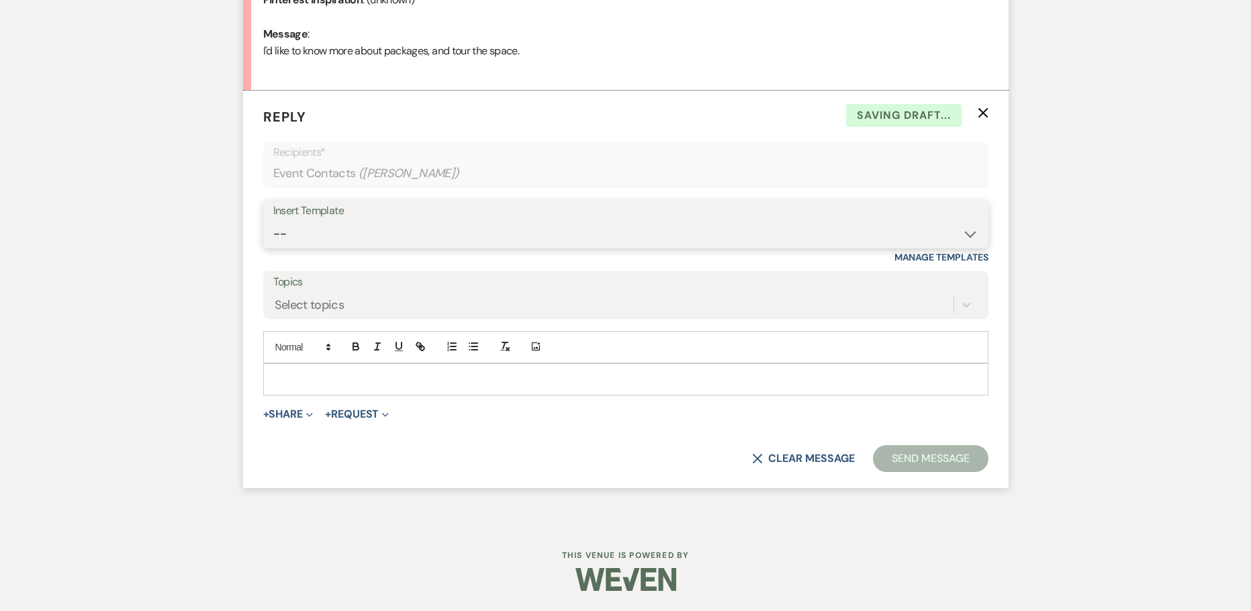
click at [742, 243] on select "--" at bounding box center [625, 234] width 705 height 26
select select "2981"
click at [273, 221] on select "-- Weven Planning Portal Introduction (Booked Events) Initial Inquiry Response …" at bounding box center [625, 234] width 705 height 26
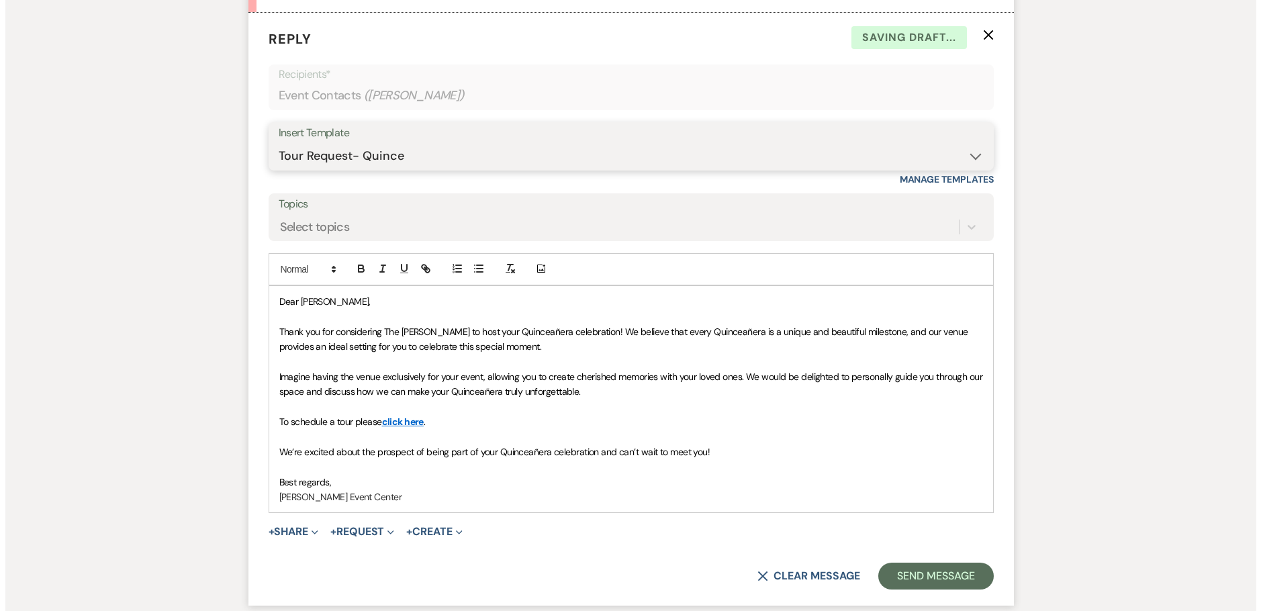
scroll to position [885, 0]
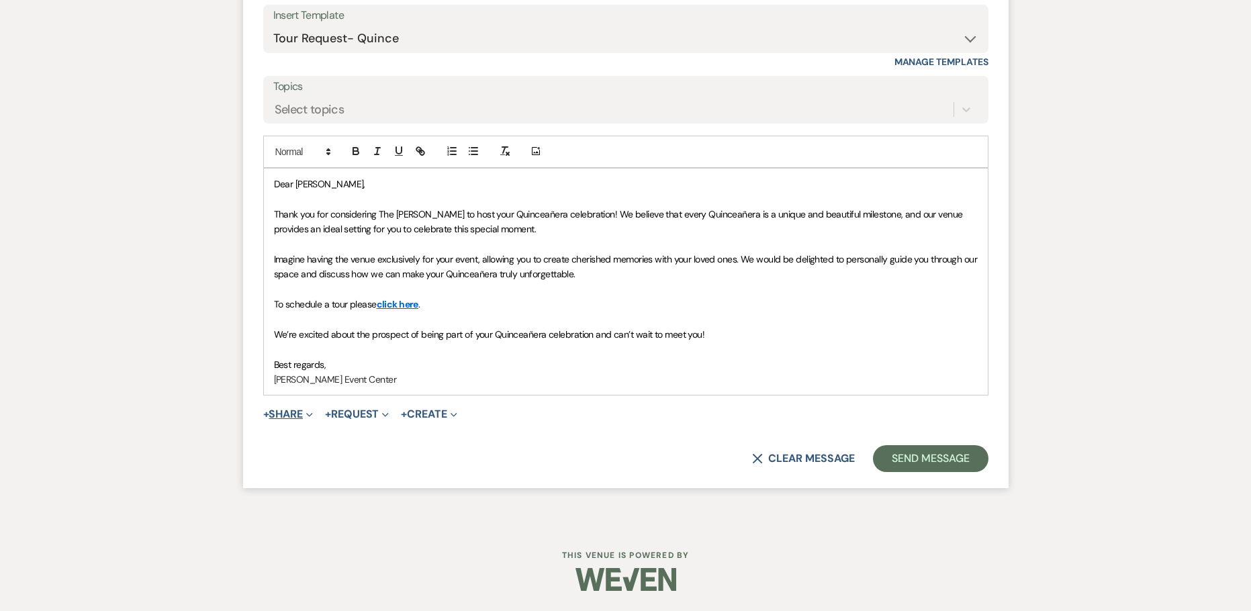
click at [281, 410] on button "+ Share Expand" at bounding box center [288, 414] width 50 height 11
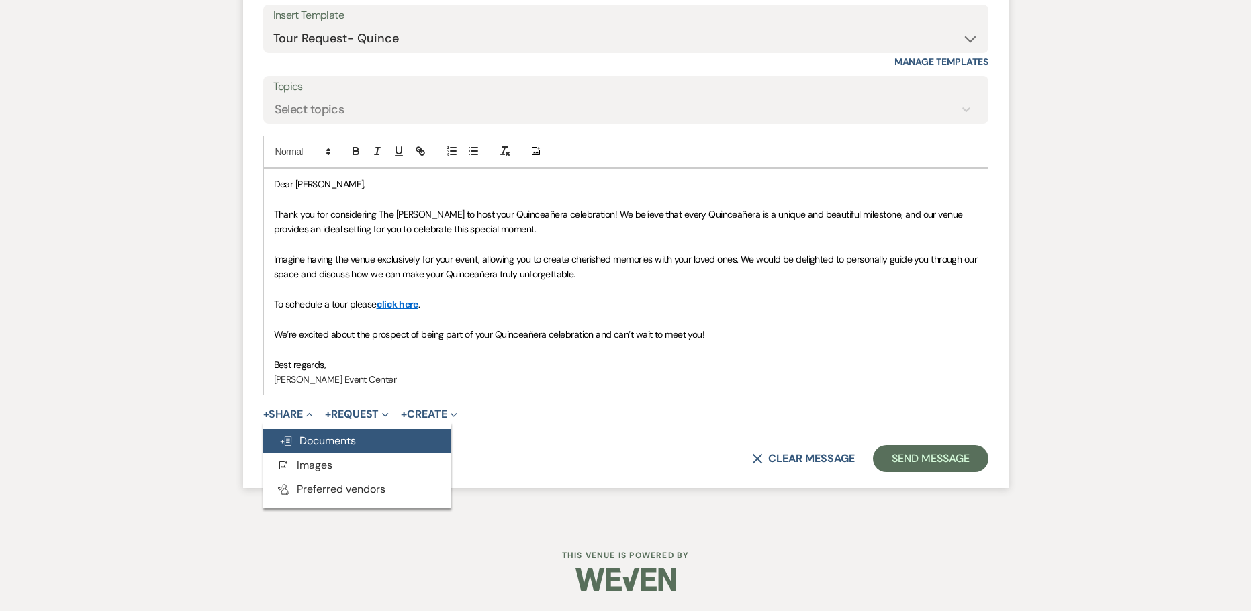
click at [308, 435] on span "Doc Upload Documents" at bounding box center [317, 441] width 77 height 14
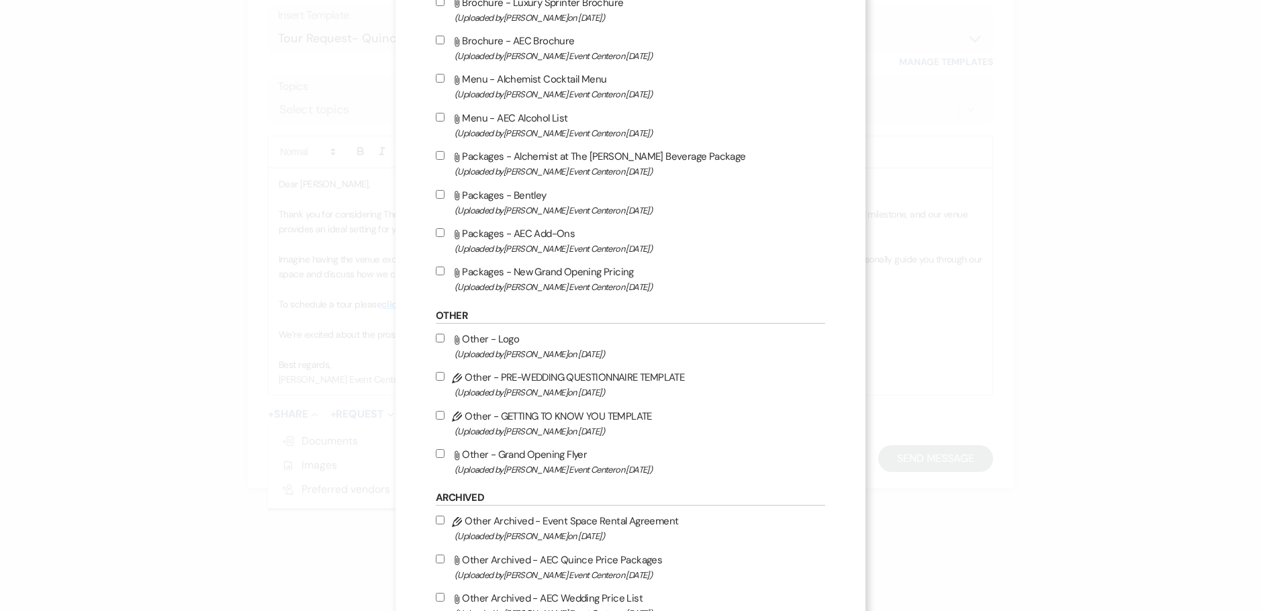
scroll to position [2485, 0]
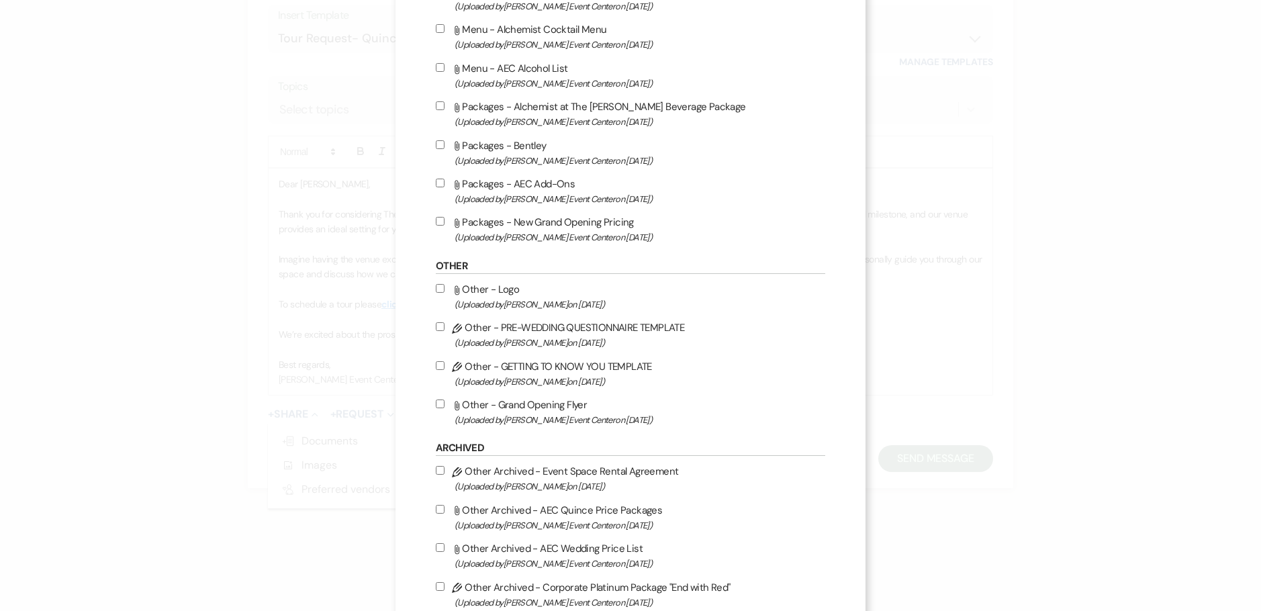
click at [437, 219] on input "Attach File Packages - New Grand Opening Pricing (Uploaded by Artis Event Cente…" at bounding box center [440, 221] width 9 height 9
checkbox input "true"
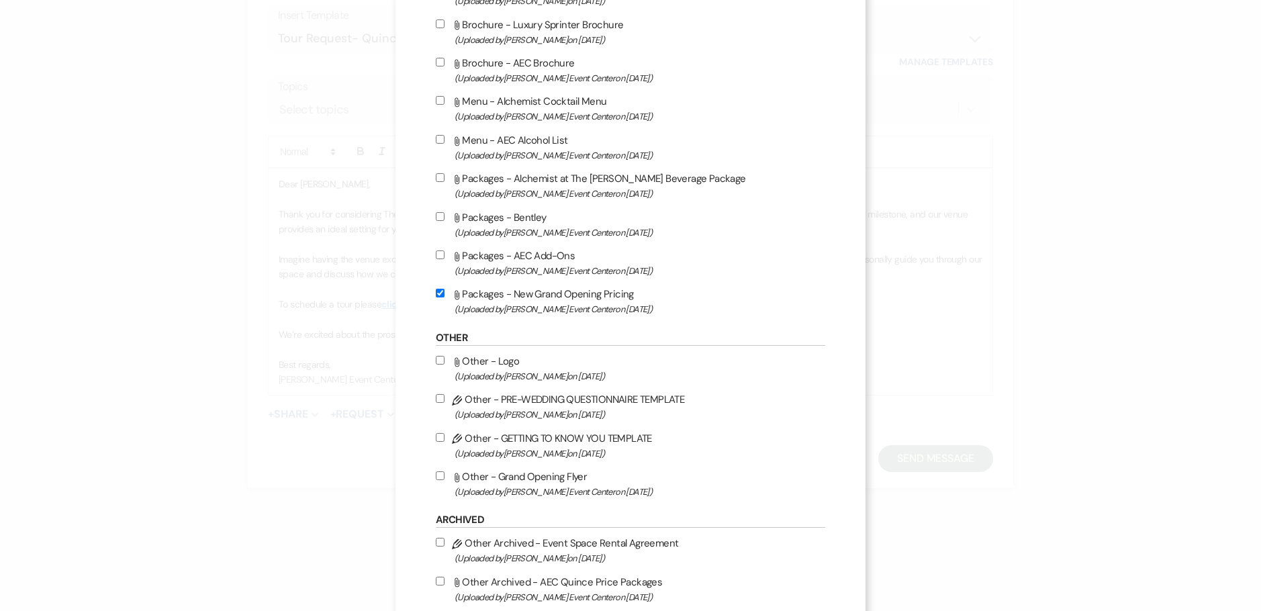
scroll to position [2217, 0]
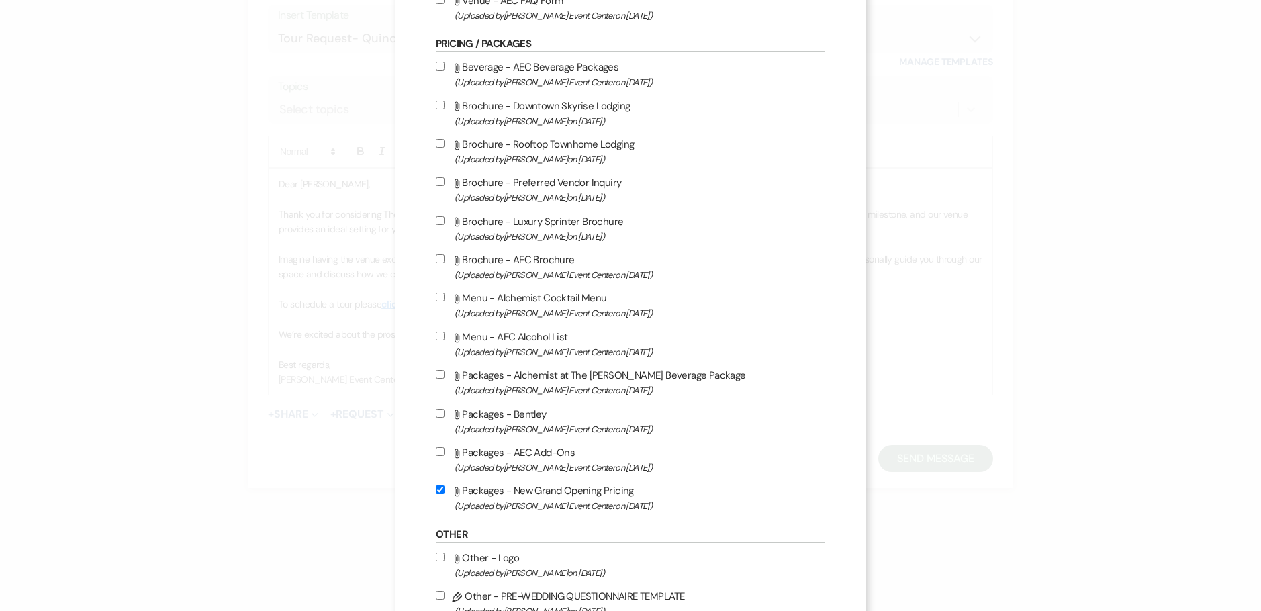
click at [439, 64] on input "Attach File Beverage - AEC Beverage Packages (Uploaded by Artis Event Center on…" at bounding box center [440, 66] width 9 height 9
checkbox input "true"
click at [436, 451] on input "Attach File Packages - AEC Add-Ons (Uploaded by Artis Event Center on Feb 13th,…" at bounding box center [440, 451] width 9 height 9
checkbox input "true"
click at [436, 335] on input "Attach File Menu - AEC Alcohol List (Uploaded by Artis Event Center on Jun 10th…" at bounding box center [440, 336] width 9 height 9
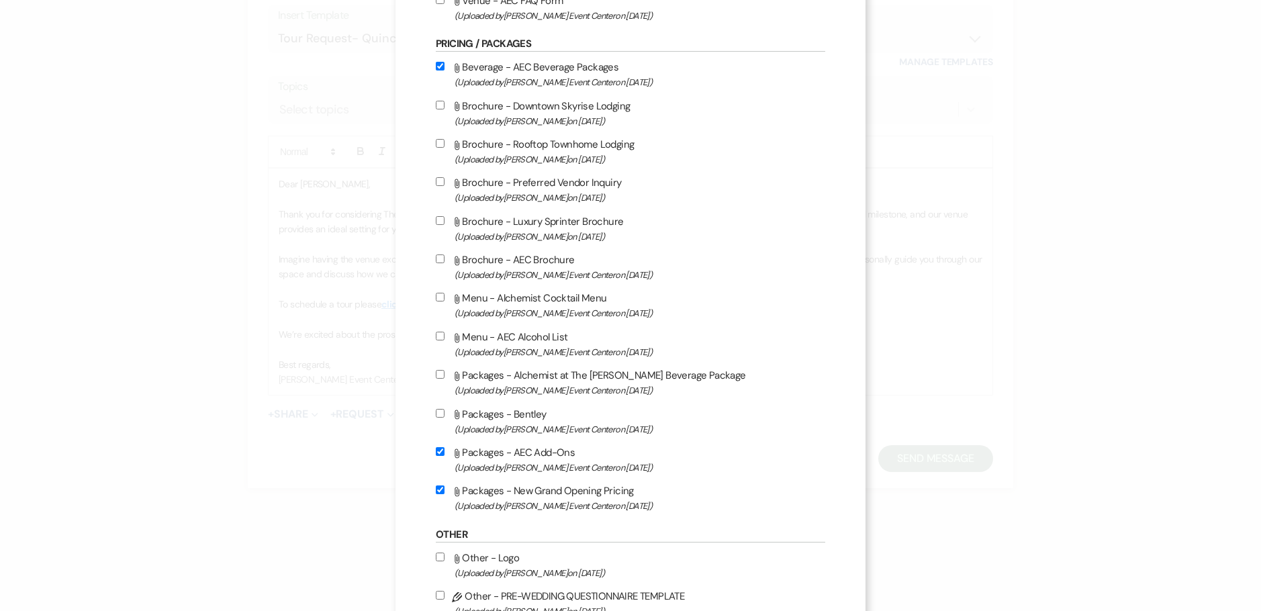
checkbox input "true"
click at [436, 372] on input "Attach File Packages - Alchemist at The Artis Beverage Package (Uploaded by Art…" at bounding box center [440, 374] width 9 height 9
checkbox input "true"
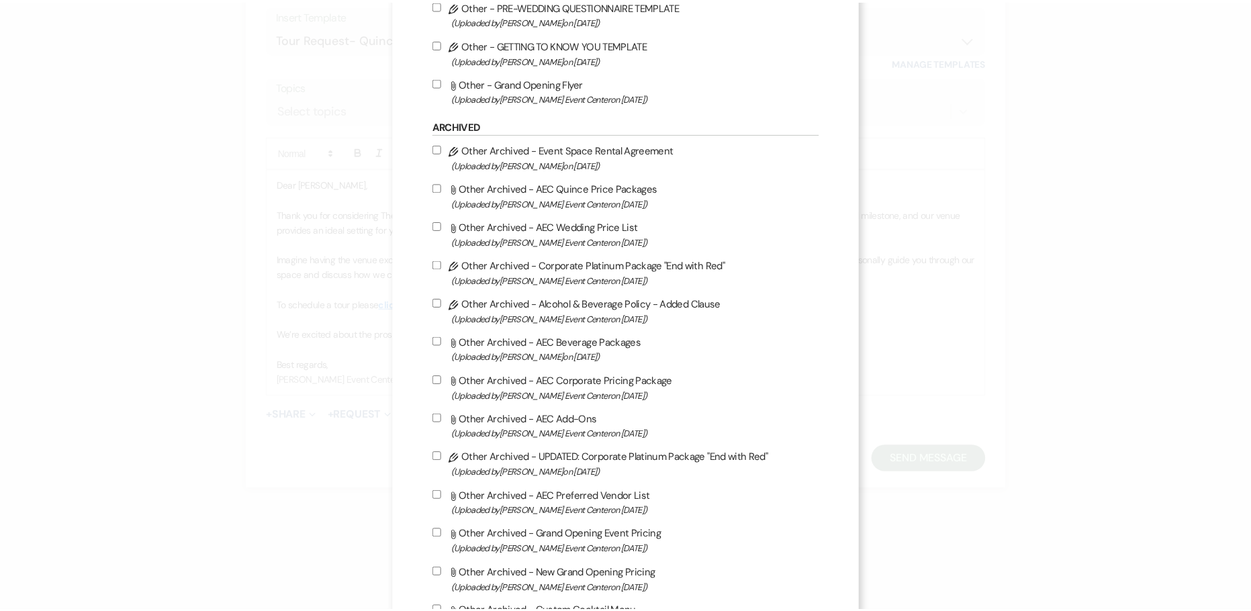
scroll to position [2912, 0]
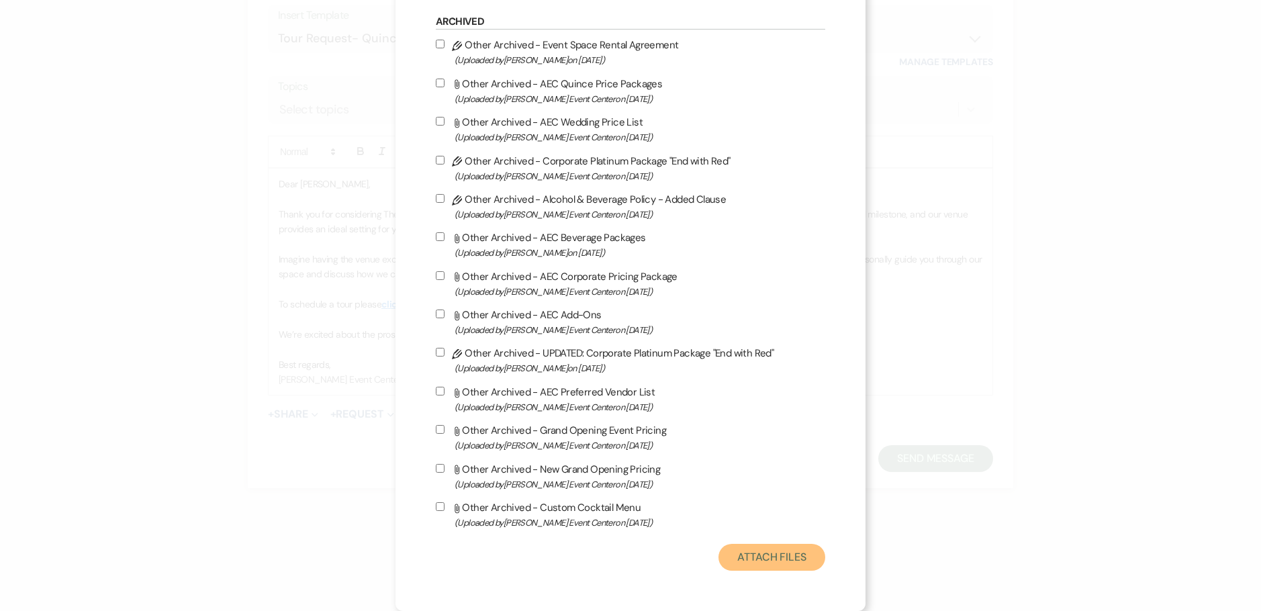
click at [748, 551] on button "Attach Files" at bounding box center [772, 557] width 107 height 27
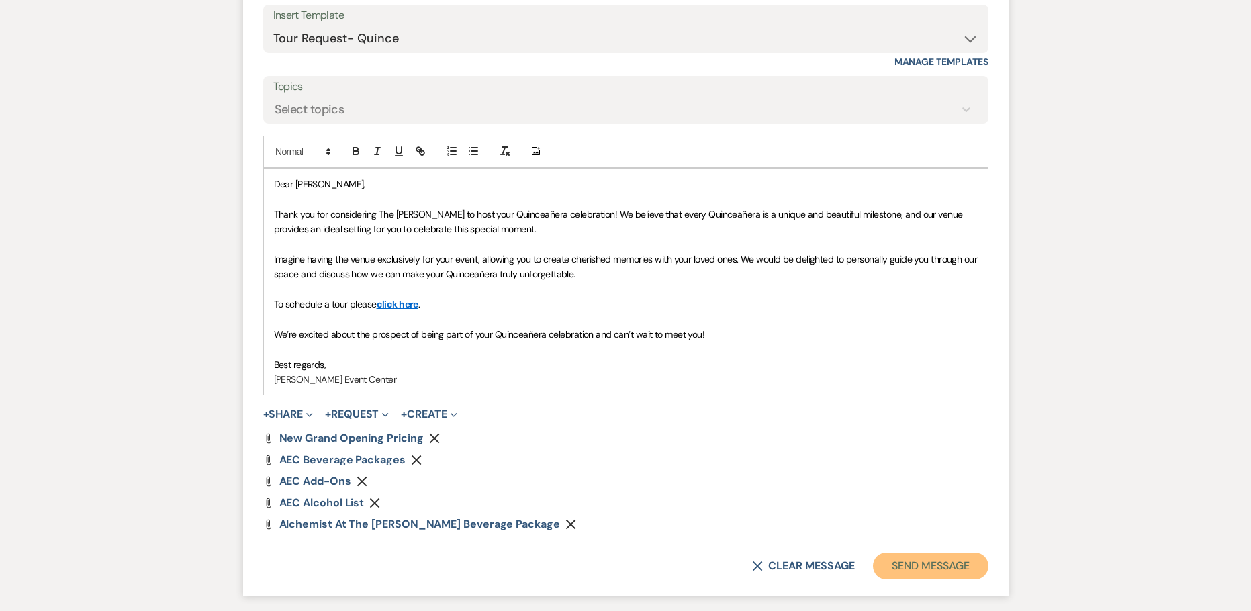
click at [948, 560] on button "Send Message" at bounding box center [930, 566] width 115 height 27
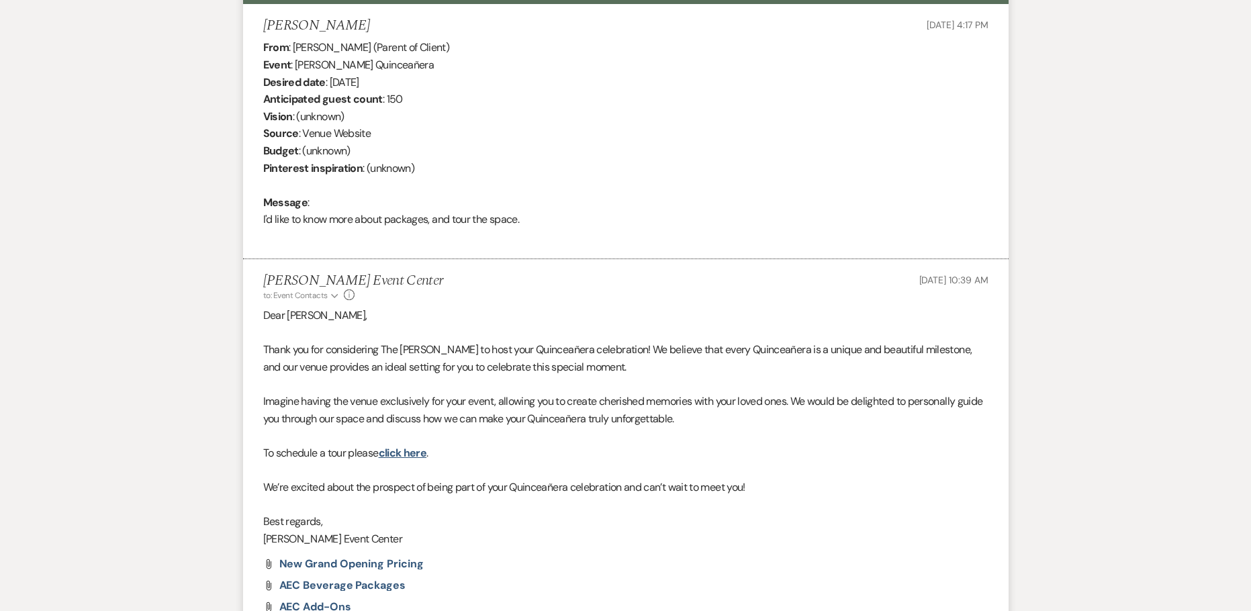
scroll to position [197, 0]
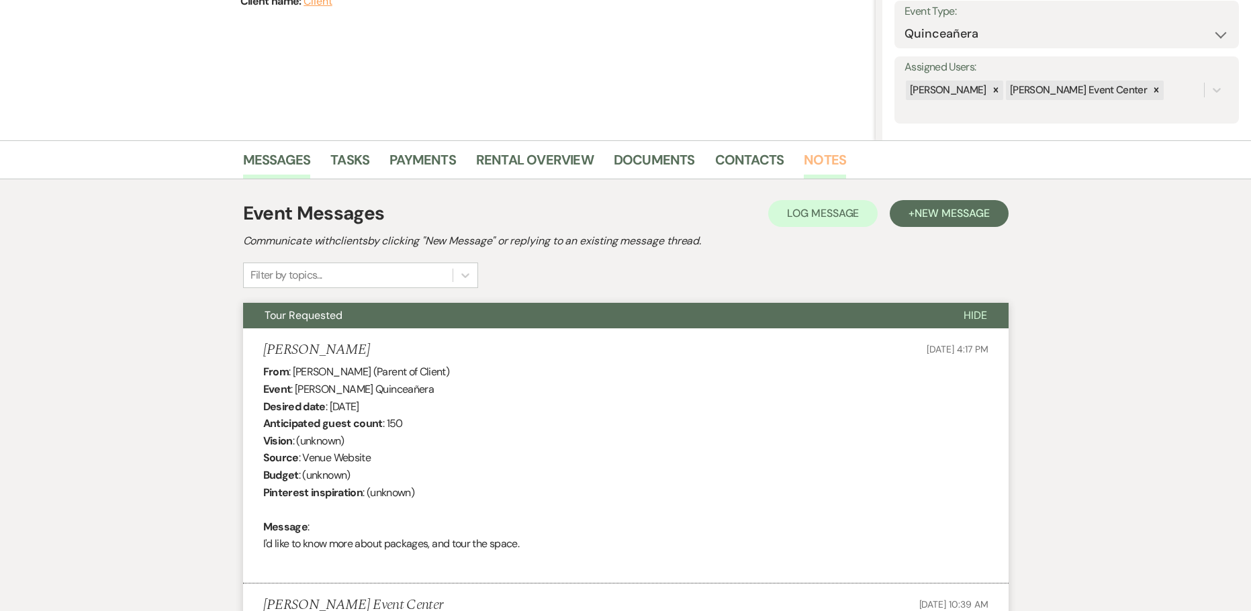
click at [818, 159] on link "Notes" at bounding box center [825, 164] width 42 height 30
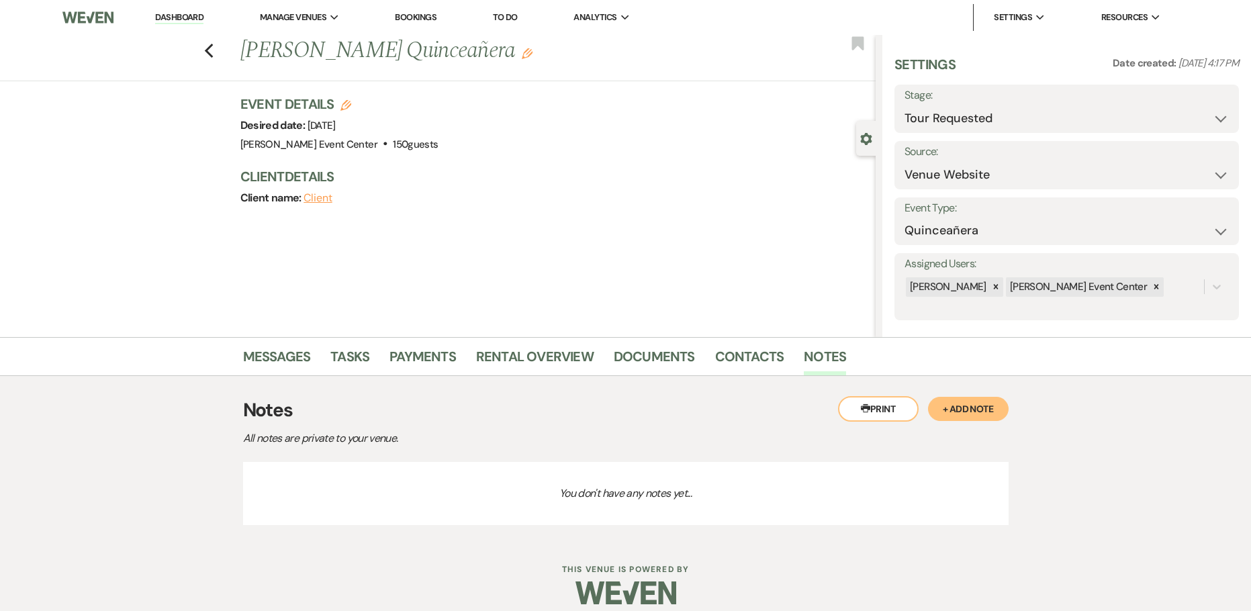
click at [965, 406] on button "+ Add Note" at bounding box center [968, 409] width 81 height 24
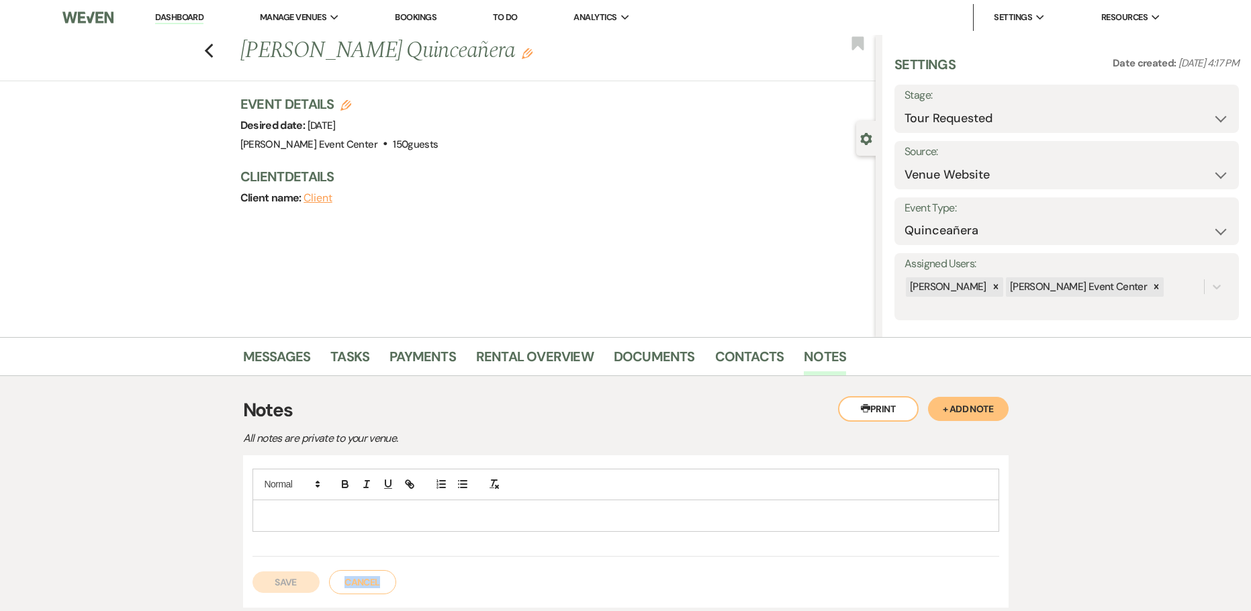
click at [387, 611] on html "Dashboard Manage Venues Expand Artis Event Center Bookings To Do Analytics Expa…" at bounding box center [625, 357] width 1251 height 715
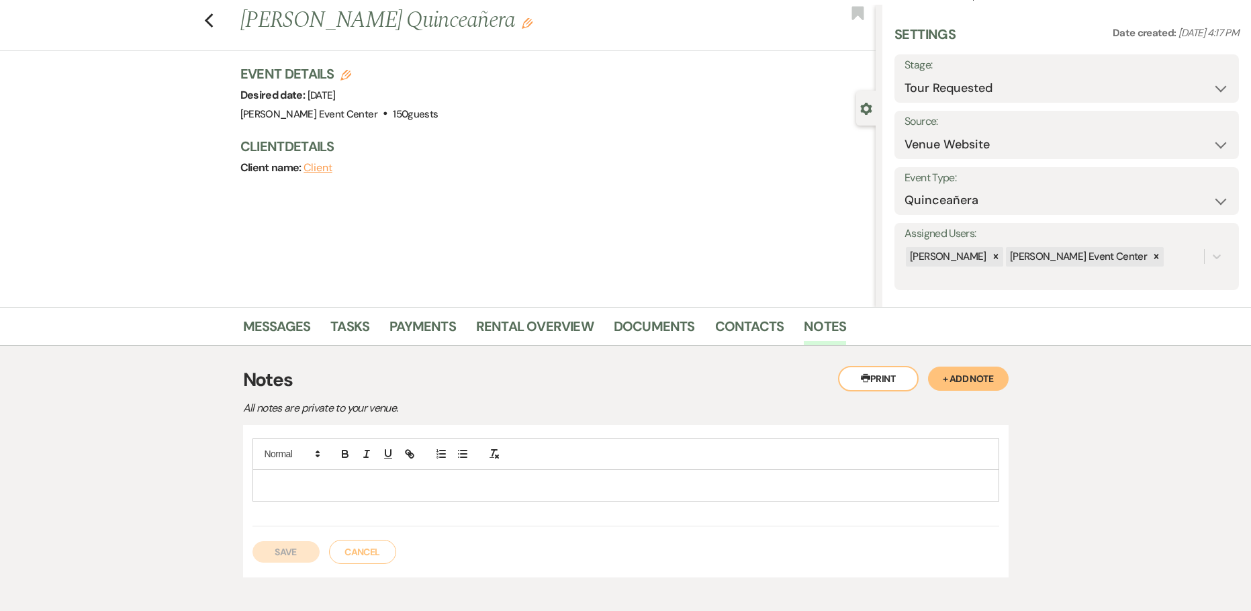
click at [325, 476] on div at bounding box center [626, 485] width 746 height 31
click at [302, 567] on button "Save" at bounding box center [286, 566] width 67 height 21
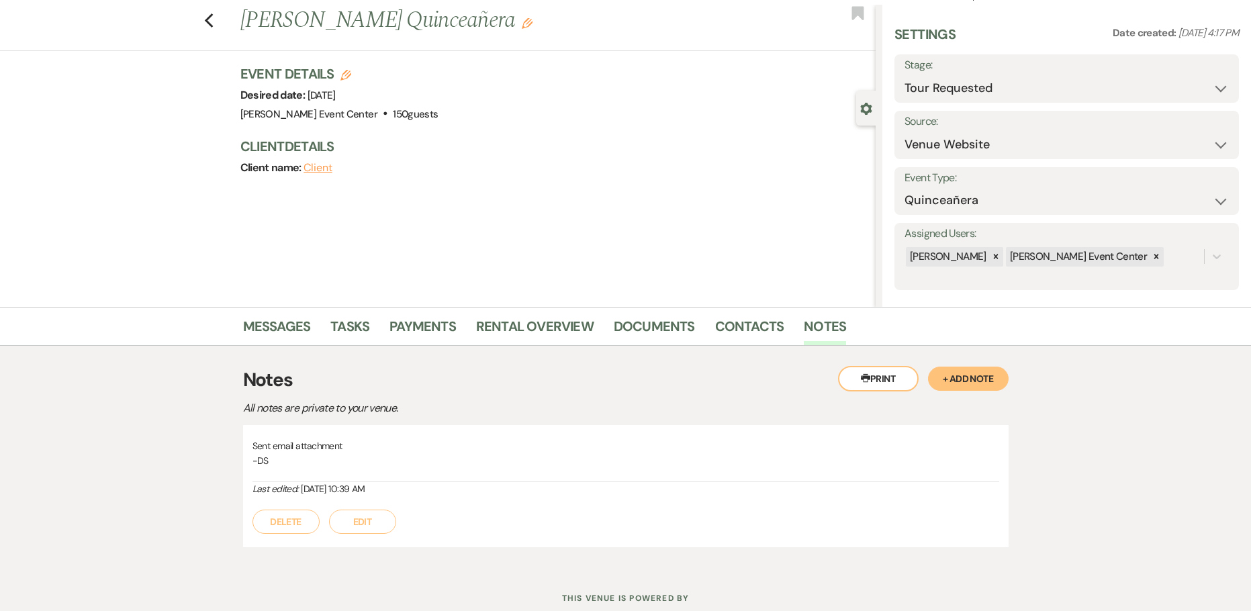
scroll to position [0, 0]
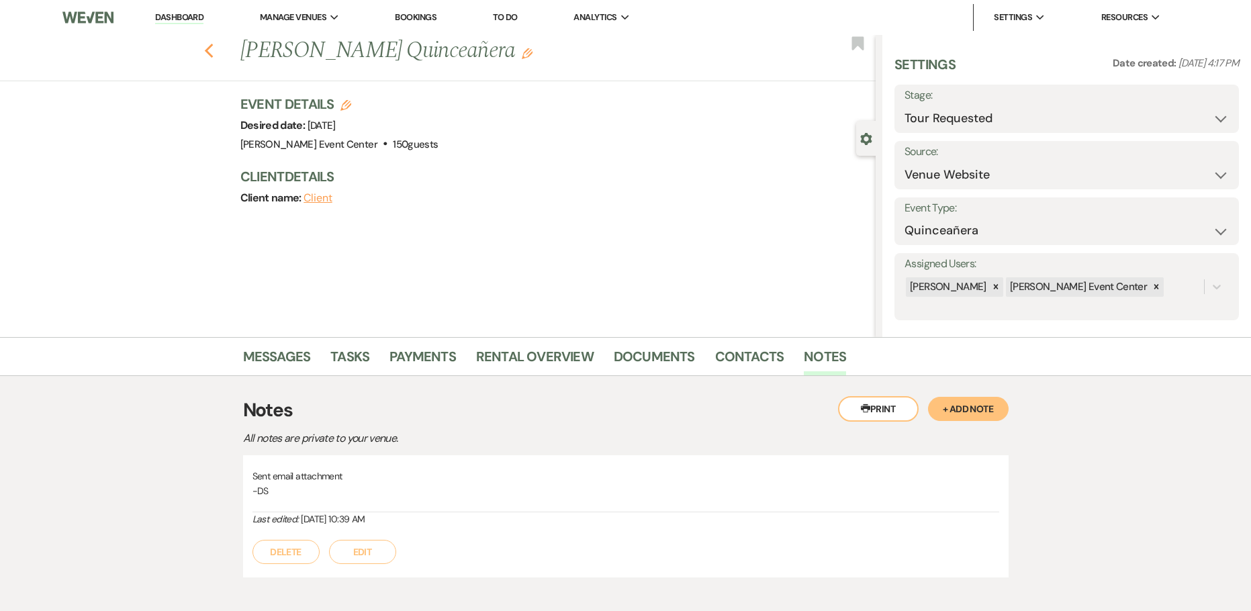
click at [213, 55] on use "button" at bounding box center [208, 51] width 9 height 15
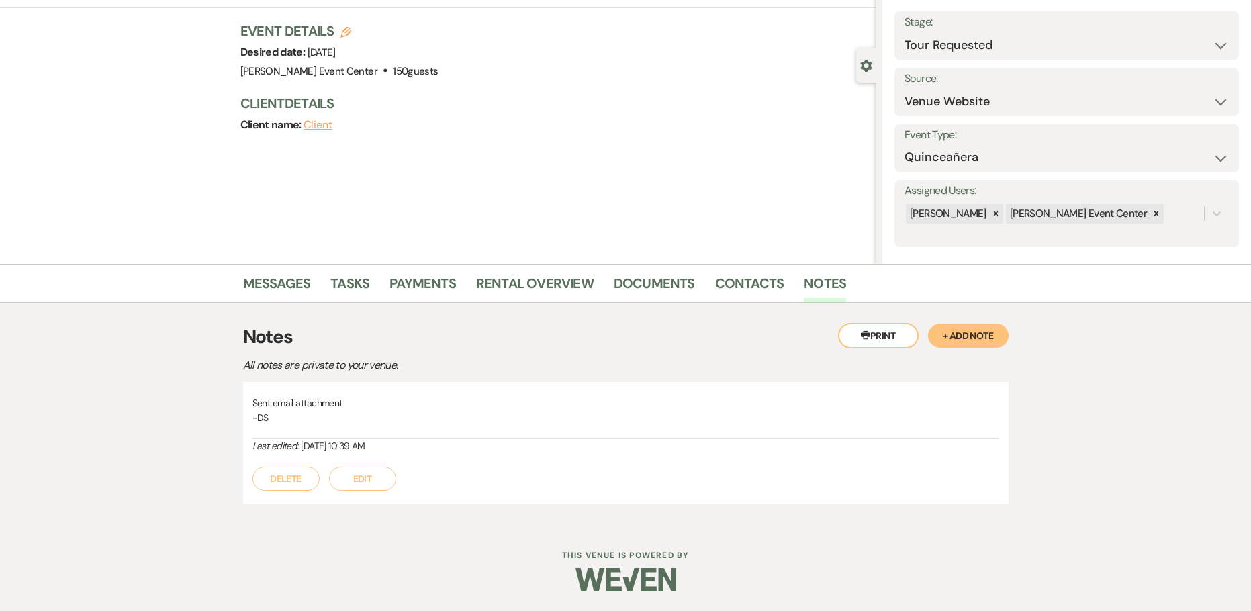
select select "2"
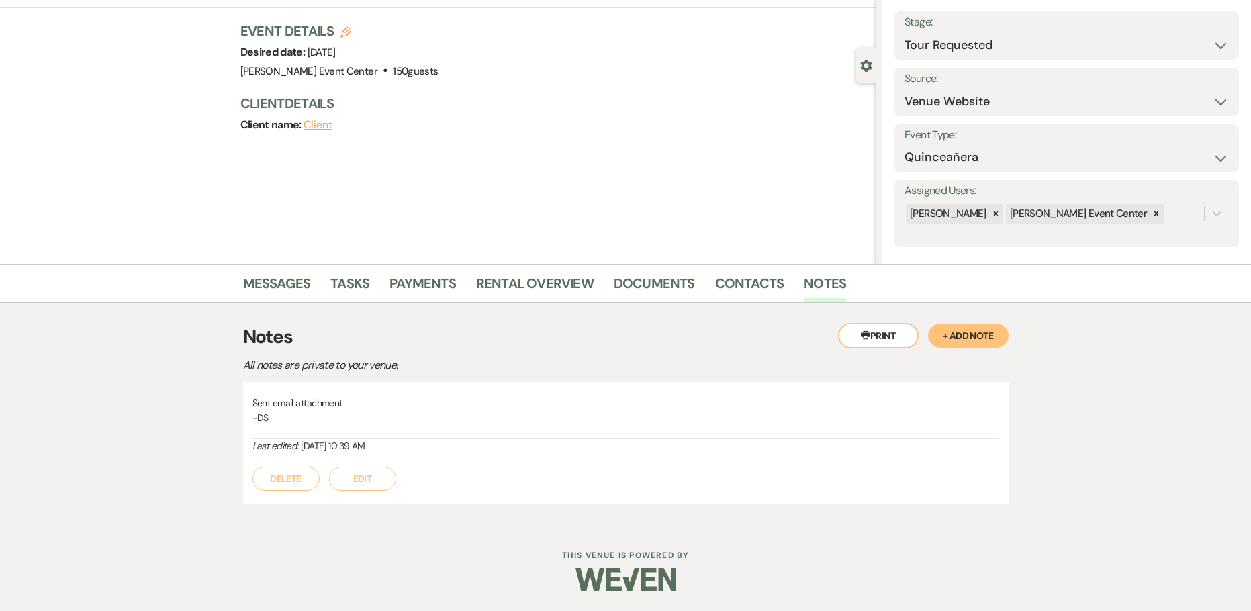
select select "2"
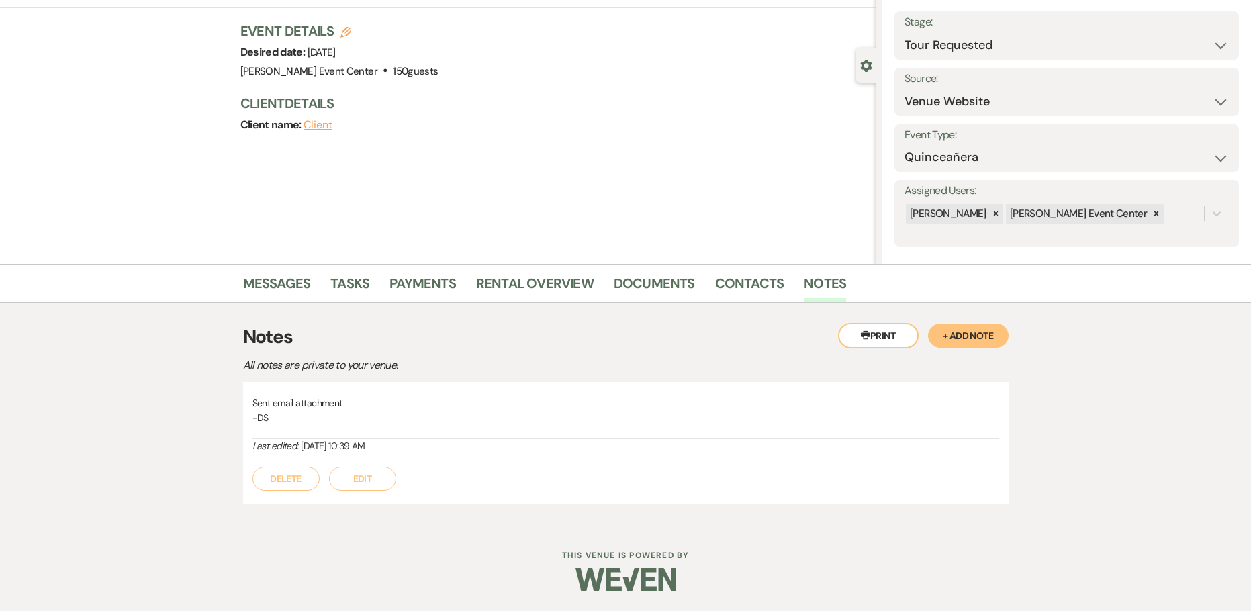
select select "2"
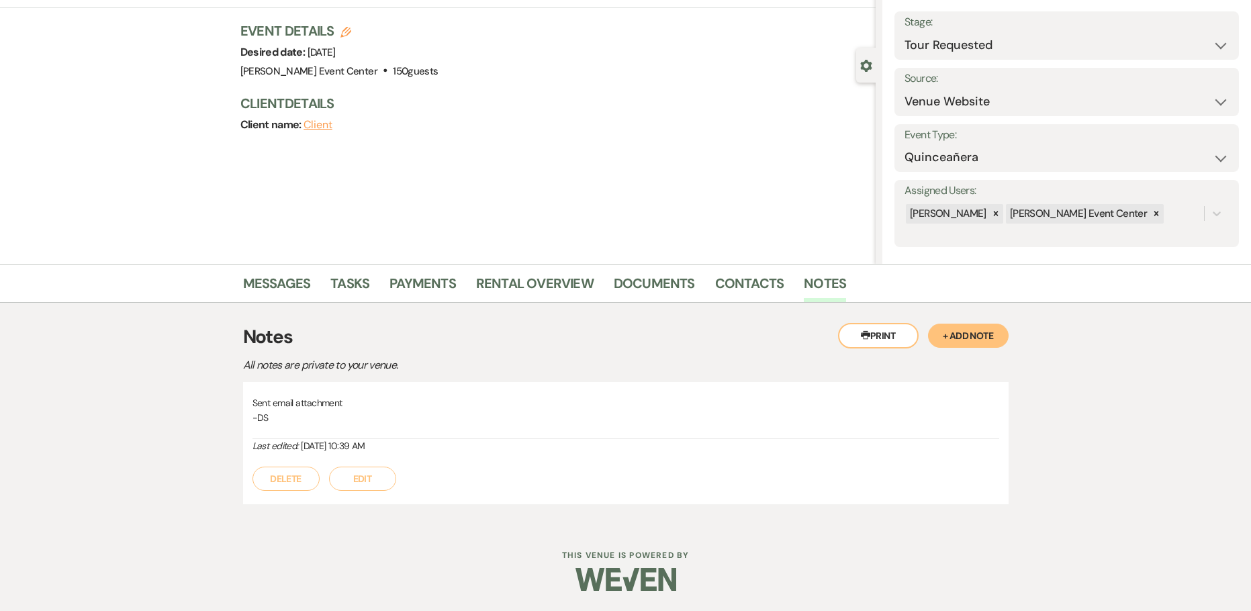
select select "2"
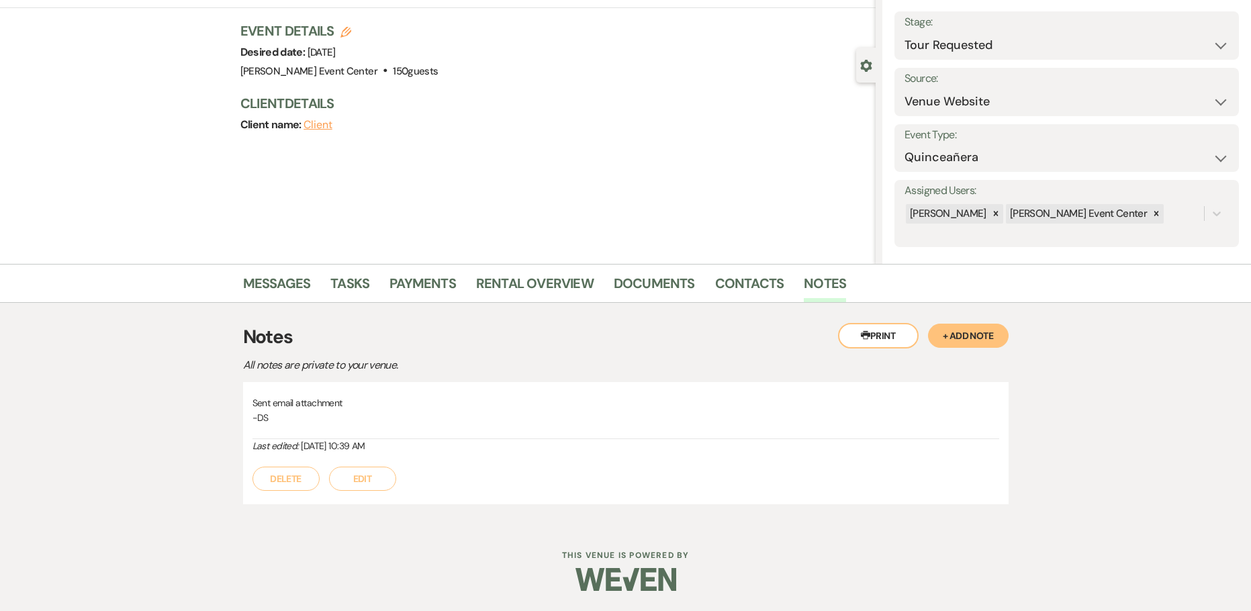
select select "2"
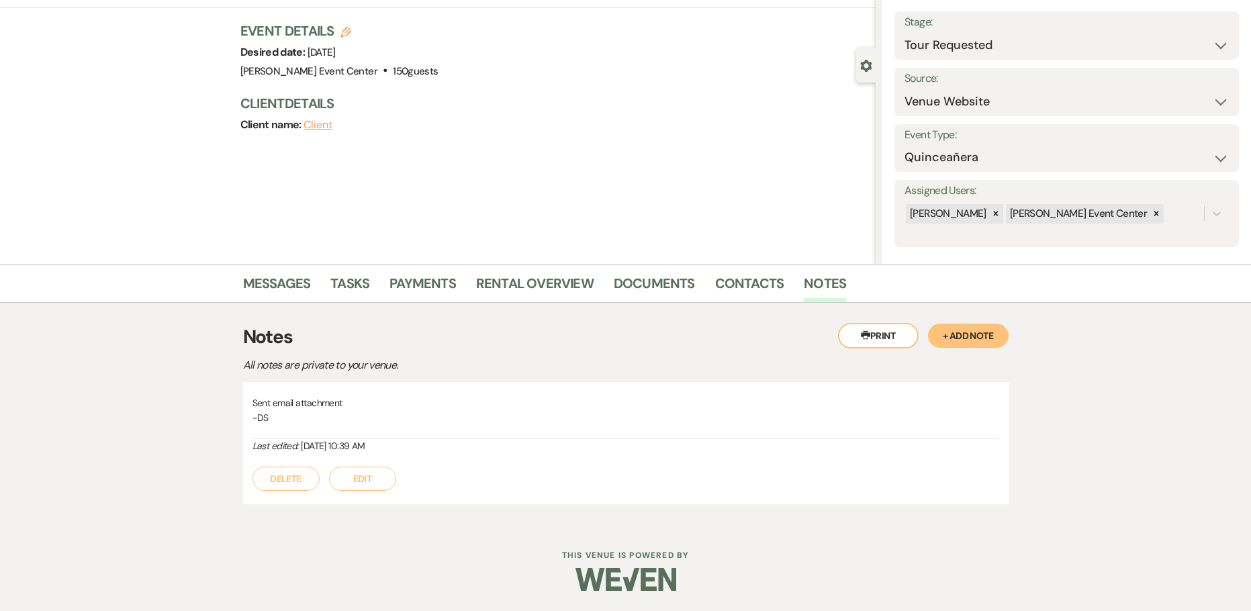
select select "2"
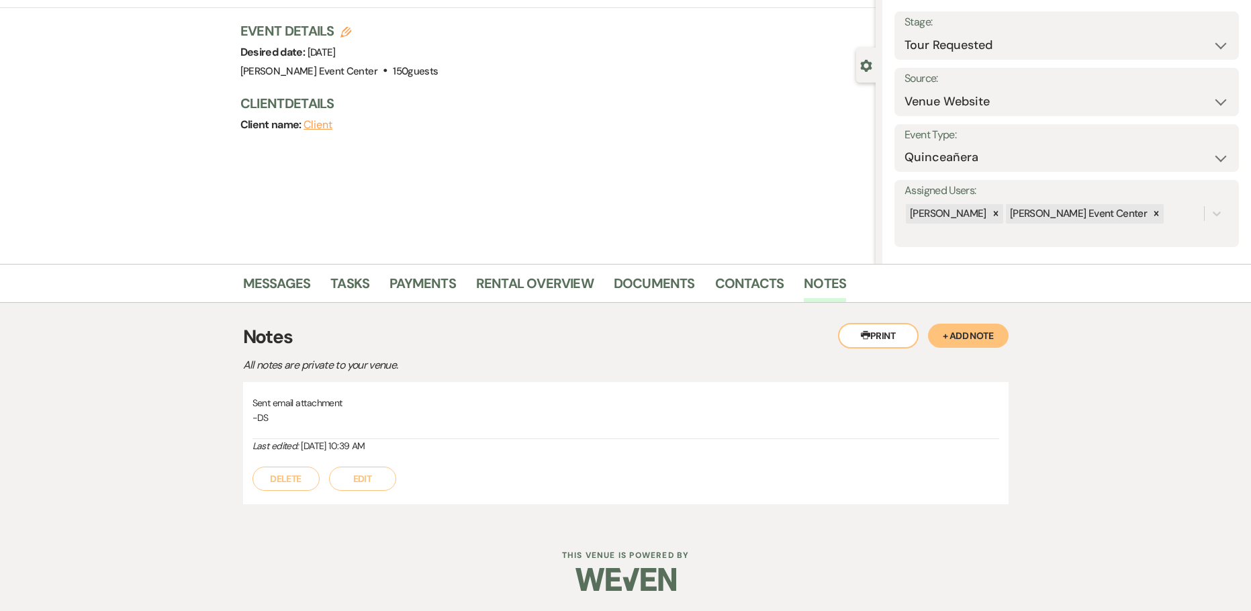
select select "2"
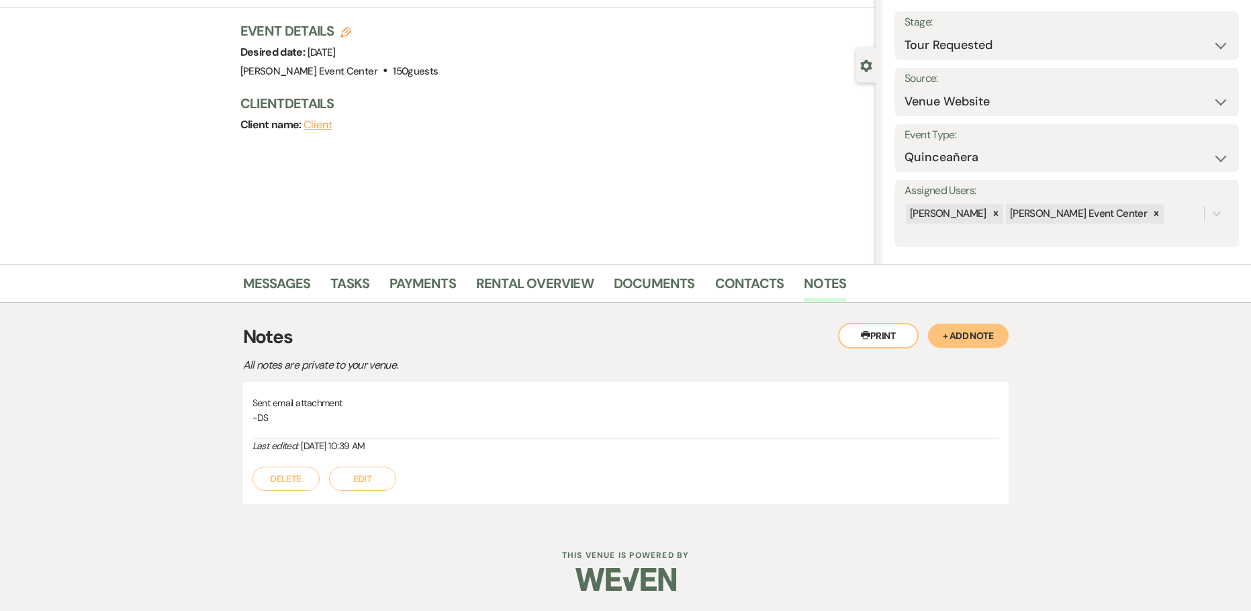
select select "2"
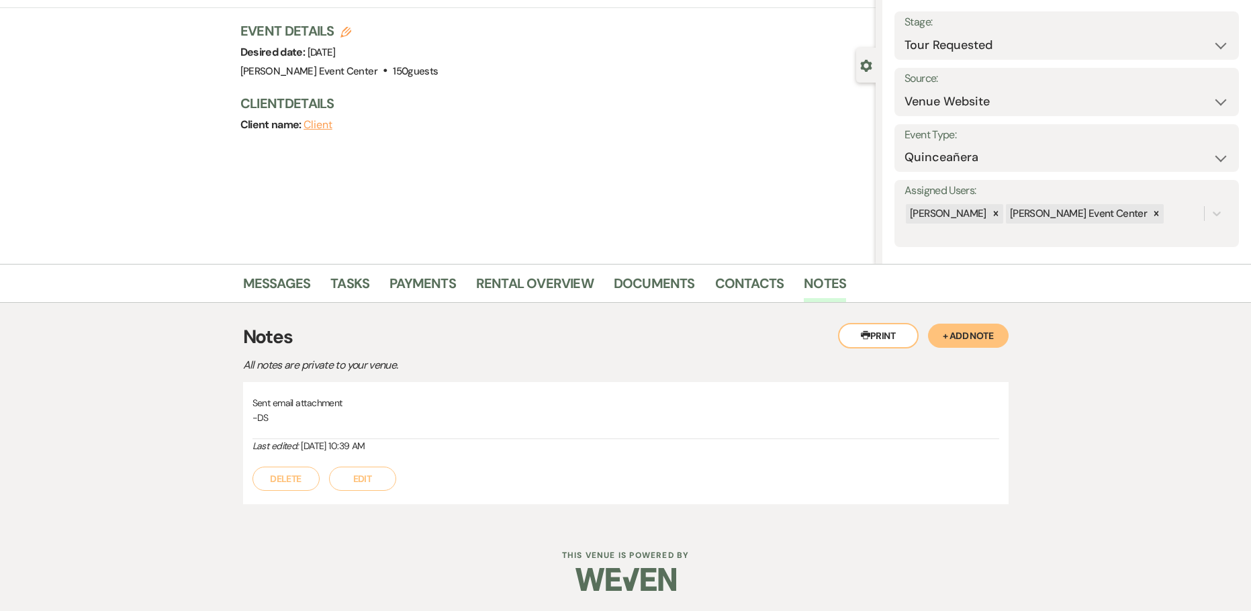
select select "2"
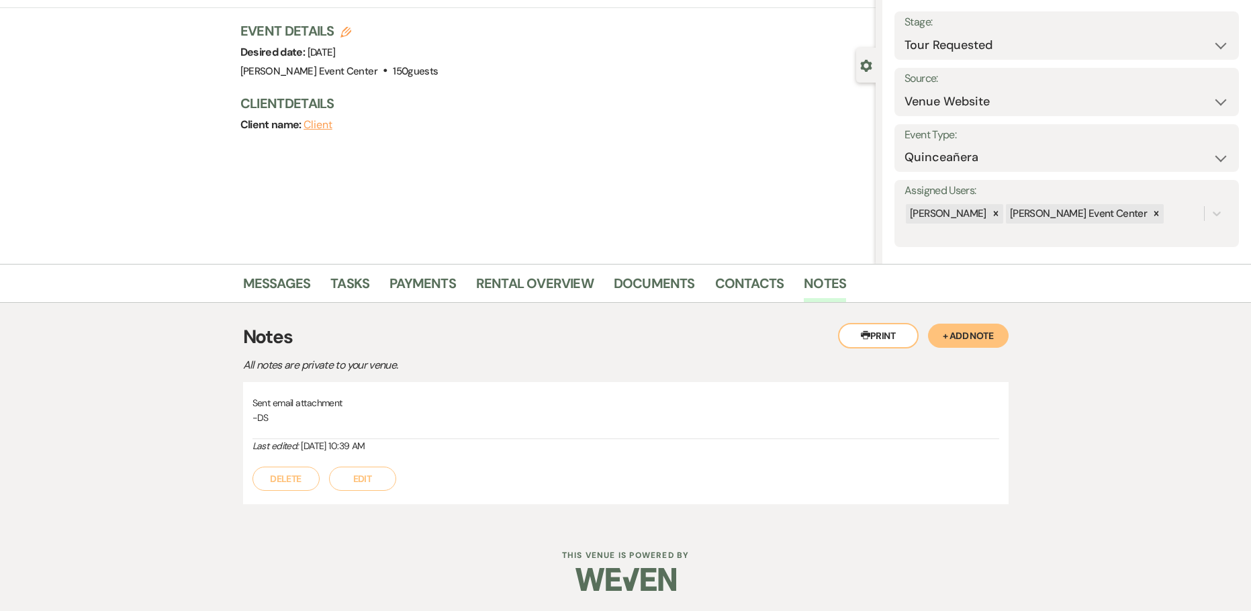
select select "2"
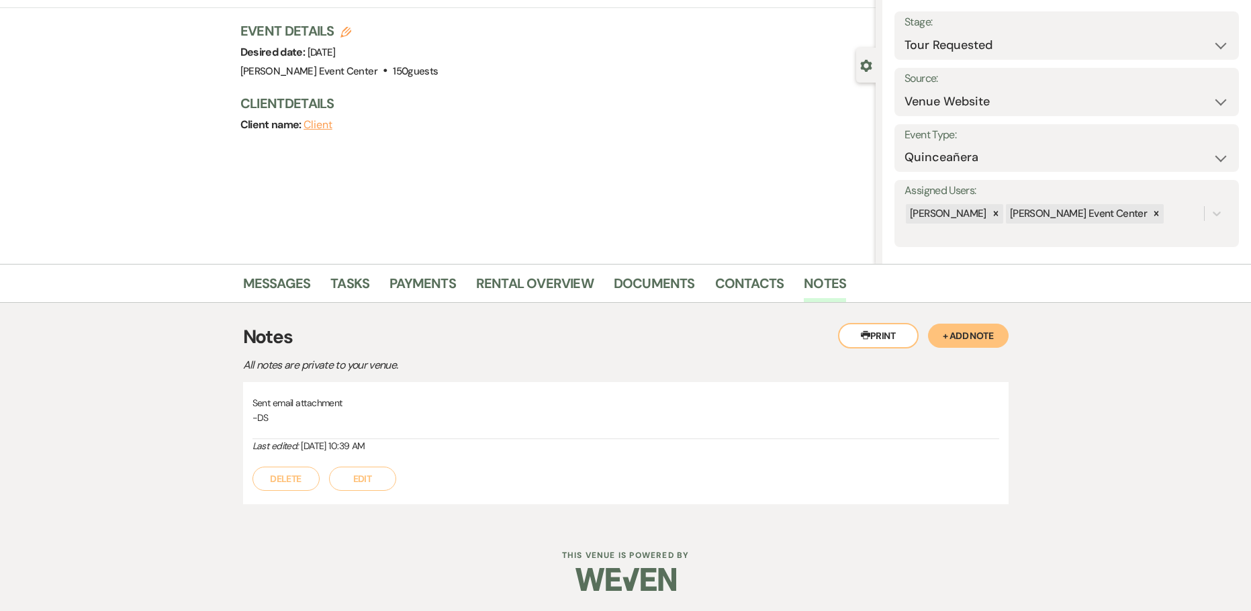
select select "2"
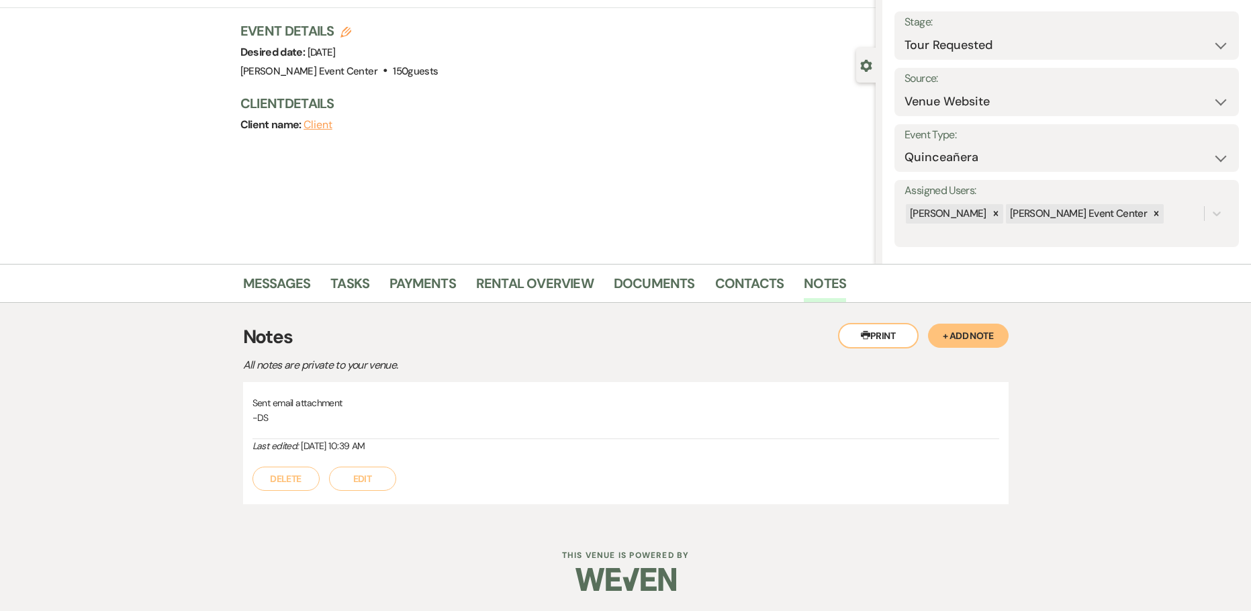
select select "2"
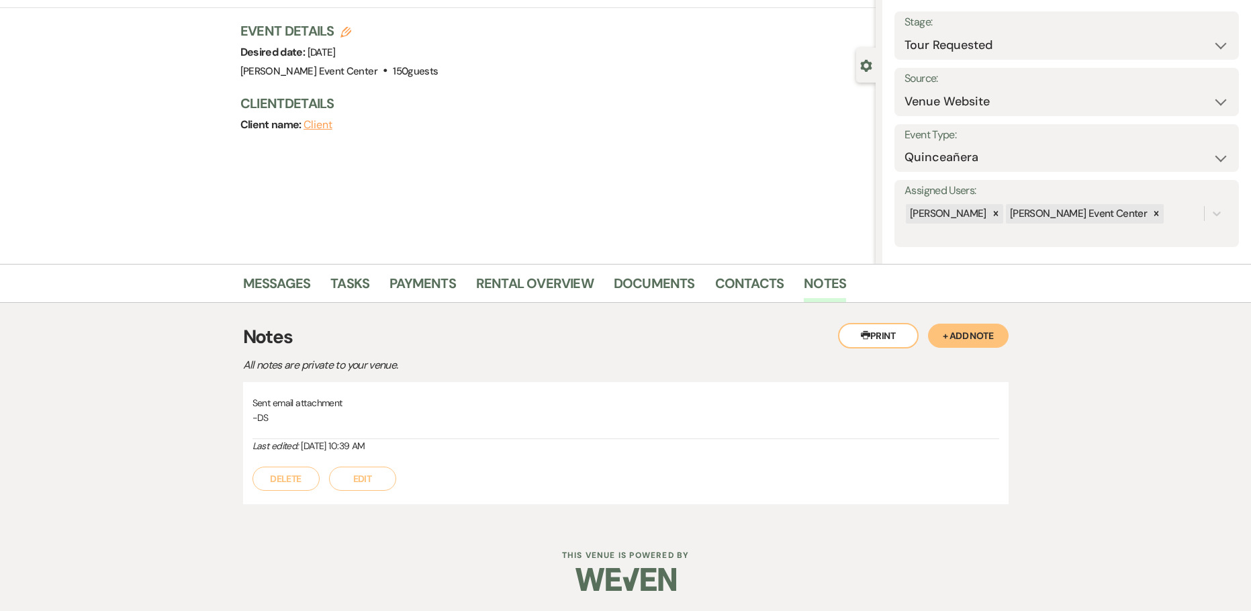
select select "2"
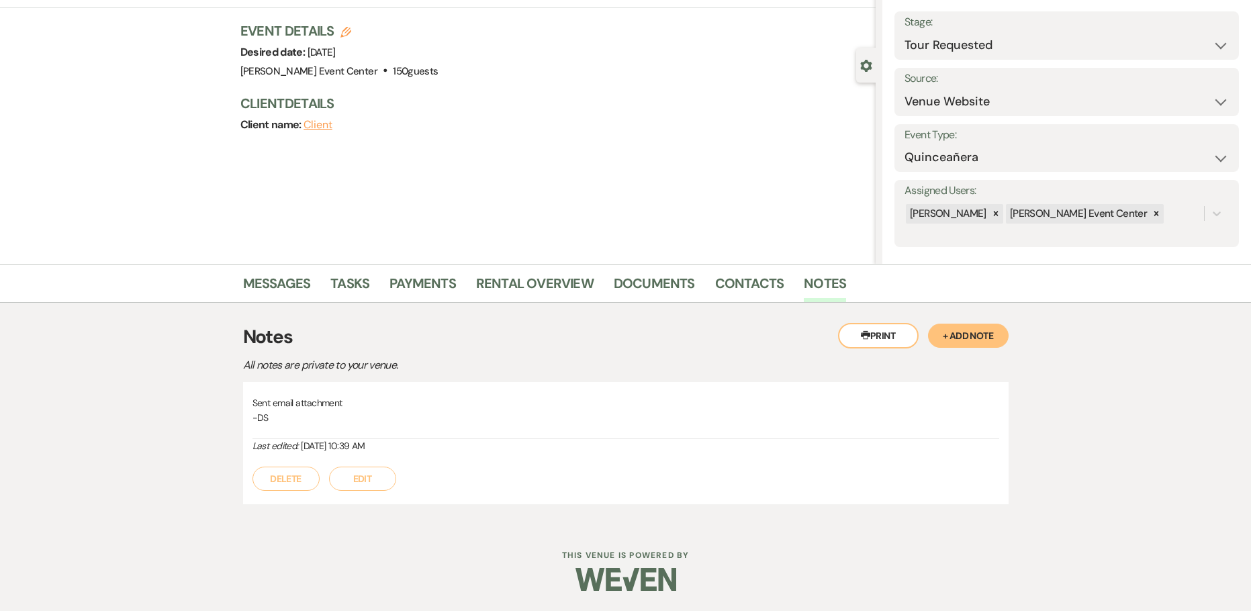
select select "2"
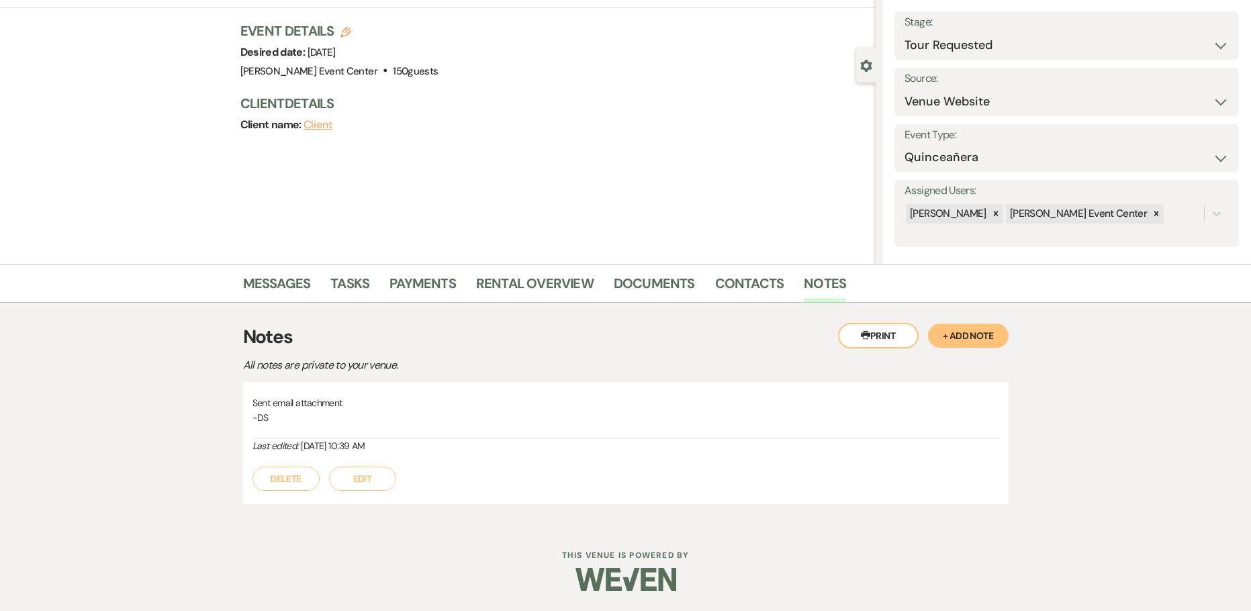
select select "2"
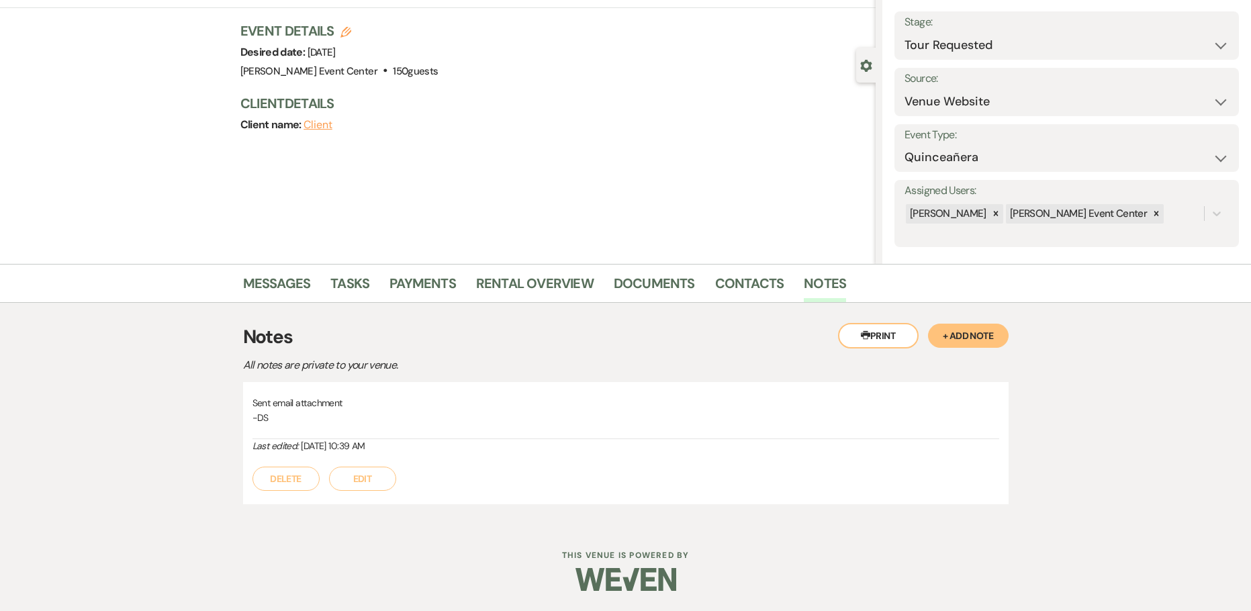
select select "2"
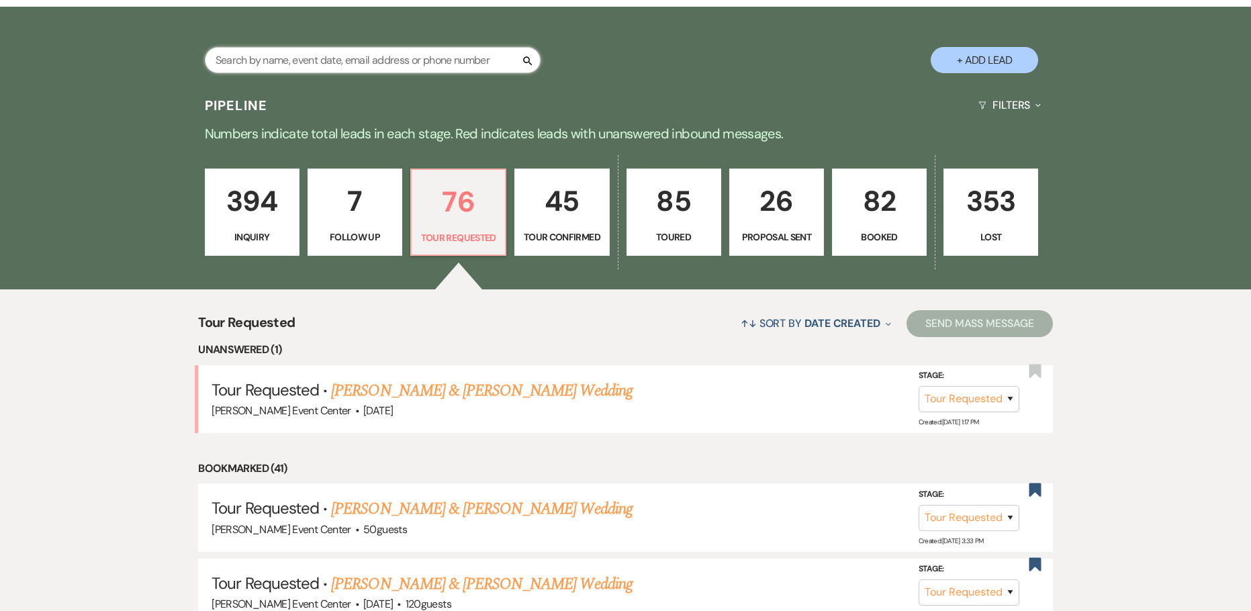
click at [411, 47] on input "text" at bounding box center [373, 60] width 336 height 26
paste input "Alysia Thompson"
type input "Alysia Thompson"
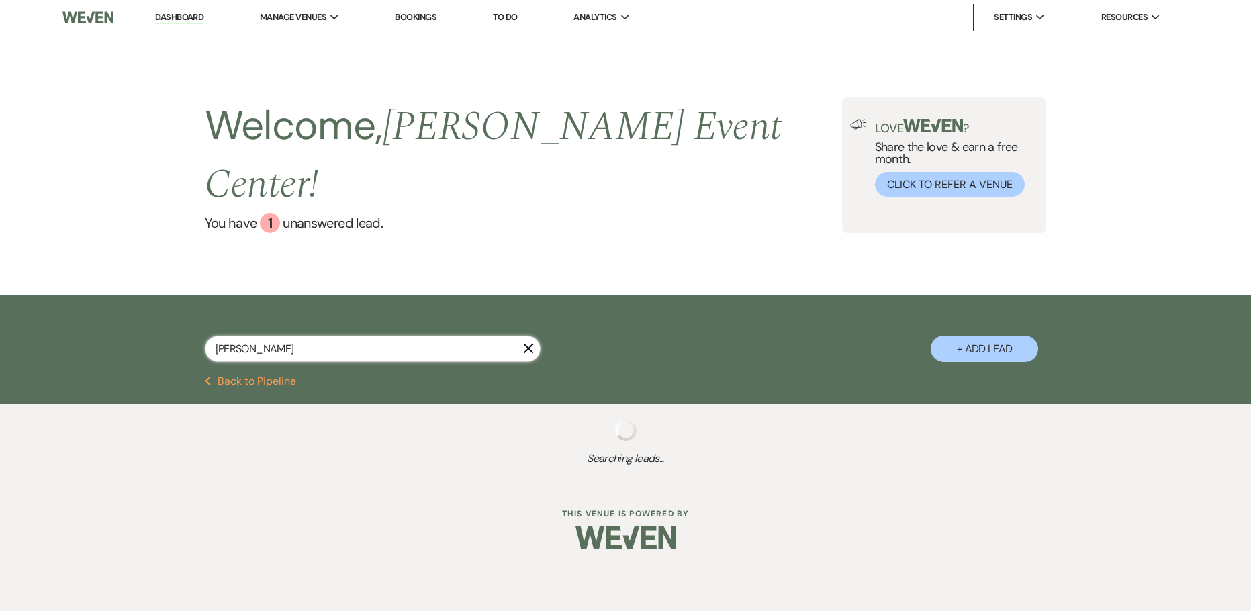
select select "2"
select select "8"
select select "5"
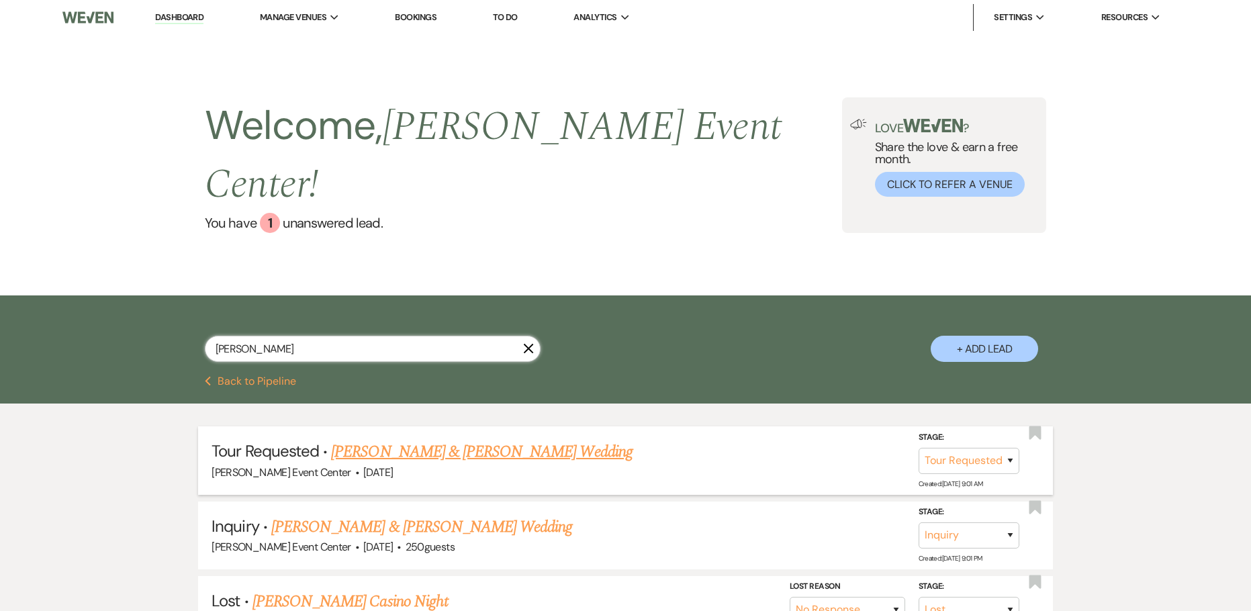
type input "Alysia Thompson"
click at [445, 440] on link "[PERSON_NAME] & [PERSON_NAME] Wedding" at bounding box center [481, 452] width 301 height 24
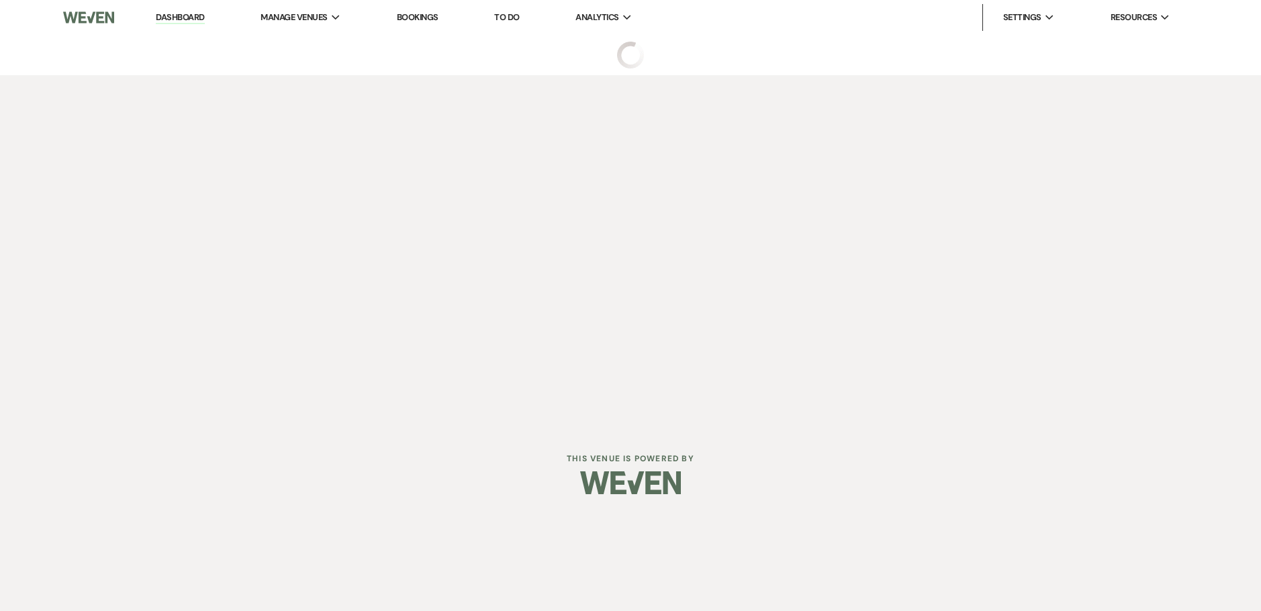
select select "2"
select select "5"
